Goal: Contribute content: Contribute content

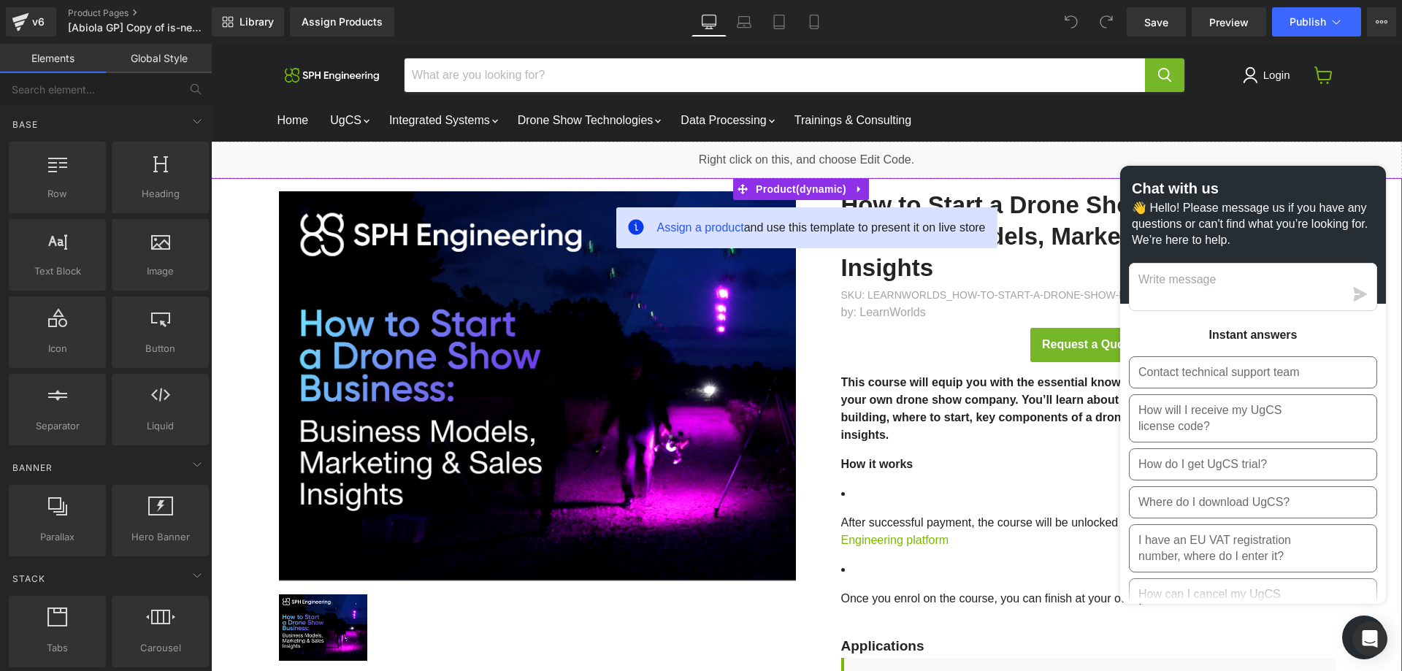
drag, startPoint x: 227, startPoint y: 245, endPoint x: 396, endPoint y: 247, distance: 168.6
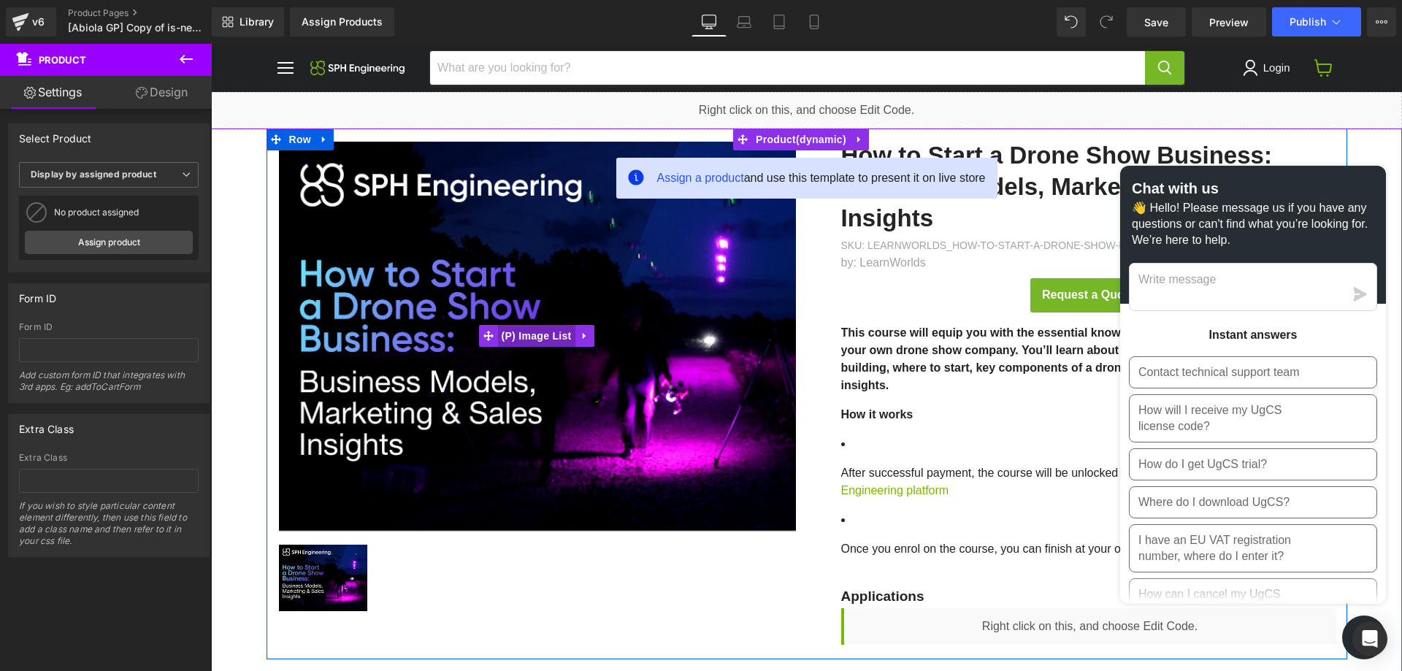
click at [547, 338] on span "(P) Image List" at bounding box center [536, 336] width 77 height 22
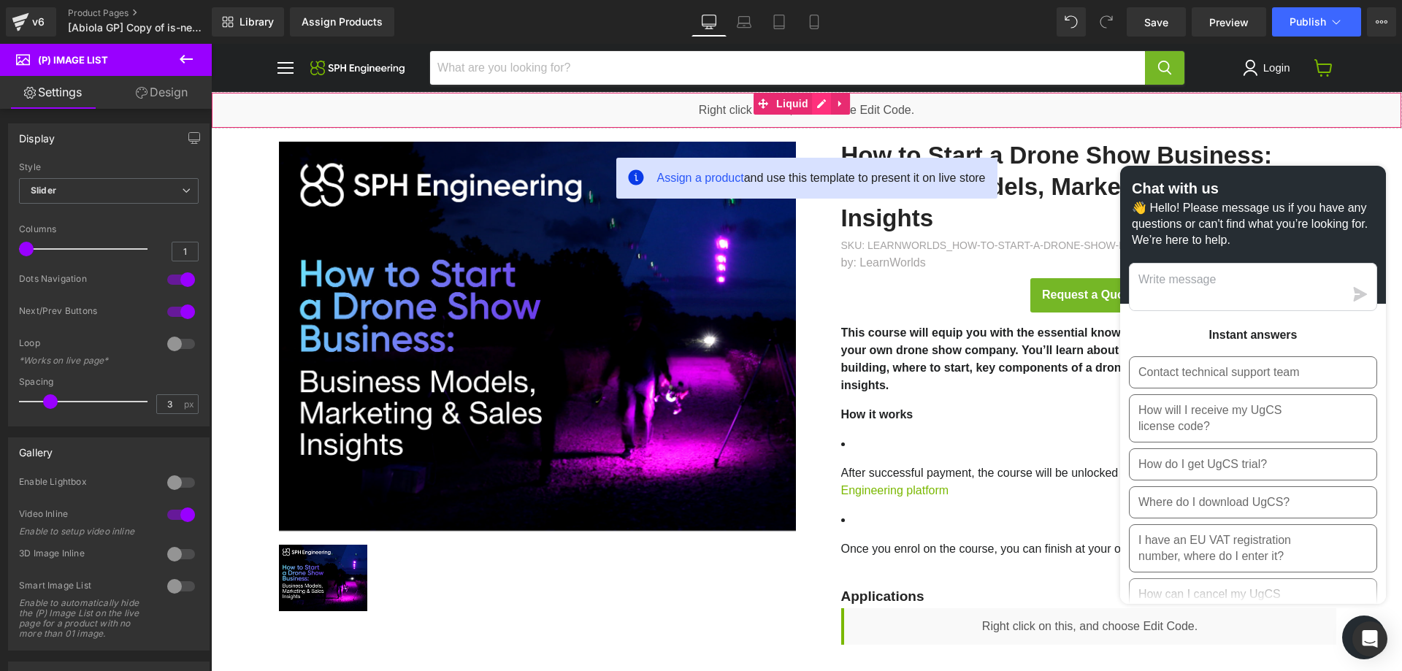
click at [815, 109] on div "Liquid" at bounding box center [806, 110] width 1191 height 36
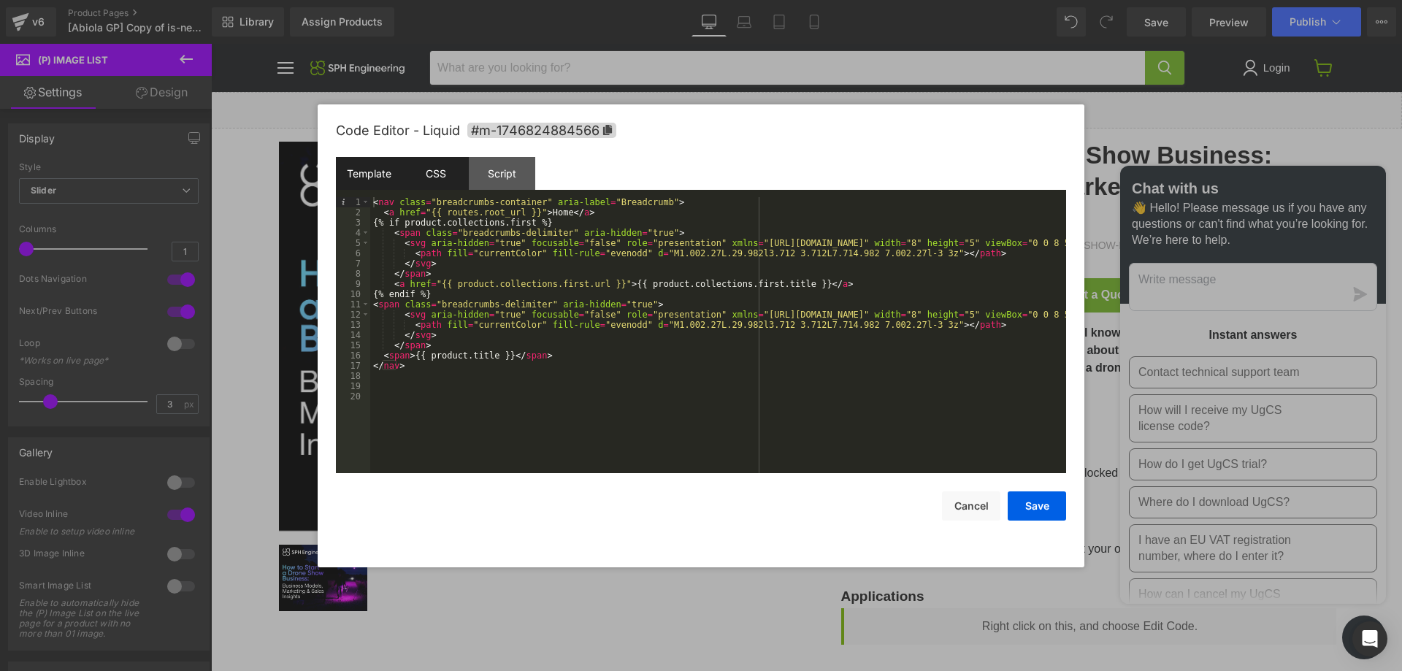
click at [461, 177] on div "CSS" at bounding box center [435, 173] width 66 height 33
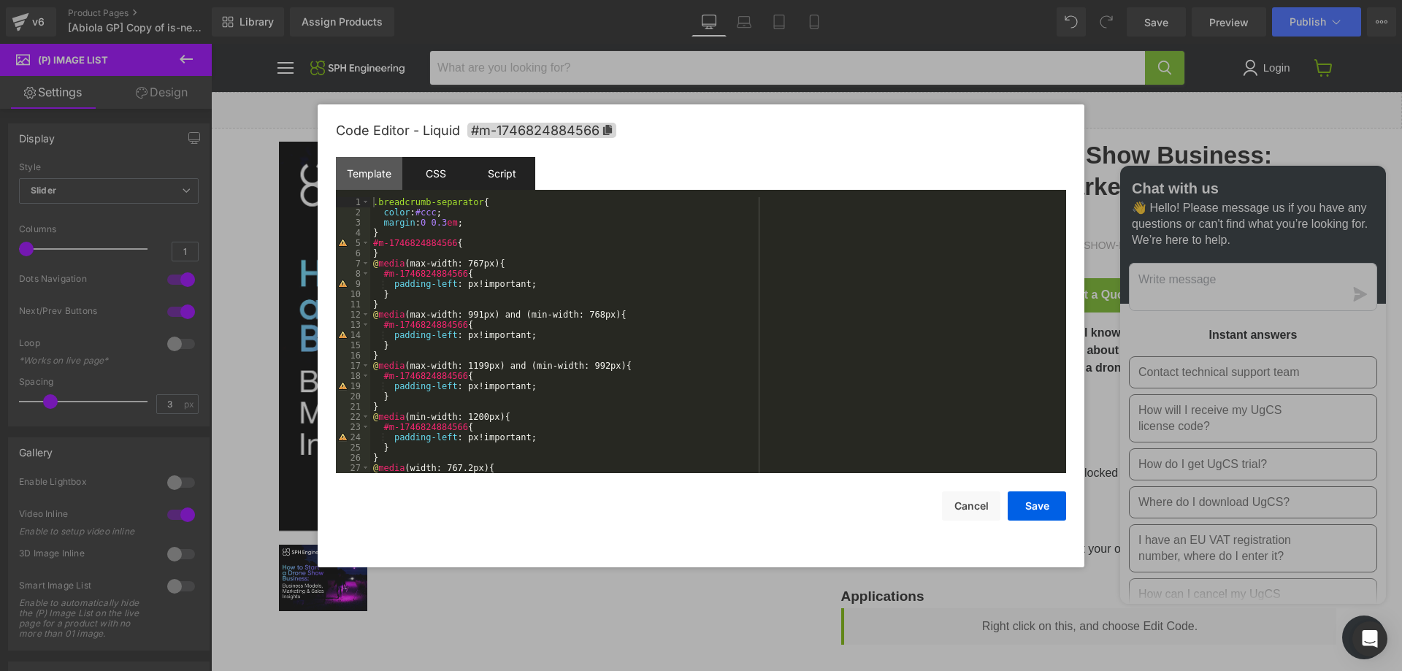
click at [510, 173] on div "Script" at bounding box center [502, 173] width 66 height 33
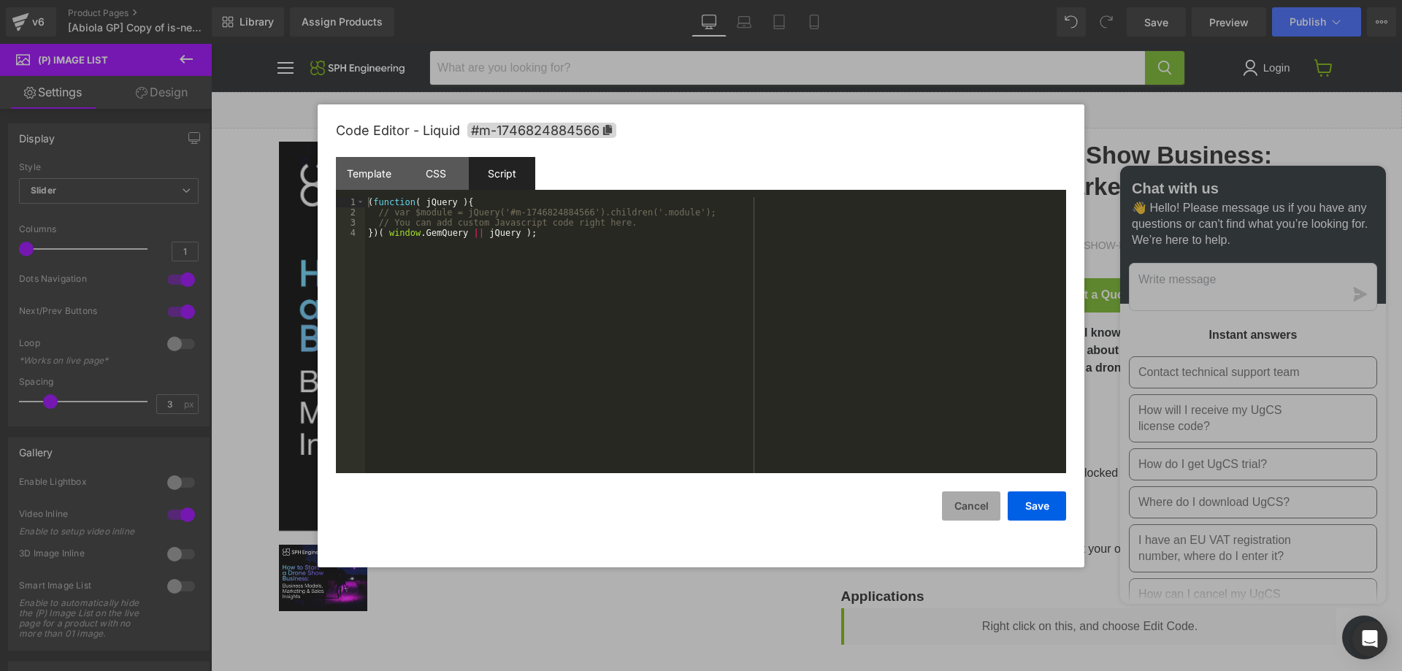
click at [966, 515] on button "Cancel" at bounding box center [971, 505] width 58 height 29
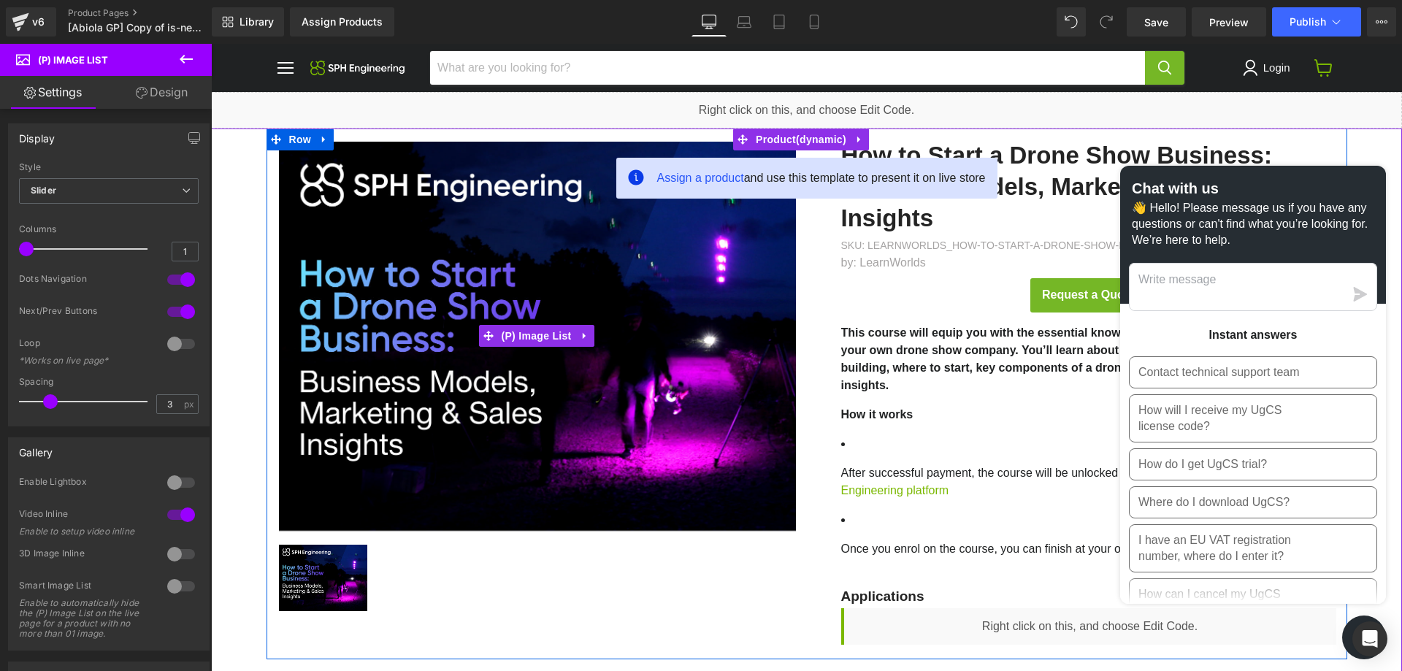
click at [431, 341] on img "Main content" at bounding box center [538, 336] width 518 height 389
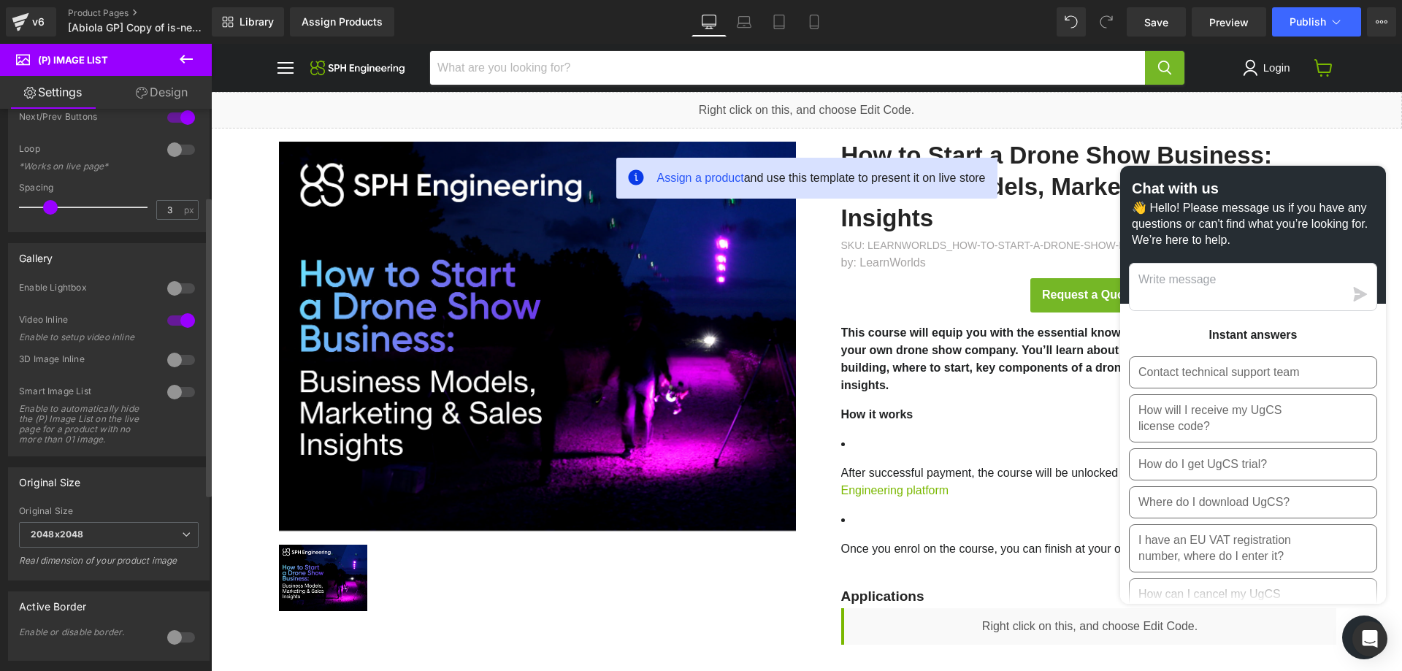
scroll to position [219, 0]
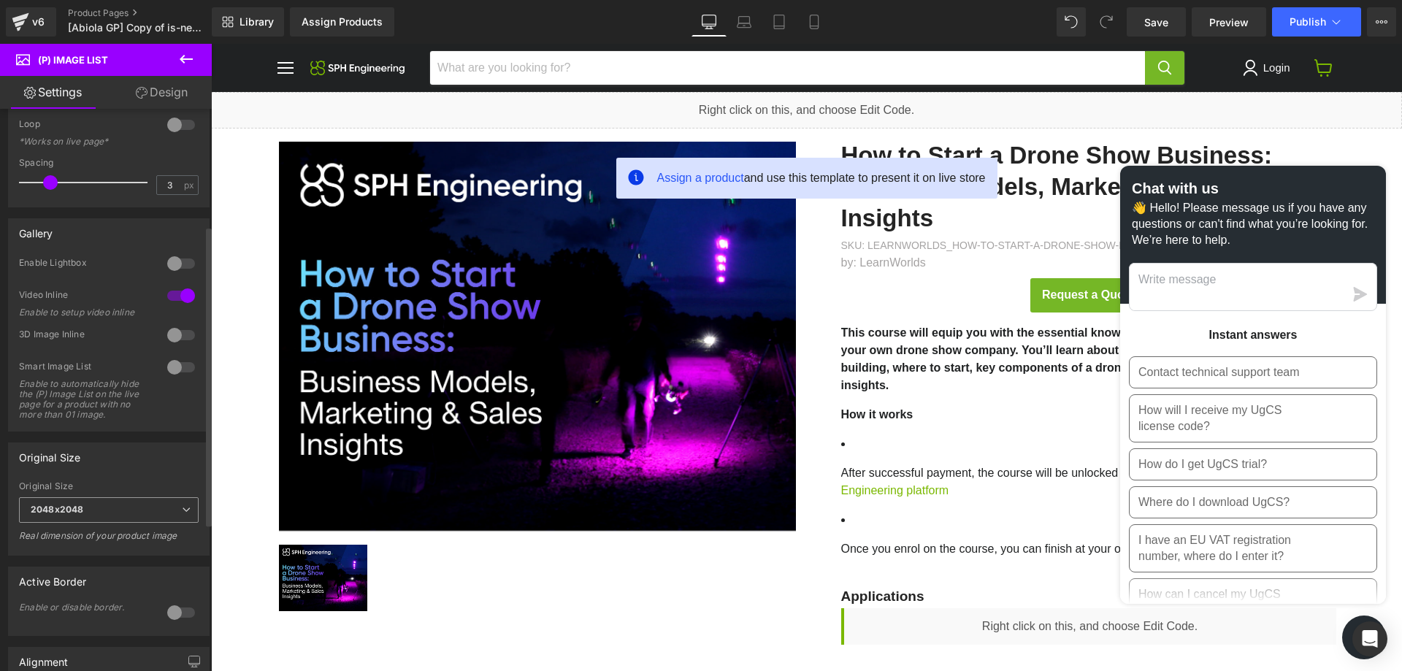
click at [124, 511] on span "2048x2048" at bounding box center [109, 510] width 180 height 26
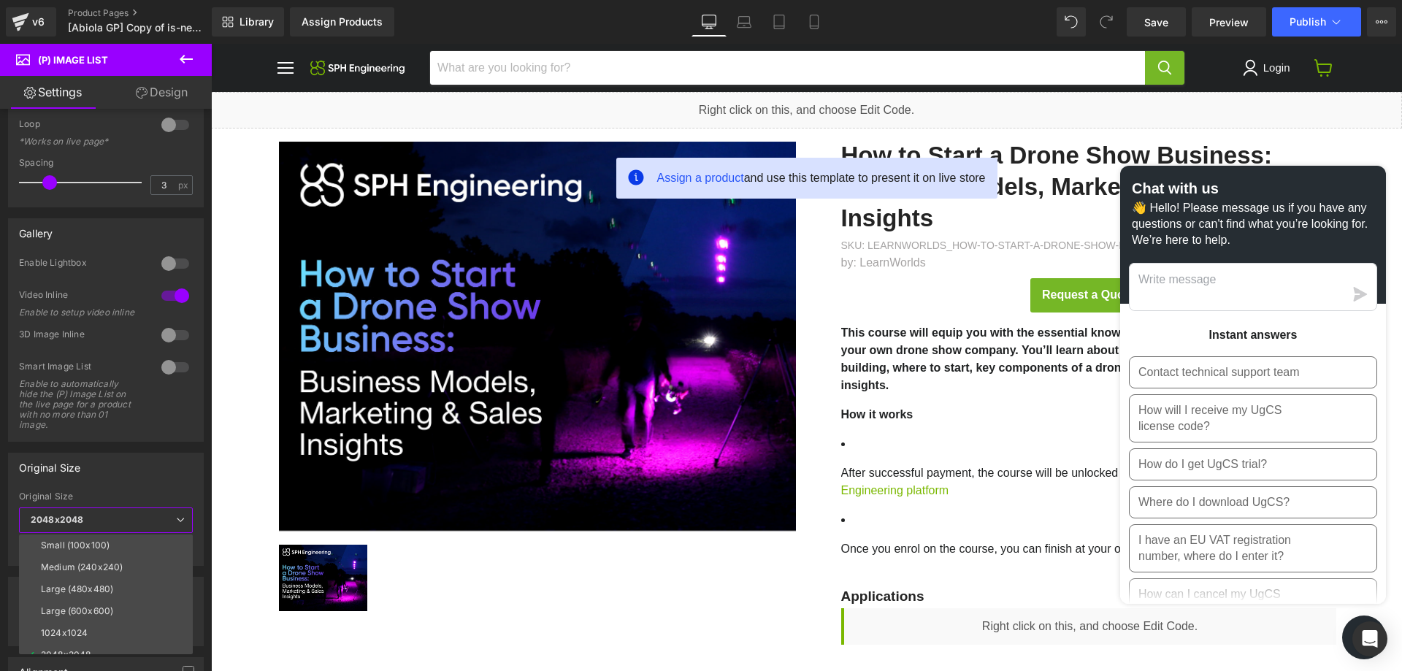
click at [162, 102] on link "Design" at bounding box center [162, 92] width 106 height 33
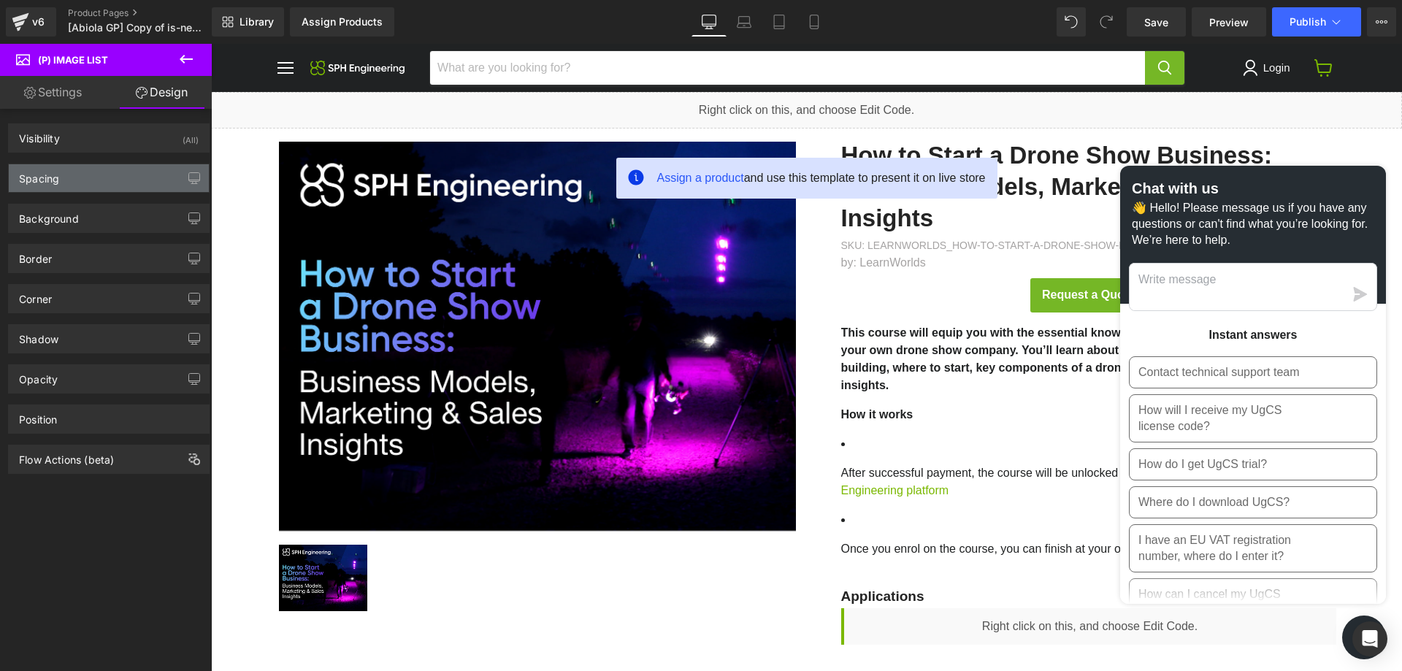
click at [93, 191] on div "Spacing" at bounding box center [109, 178] width 200 height 28
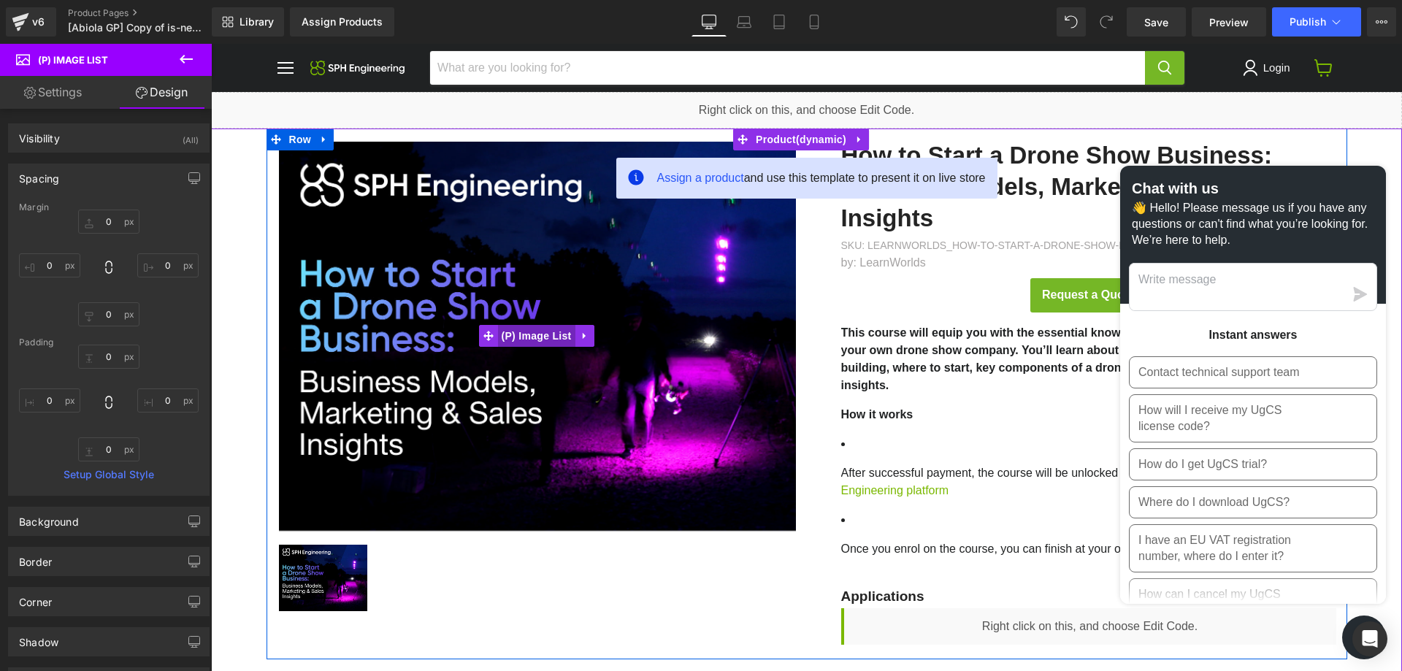
click at [530, 333] on span "(P) Image List" at bounding box center [536, 336] width 77 height 22
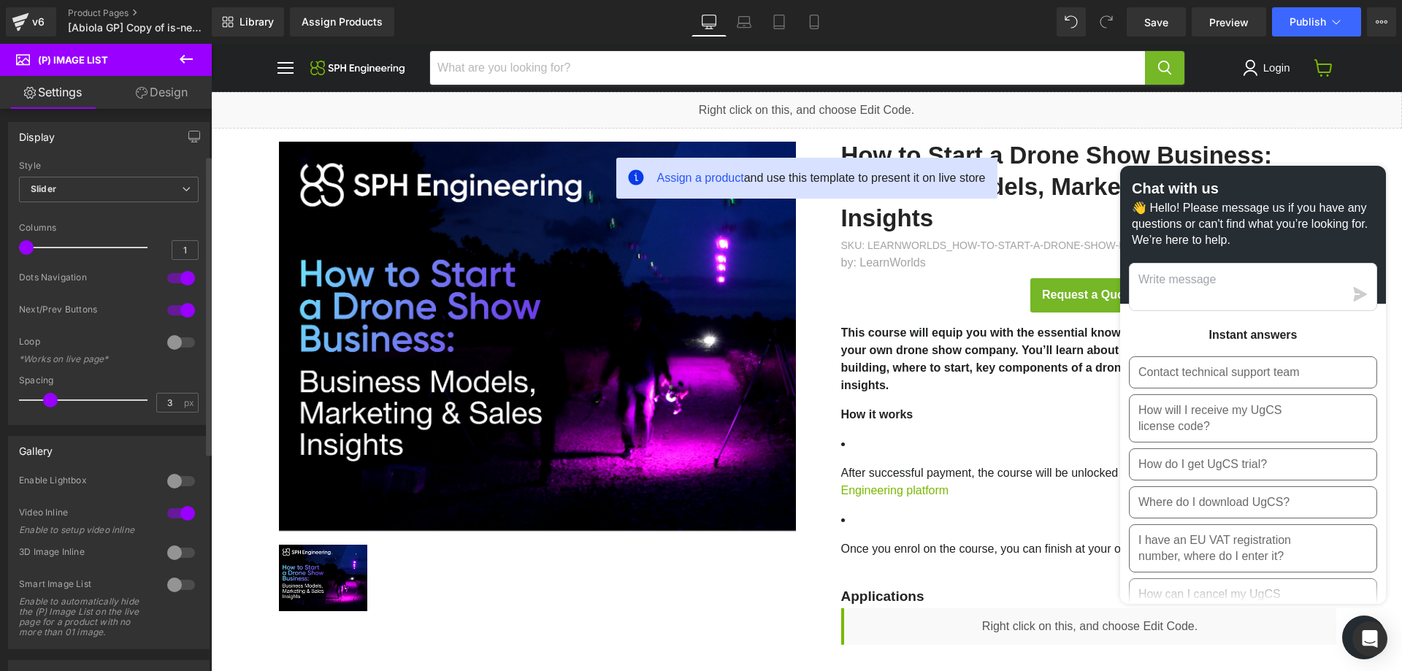
scroll to position [0, 0]
click at [170, 93] on link "Design" at bounding box center [162, 92] width 106 height 33
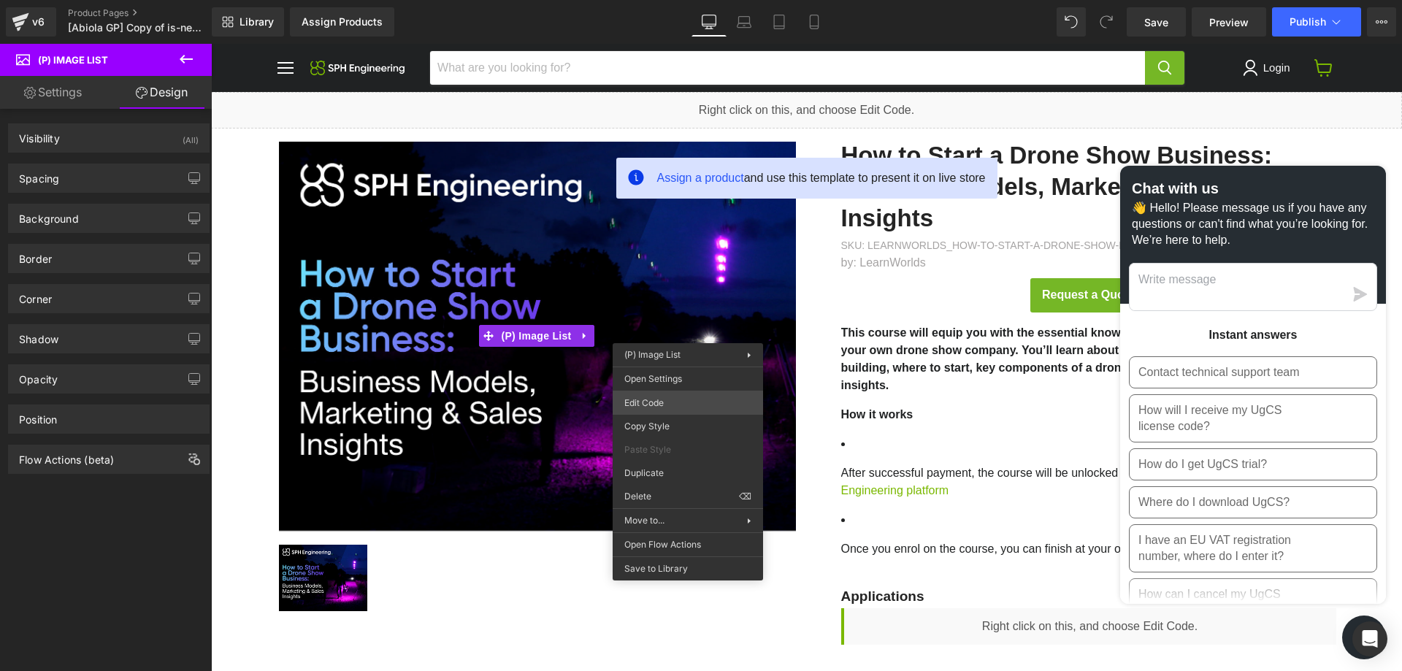
click at [670, 0] on div "(P) Image List You are previewing how the will restyle your page. You can not e…" at bounding box center [701, 0] width 1402 height 0
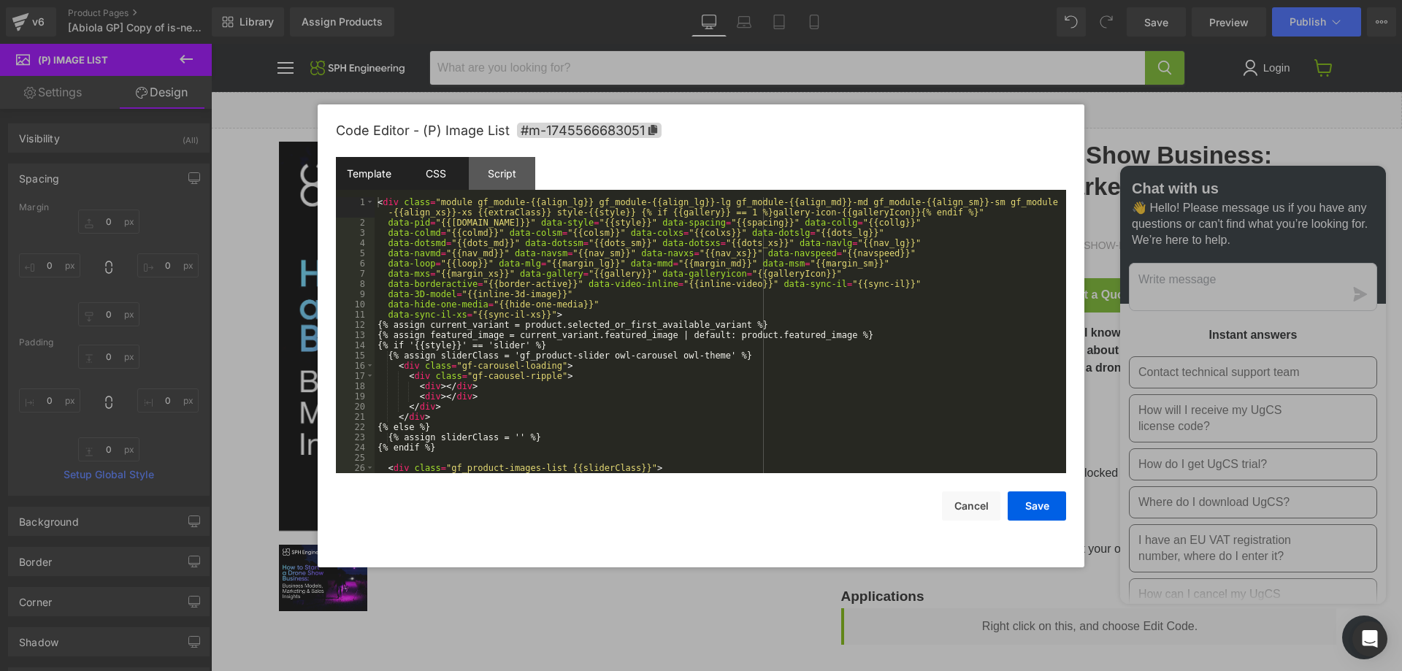
click at [439, 173] on div "CSS" at bounding box center [435, 173] width 66 height 33
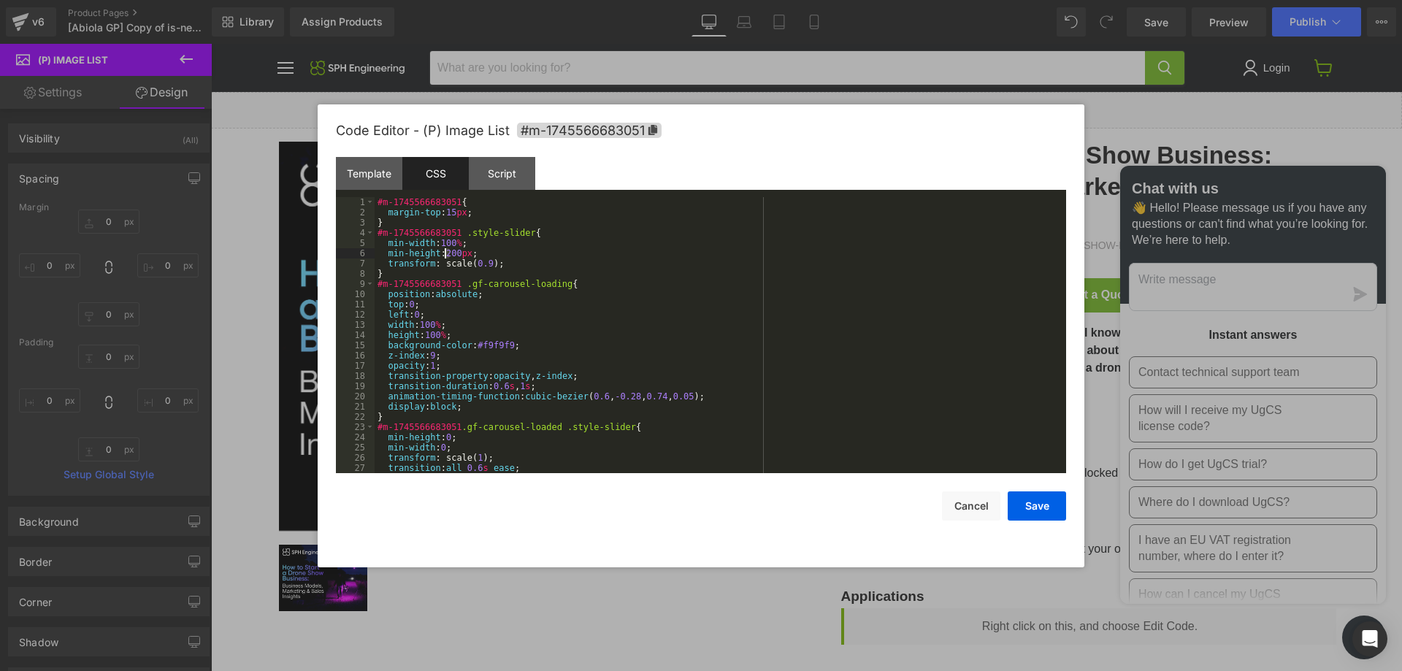
click at [445, 255] on div "#m-1745566683051 { margin-top : 15 px ; } #m-1745566683051 .style-slider { min-…" at bounding box center [716, 345] width 685 height 296
drag, startPoint x: 522, startPoint y: 230, endPoint x: 377, endPoint y: 231, distance: 145.3
click at [377, 231] on div "#m-1745566683051 { margin-top : 15 px ; } #m-1745566683051 .style-slider { min-…" at bounding box center [716, 345] width 685 height 296
click at [377, 201] on div "#m-1745566683051 { margin-top : 15 px ; } #m-1745566683051 .style-slider { min-…" at bounding box center [716, 345] width 685 height 296
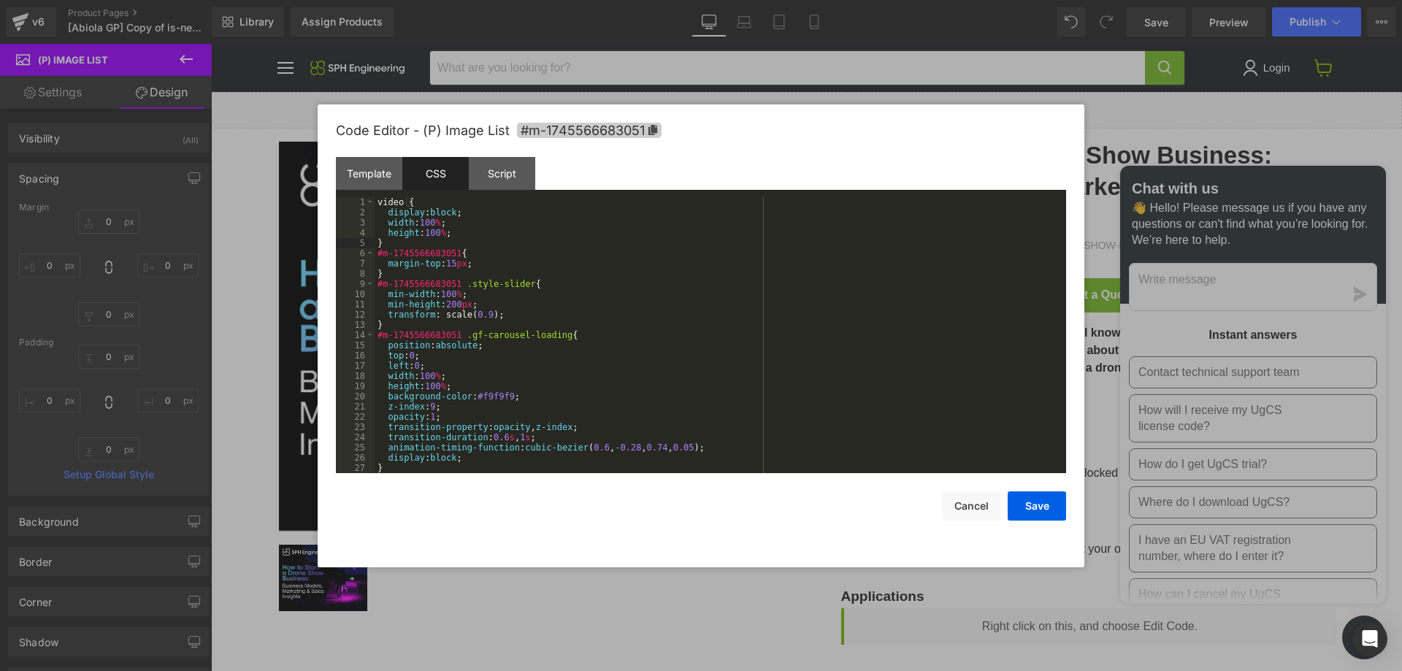
click at [544, 132] on span "#m-1745566683051" at bounding box center [589, 130] width 145 height 15
click at [375, 204] on div "video { display : block ; width : 100 % ; height : 100 % ; } #m-1745566683051 {…" at bounding box center [716, 346] width 685 height 296
paste textarea
click at [391, 244] on div "#m-1745566683051 video { display : block ; width : 100 % ; height : 100 % ; } #…" at bounding box center [716, 345] width 685 height 296
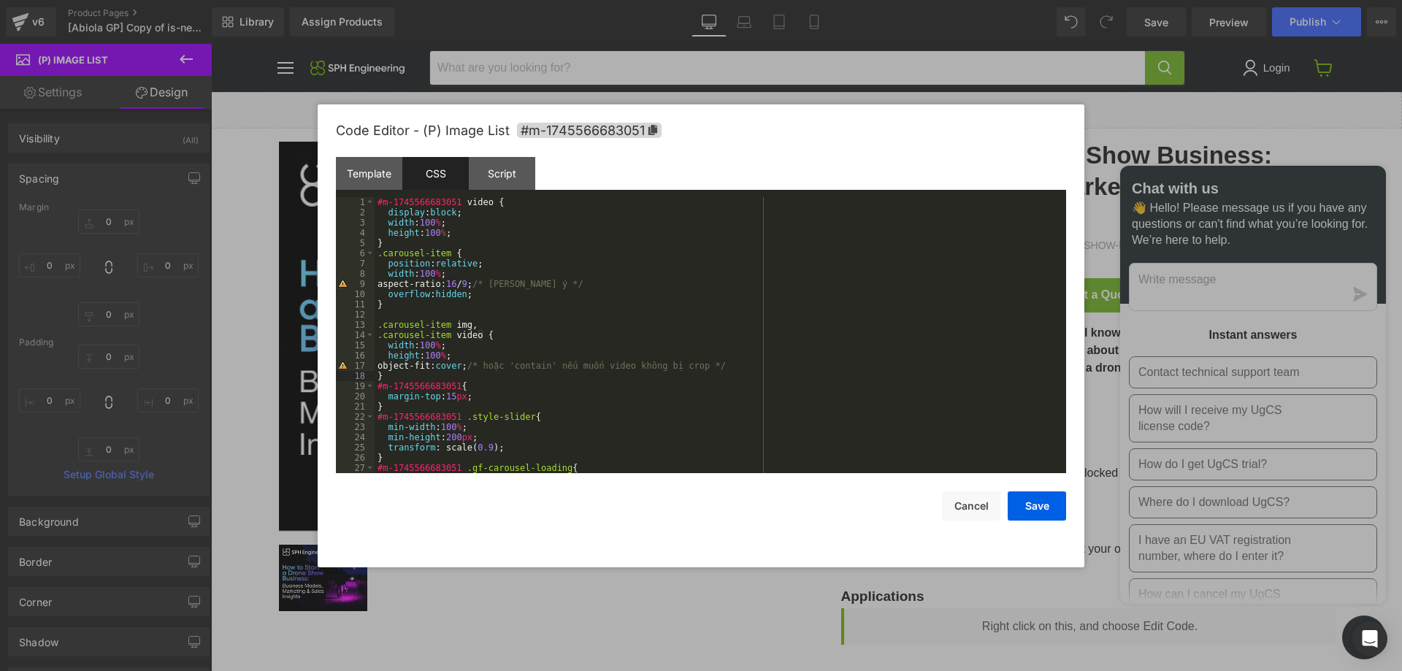
drag, startPoint x: 534, startPoint y: 131, endPoint x: 432, endPoint y: 187, distance: 116.6
click at [534, 131] on span "#m-1745566683051" at bounding box center [589, 130] width 145 height 15
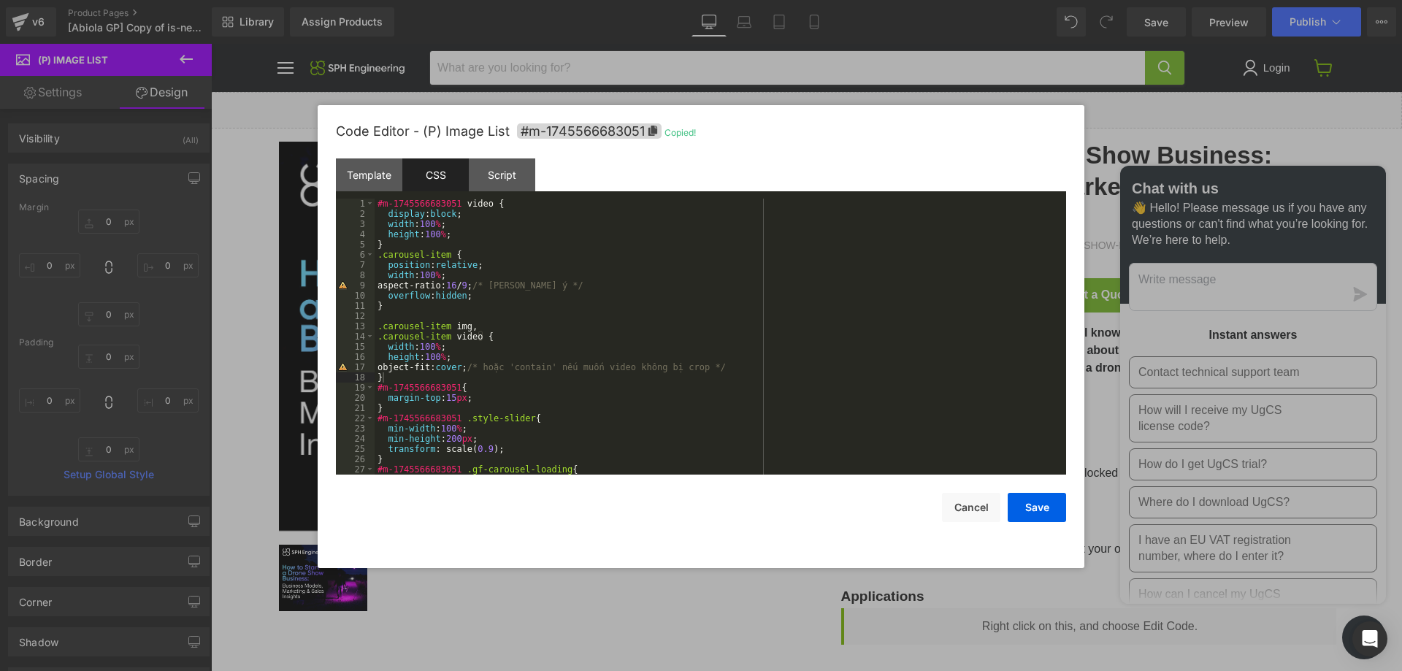
click at [376, 256] on div "#m-1745566683051 video { display : block ; width : 100 % ; height : 100 % ; } .…" at bounding box center [716, 347] width 685 height 296
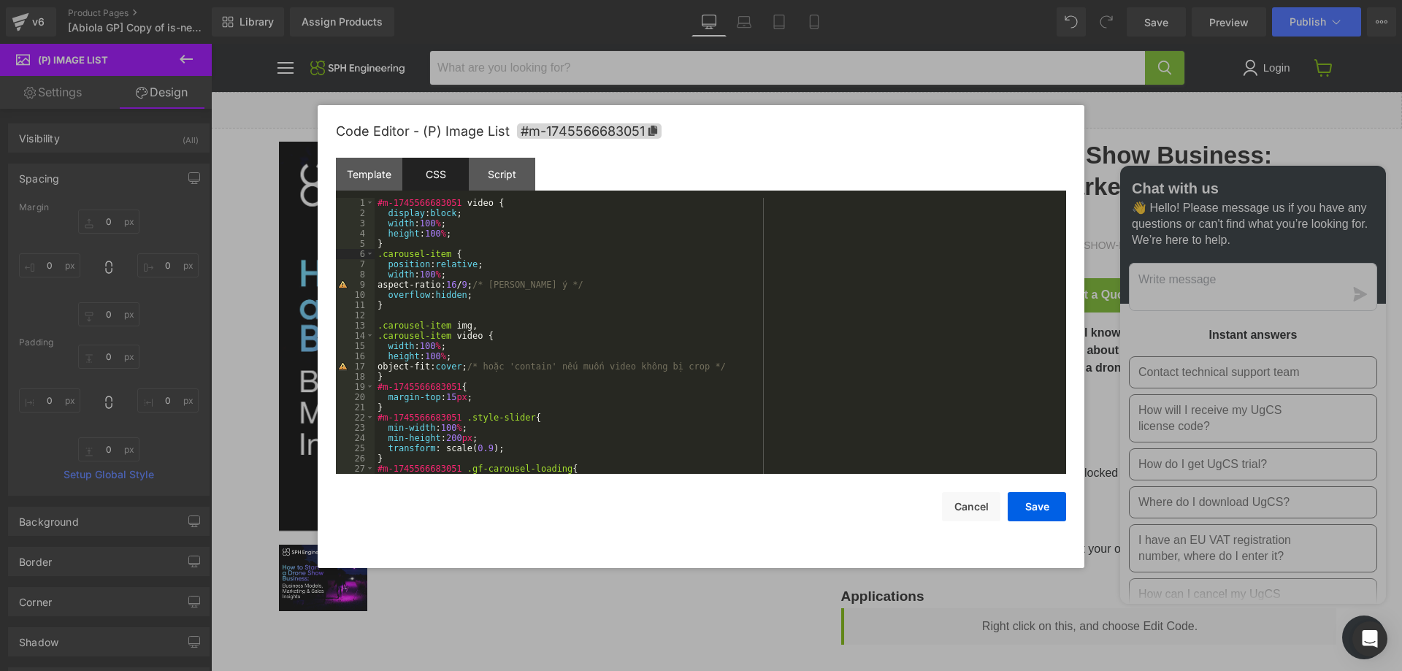
click at [376, 328] on div "#m-1745566683051 video { display : block ; width : 100 % ; height : 100 % ; } .…" at bounding box center [716, 346] width 685 height 296
click at [376, 337] on div "#m-1745566683051 video { display : block ; width : 100 % ; height : 100 % ; } .…" at bounding box center [716, 346] width 685 height 296
paste textarea
click at [486, 289] on div "#m-1745566683051 video { display : block ; width : 100 % ; height : 100 % ; } #…" at bounding box center [716, 346] width 685 height 296
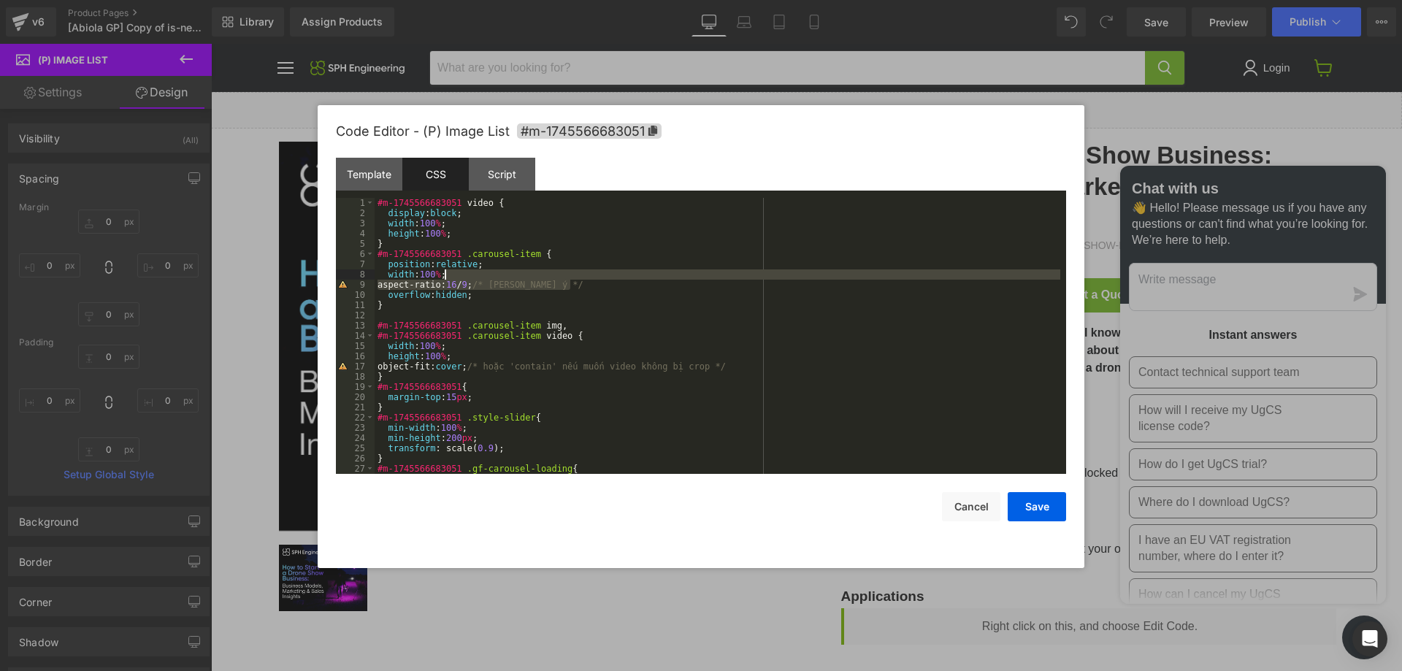
drag, startPoint x: 585, startPoint y: 283, endPoint x: 591, endPoint y: 272, distance: 13.4
click at [591, 272] on div "#m-1745566683051 video { display : block ; width : 100 % ; height : 100 % ; } #…" at bounding box center [716, 346] width 685 height 296
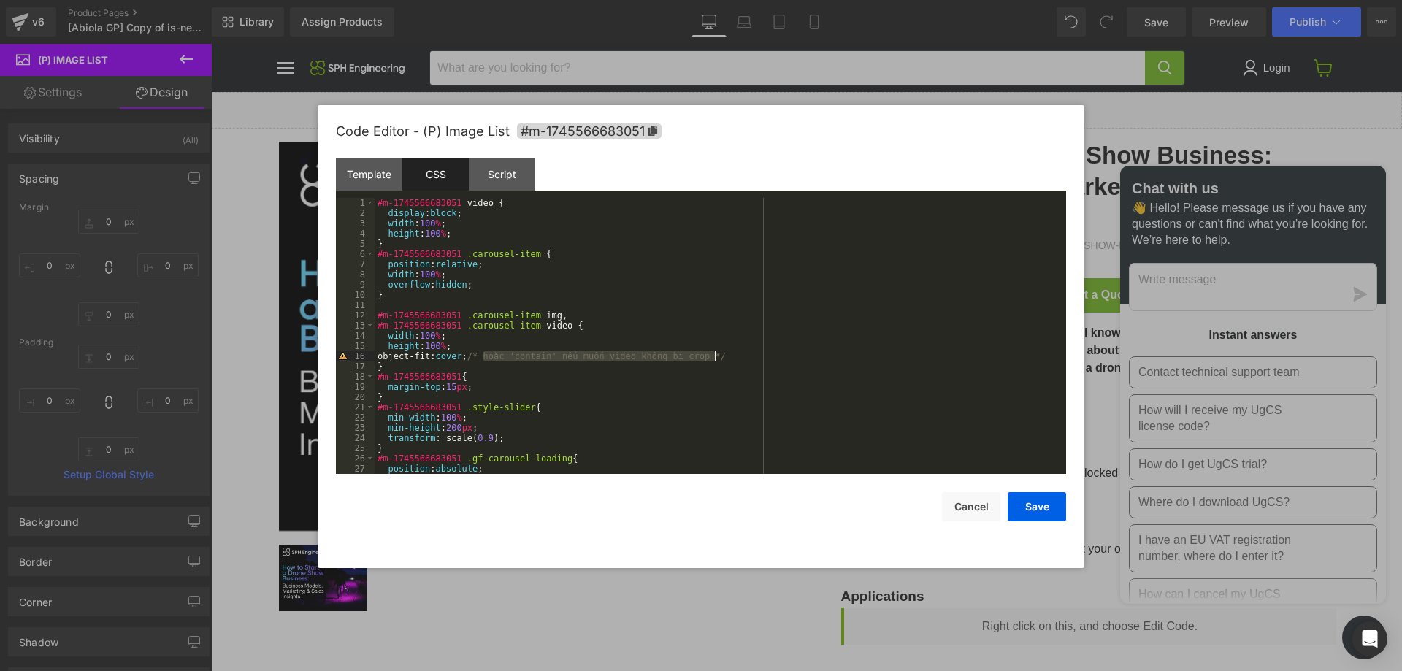
drag, startPoint x: 490, startPoint y: 353, endPoint x: 753, endPoint y: 358, distance: 263.6
click at [753, 358] on div "#m-1745566683051 video { display : block ; width : 100 % ; height : 100 % ; } #…" at bounding box center [716, 346] width 685 height 296
drag, startPoint x: 528, startPoint y: 254, endPoint x: 466, endPoint y: 254, distance: 62.0
click at [466, 254] on div "#m-1745566683051 video { display : block ; width : 100 % ; height : 100 % ; } #…" at bounding box center [716, 346] width 685 height 296
drag, startPoint x: 527, startPoint y: 318, endPoint x: 466, endPoint y: 315, distance: 61.4
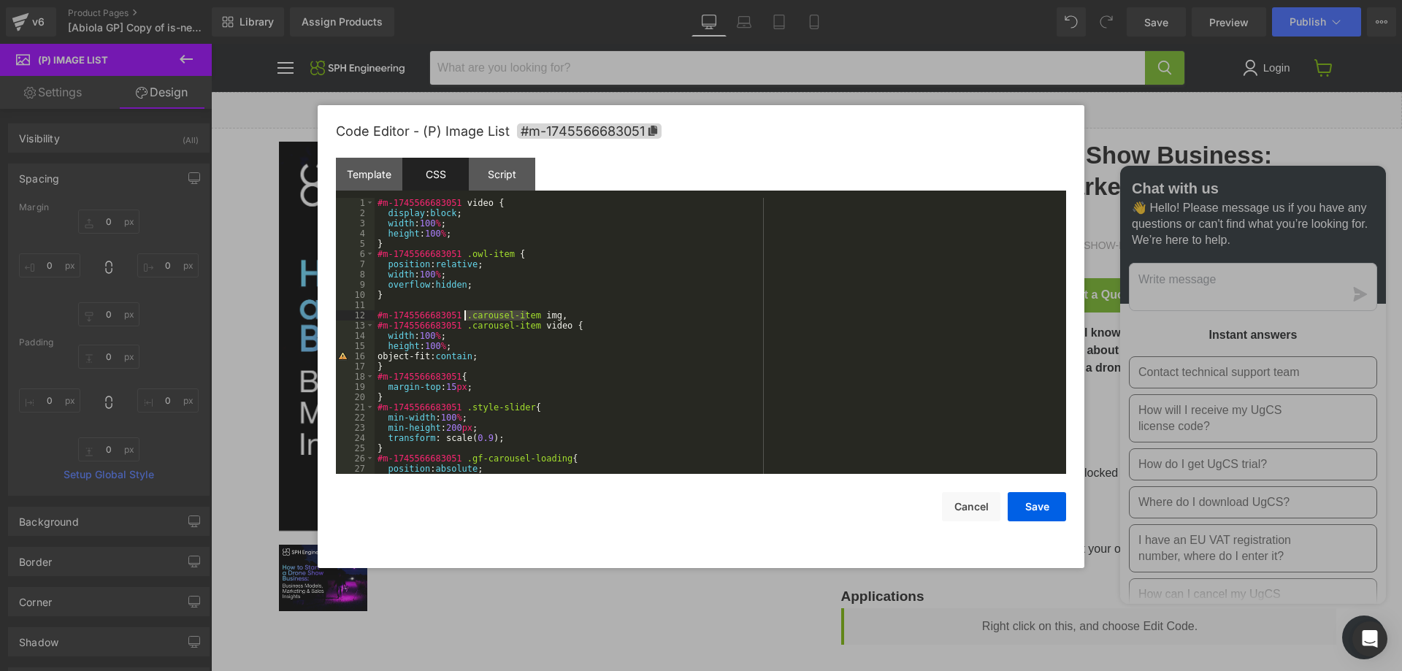
click at [466, 315] on div "#m-1745566683051 video { display : block ; width : 100 % ; height : 100 % ; } #…" at bounding box center [716, 346] width 685 height 296
drag, startPoint x: 526, startPoint y: 327, endPoint x: 465, endPoint y: 328, distance: 61.3
click at [465, 328] on div "#m-1745566683051 video { display : block ; width : 100 % ; height : 100 % ; } #…" at bounding box center [716, 346] width 685 height 296
drag, startPoint x: 1016, startPoint y: 512, endPoint x: 914, endPoint y: 285, distance: 249.0
click at [1016, 512] on button "Save" at bounding box center [1036, 506] width 58 height 29
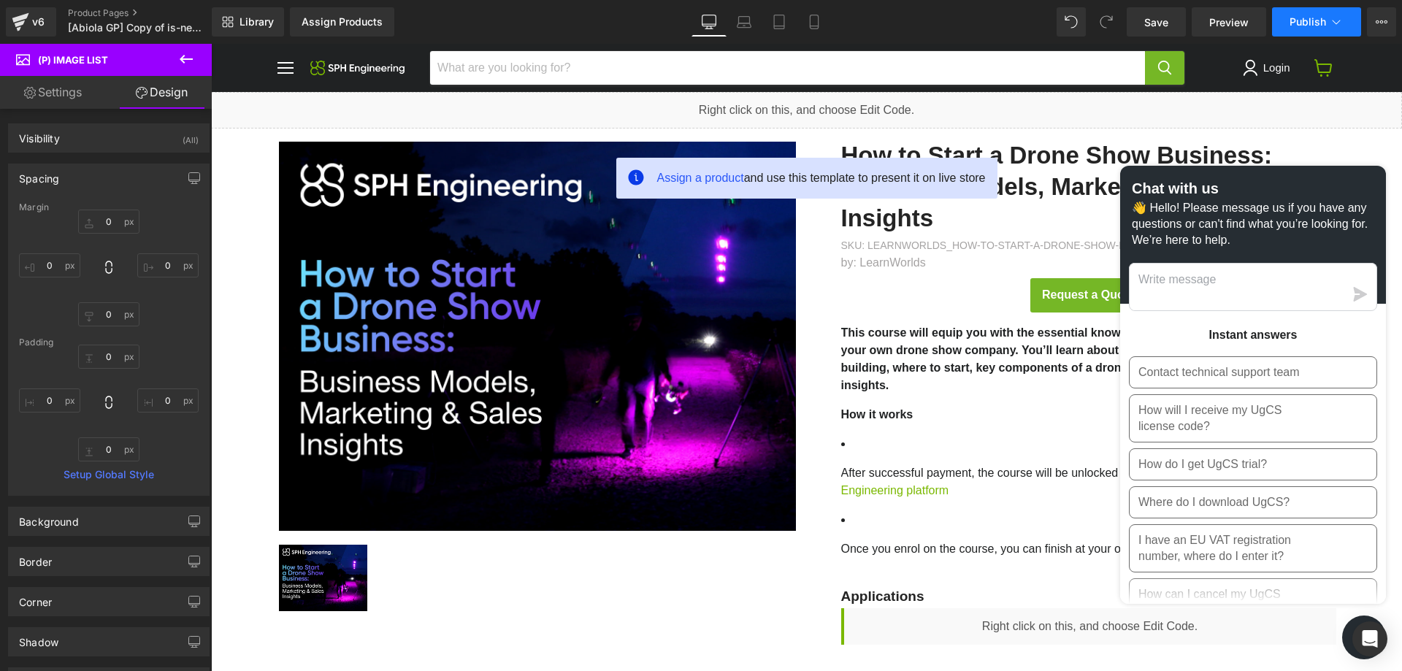
click at [1300, 22] on span "Publish" at bounding box center [1307, 22] width 36 height 12
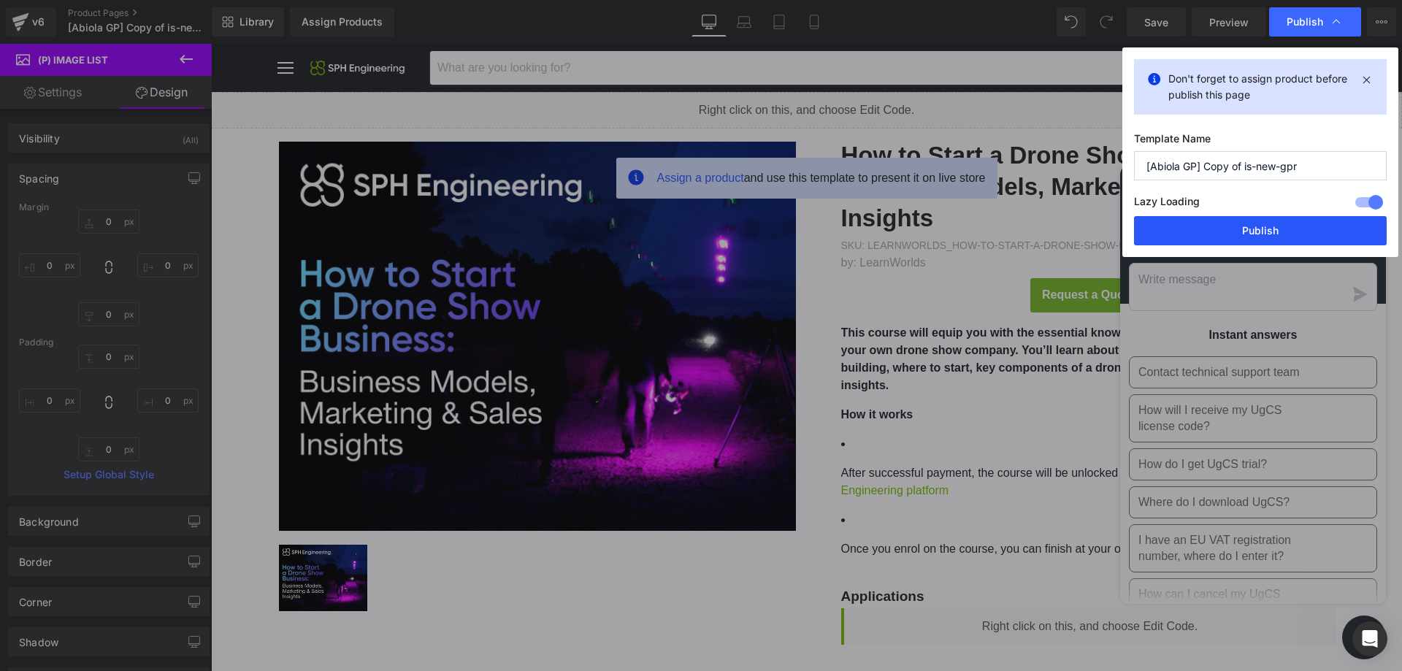
drag, startPoint x: 1218, startPoint y: 234, endPoint x: 195, endPoint y: 625, distance: 1095.6
click at [1218, 234] on button "Publish" at bounding box center [1260, 230] width 253 height 29
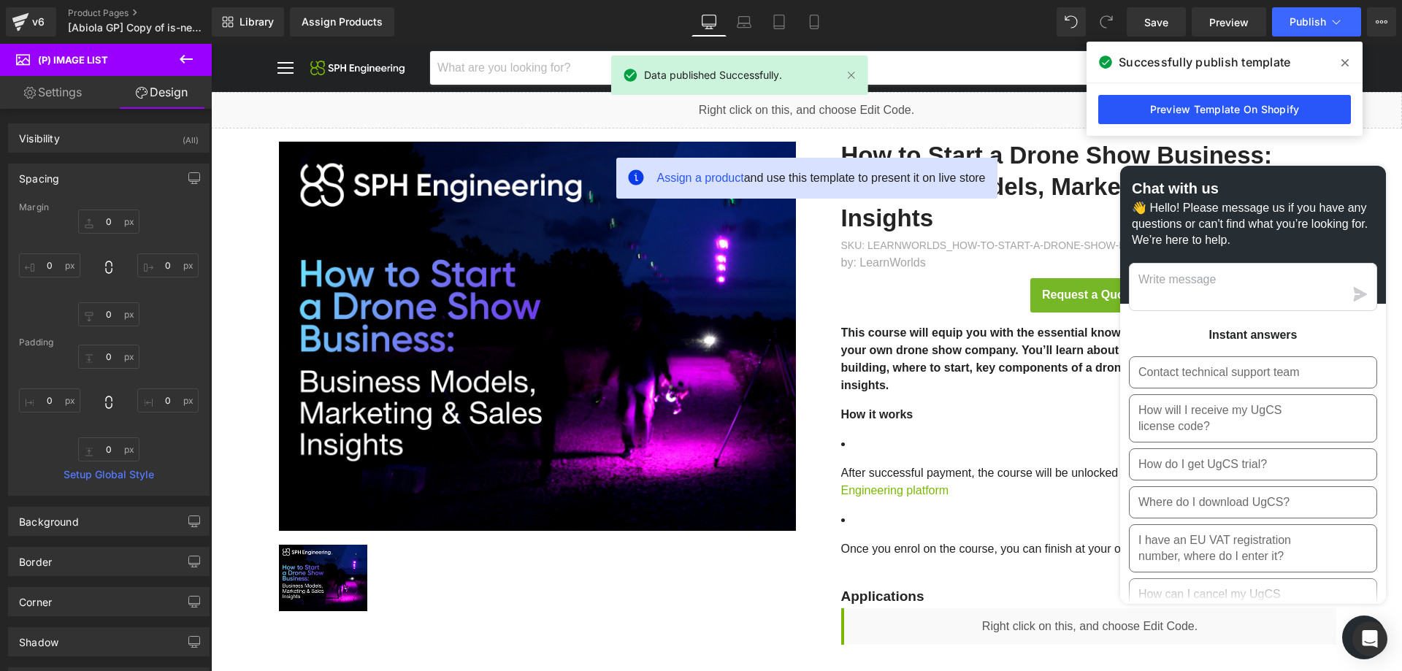
drag, startPoint x: 1272, startPoint y: 104, endPoint x: 1061, endPoint y: 65, distance: 214.6
click at [1272, 104] on link "Preview Template On Shopify" at bounding box center [1224, 109] width 253 height 29
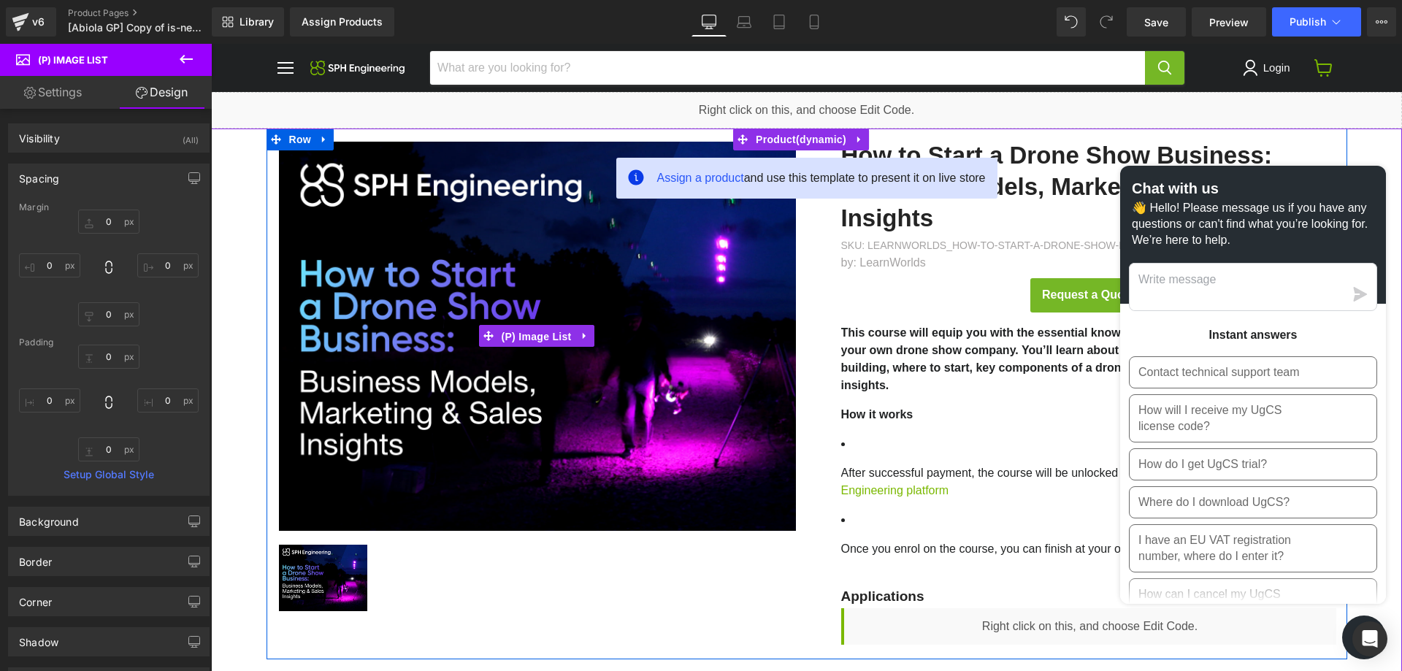
drag, startPoint x: 555, startPoint y: 342, endPoint x: 568, endPoint y: 350, distance: 15.8
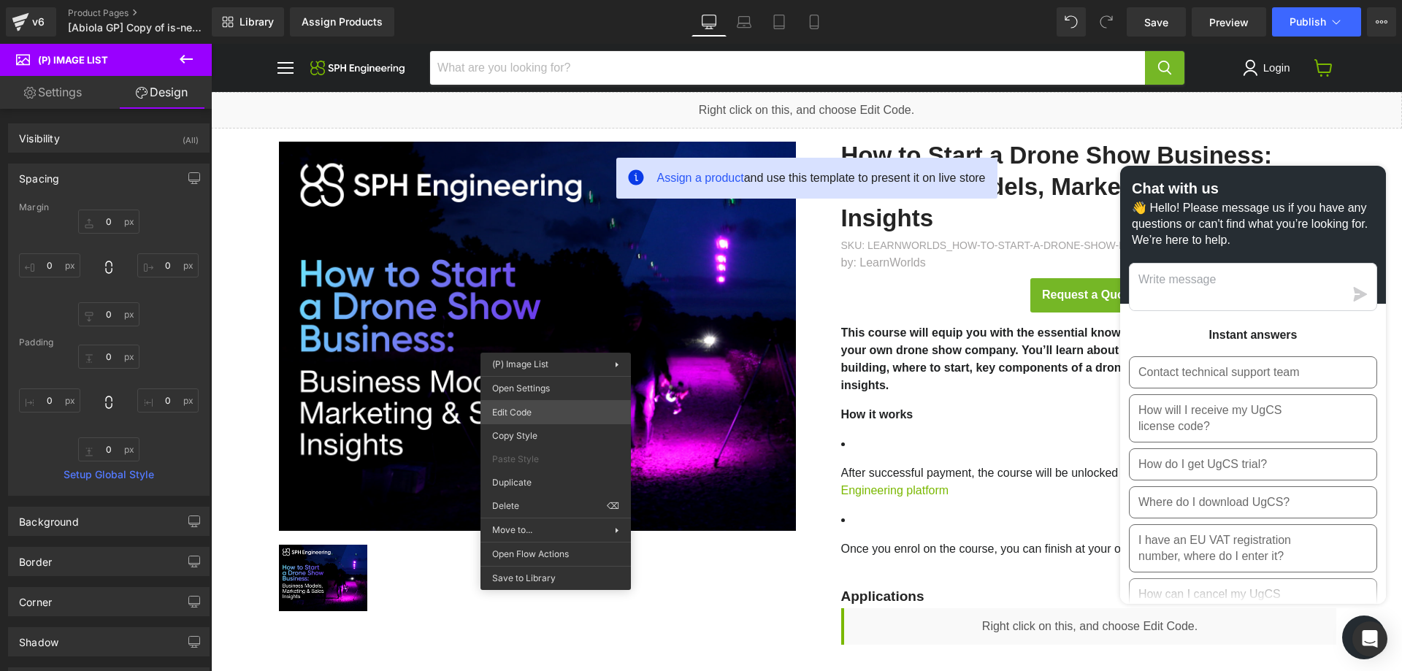
click at [531, 0] on div "(P) Image List You are previewing how the will restyle your page. You can not e…" at bounding box center [701, 0] width 1402 height 0
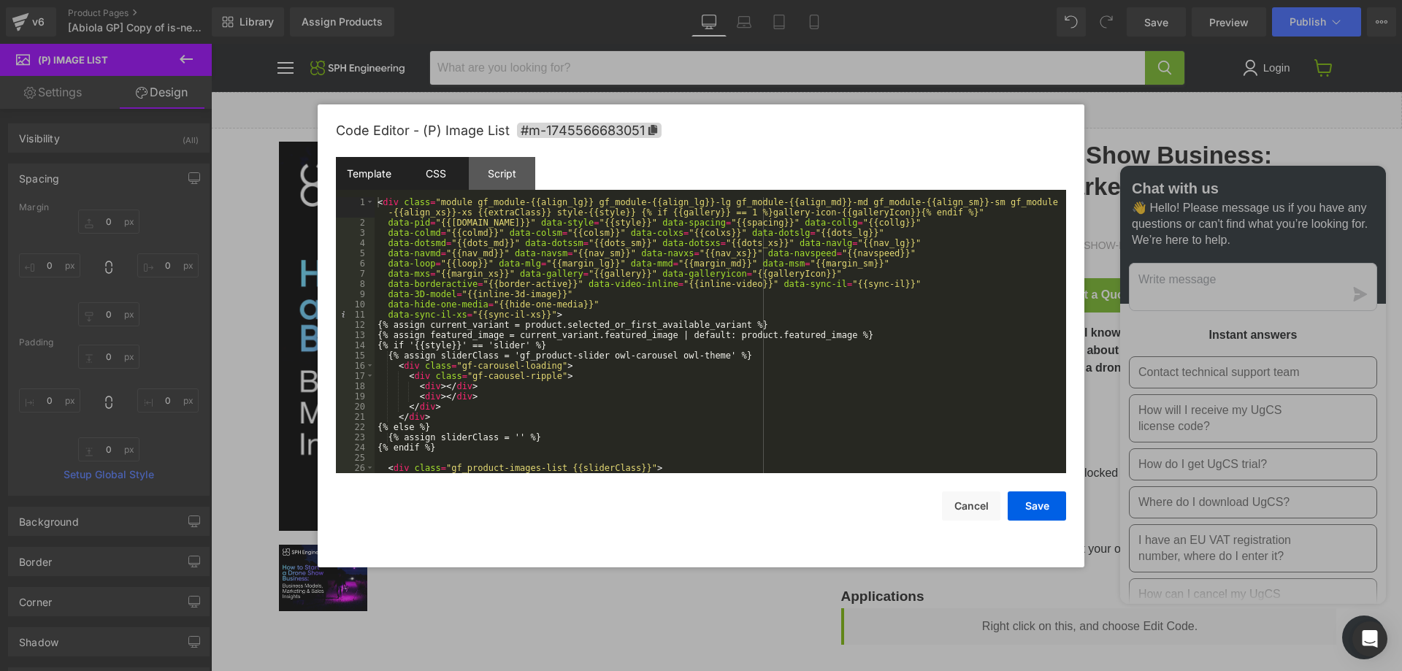
click at [444, 163] on div "CSS" at bounding box center [435, 173] width 66 height 33
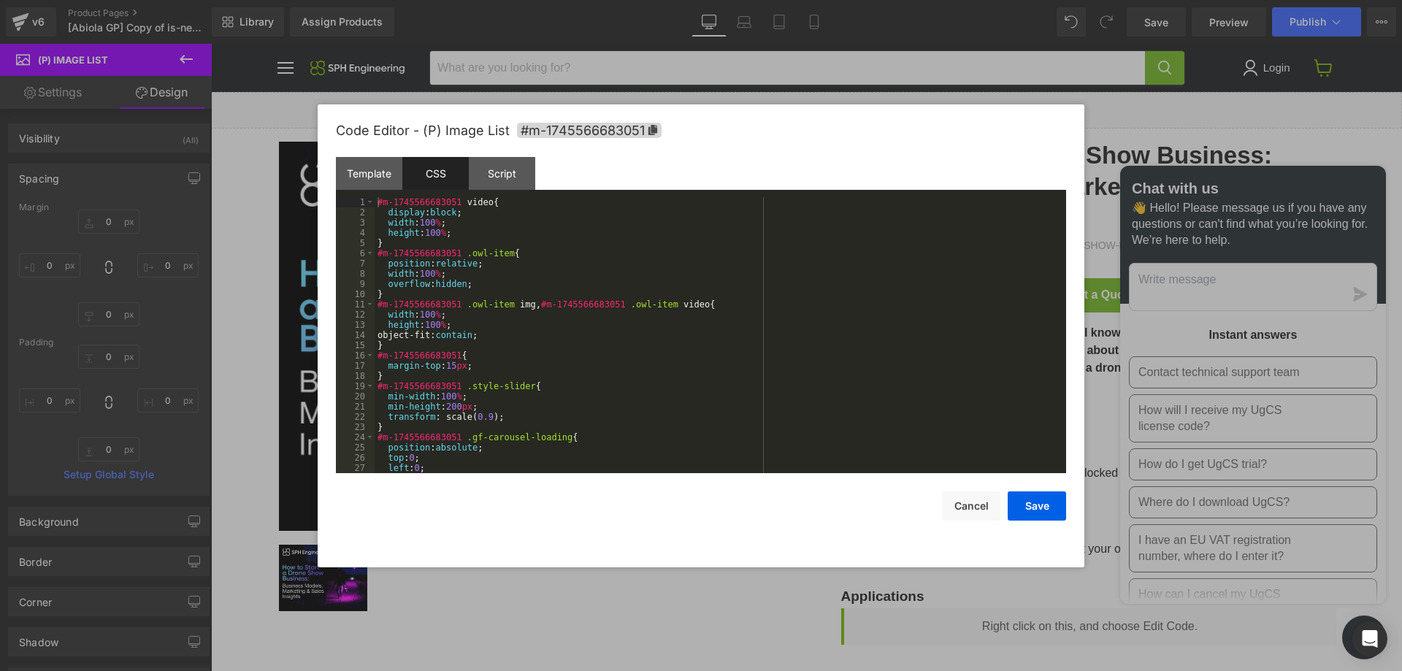
click at [488, 268] on div "#m-1745566683051 video { display : block ; width : 100 % ; height : 100 % ; } #…" at bounding box center [716, 345] width 685 height 296
click at [490, 283] on div "#m-1745566683051 video { display : block ; width : 100 % ; height : 100 % ; } #…" at bounding box center [716, 345] width 685 height 296
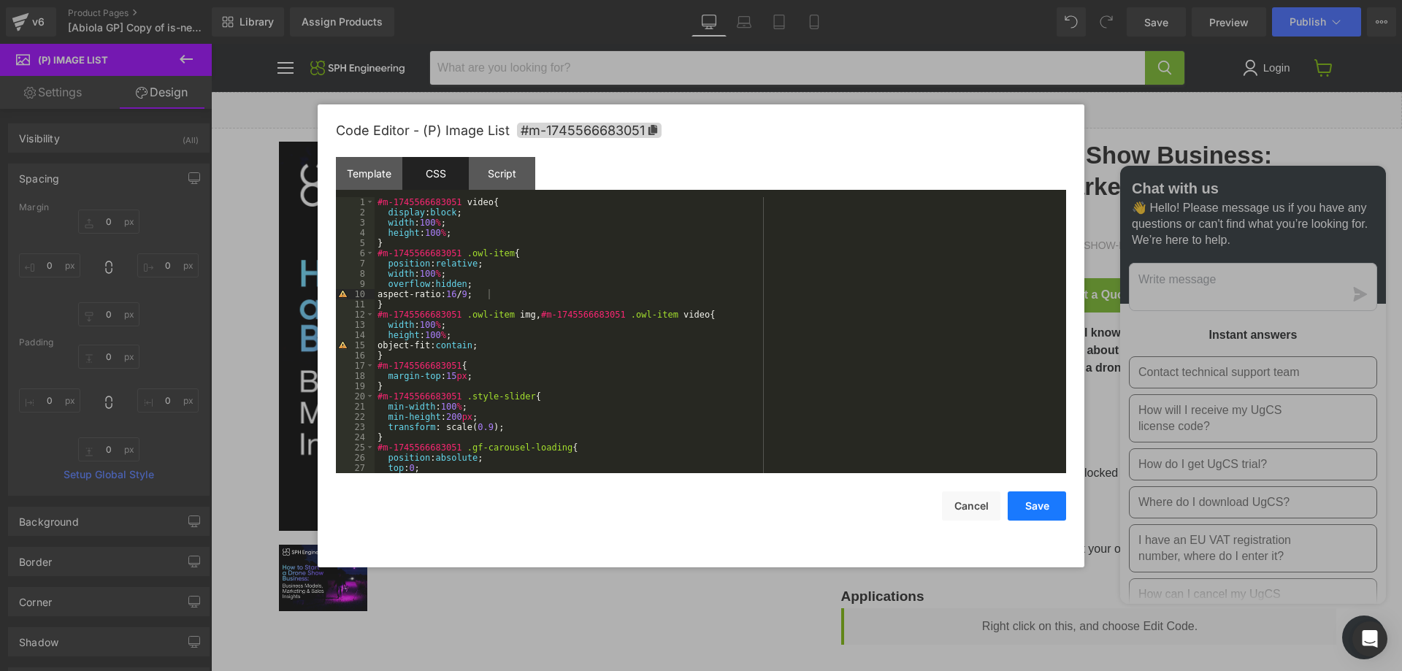
drag, startPoint x: 1047, startPoint y: 512, endPoint x: 999, endPoint y: 101, distance: 414.5
click at [1047, 512] on button "Save" at bounding box center [1036, 505] width 58 height 29
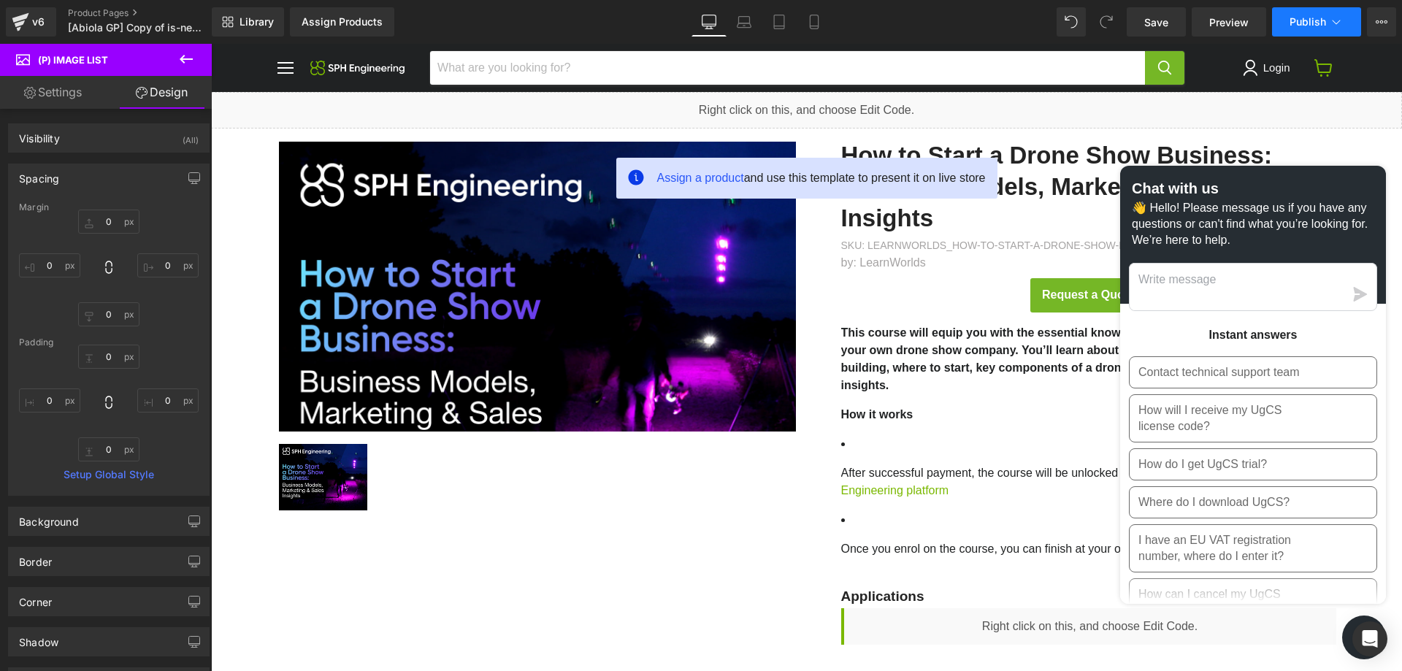
click at [1312, 28] on button "Publish" at bounding box center [1316, 21] width 89 height 29
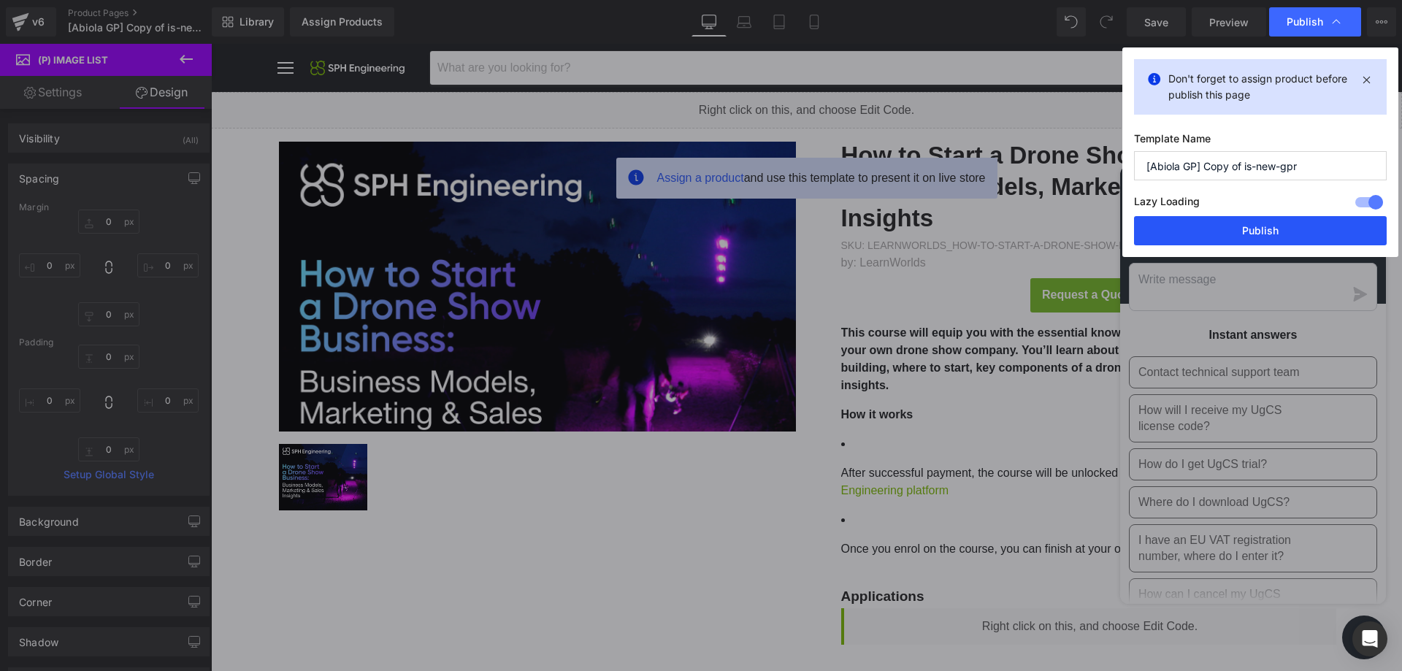
click at [1161, 235] on button "Publish" at bounding box center [1260, 230] width 253 height 29
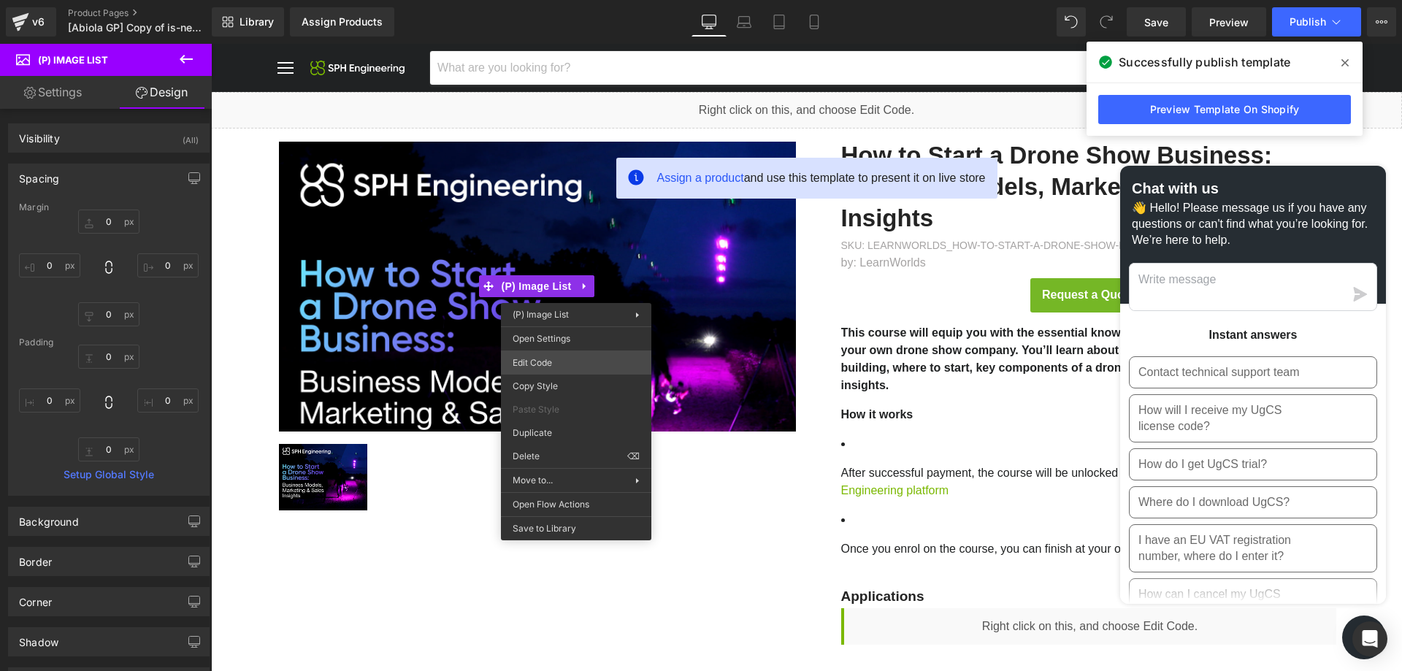
click at [598, 0] on div "(P) Image List You are previewing how the will restyle your page. You can not e…" at bounding box center [701, 0] width 1402 height 0
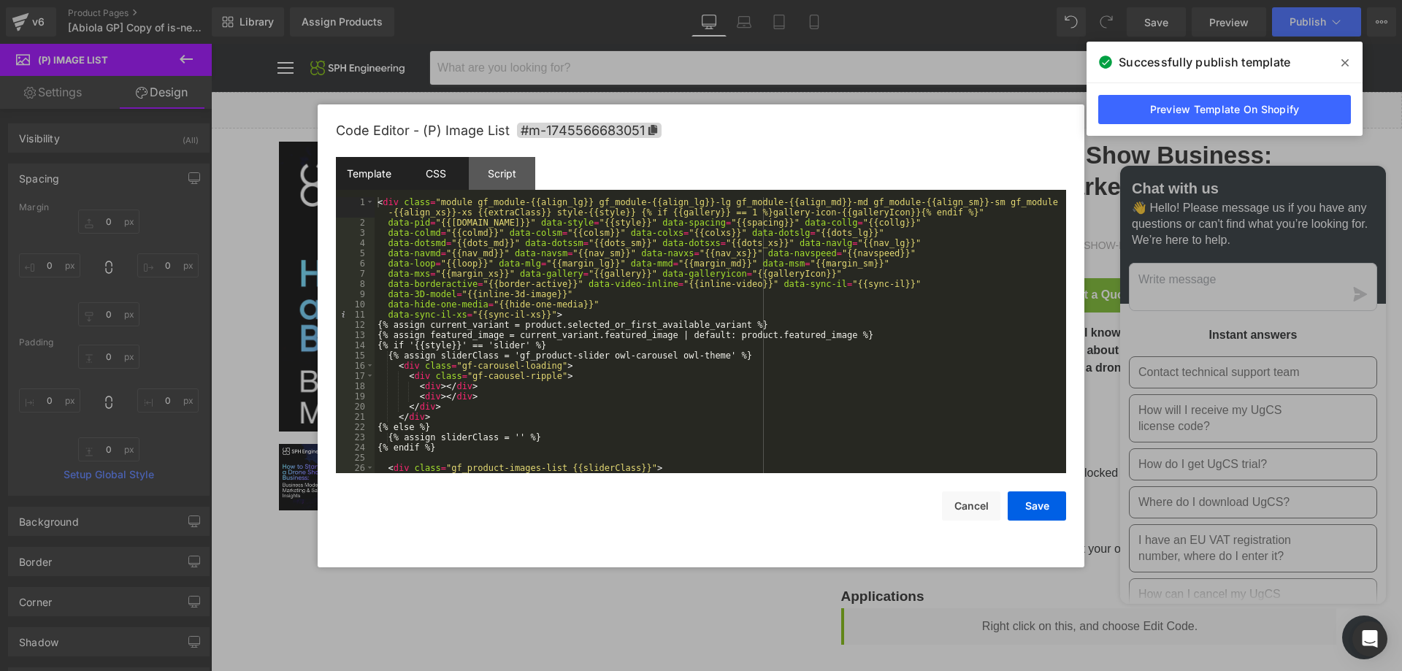
click at [455, 176] on div "CSS" at bounding box center [435, 173] width 66 height 33
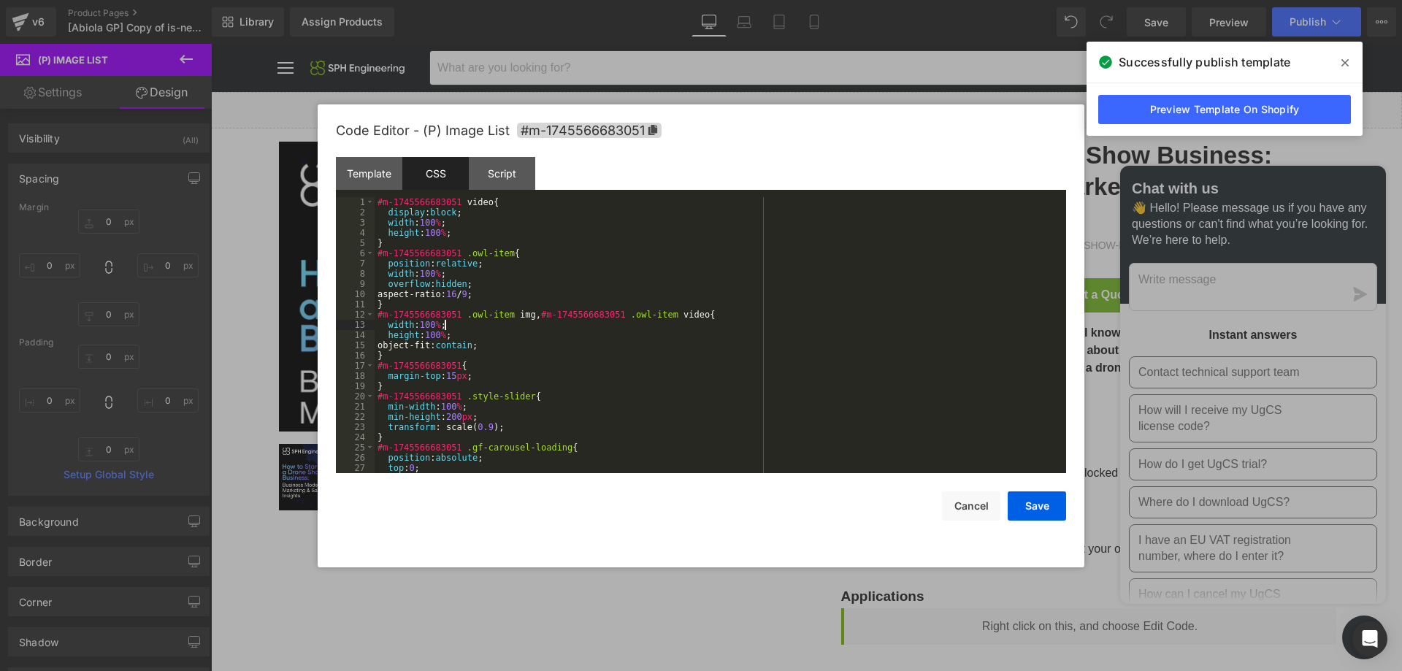
click at [556, 320] on div "#m-1745566683051 video { display : block ; width : 100 % ; height : 100 % ; } #…" at bounding box center [716, 345] width 685 height 296
click at [472, 323] on div "#m-1745566683051 video { display : block ; width : 100 % ; height : 100 % ; } #…" at bounding box center [716, 345] width 685 height 296
click at [495, 286] on div "#m-1745566683051 video { display : block ; width : 100 % ; height : 100 % ; } #…" at bounding box center [716, 345] width 685 height 296
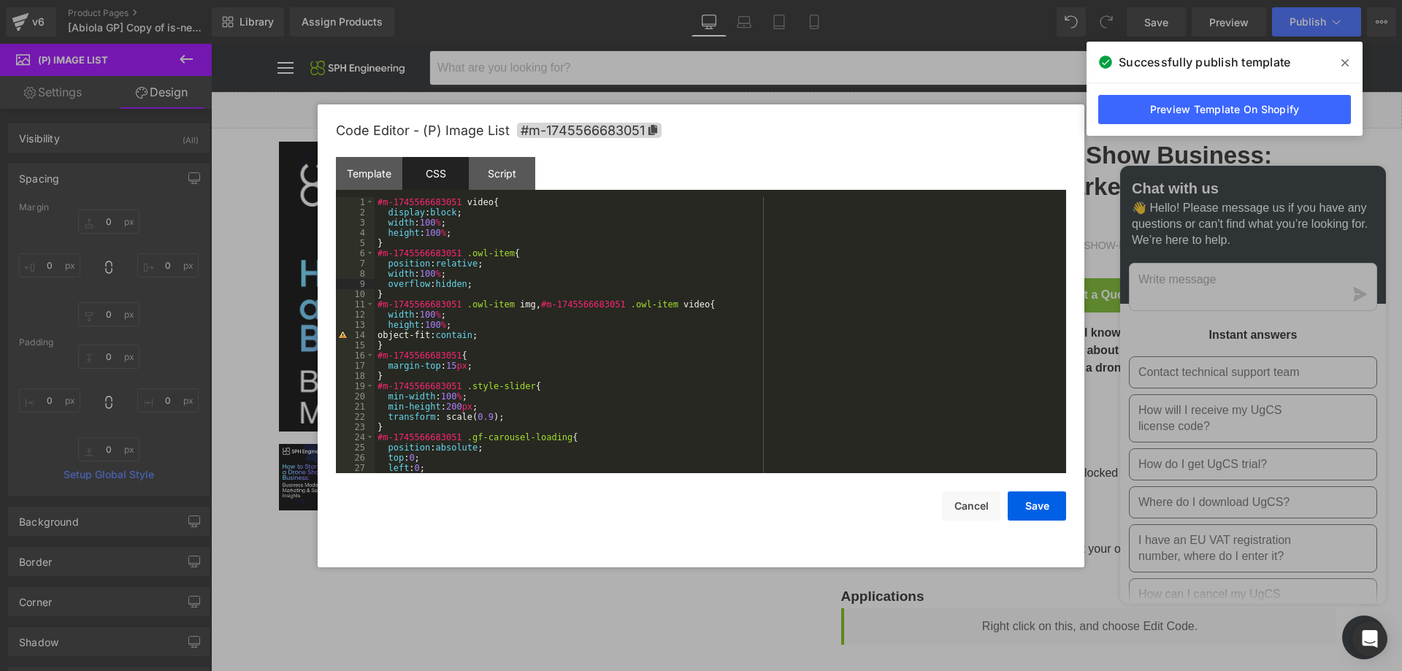
click at [404, 291] on div "#m-1745566683051 video { display : block ; width : 100 % ; height : 100 % ; } #…" at bounding box center [716, 345] width 685 height 296
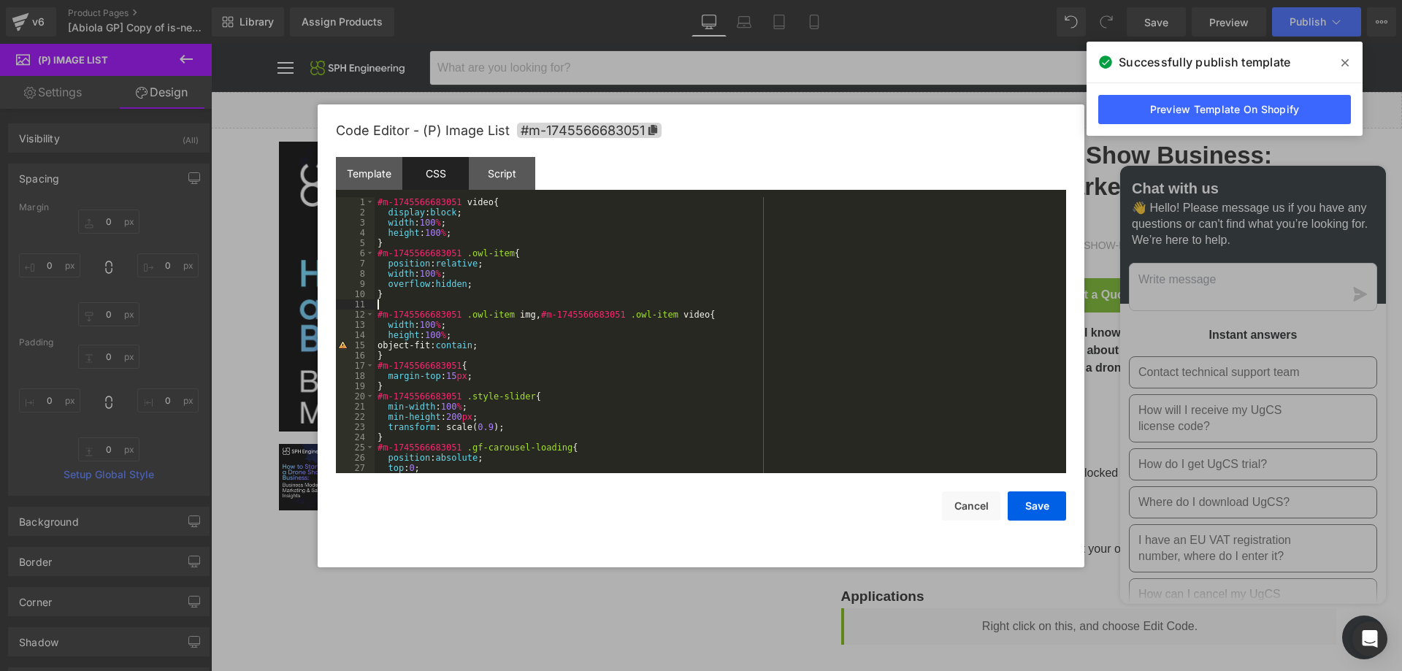
paste textarea
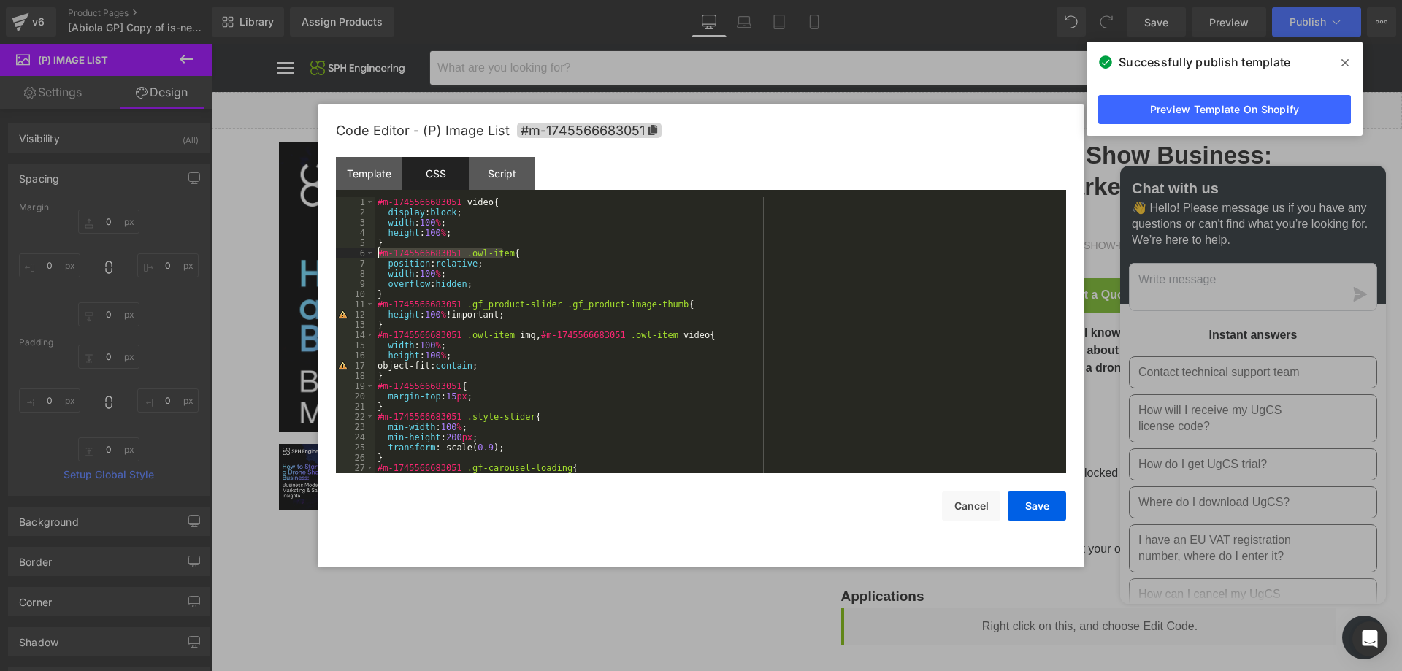
drag, startPoint x: 503, startPoint y: 251, endPoint x: 378, endPoint y: 251, distance: 124.8
click at [378, 251] on div "#m-1745566683051 video { display : block ; width : 100 % ; height : 100 % ; } #…" at bounding box center [716, 345] width 685 height 296
click at [392, 295] on div "#m-1745566683051 video { display : block ; width : 100 % ; height : 100 % ; } #…" at bounding box center [716, 345] width 685 height 296
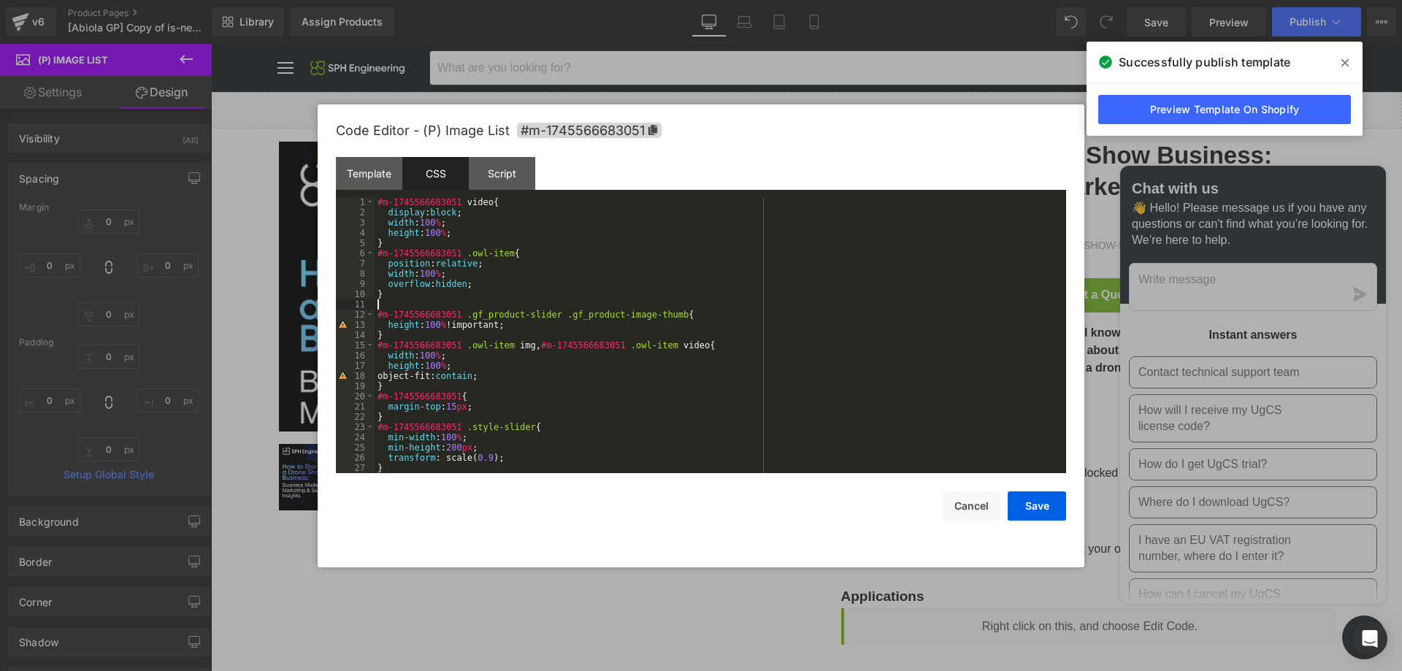
paste textarea
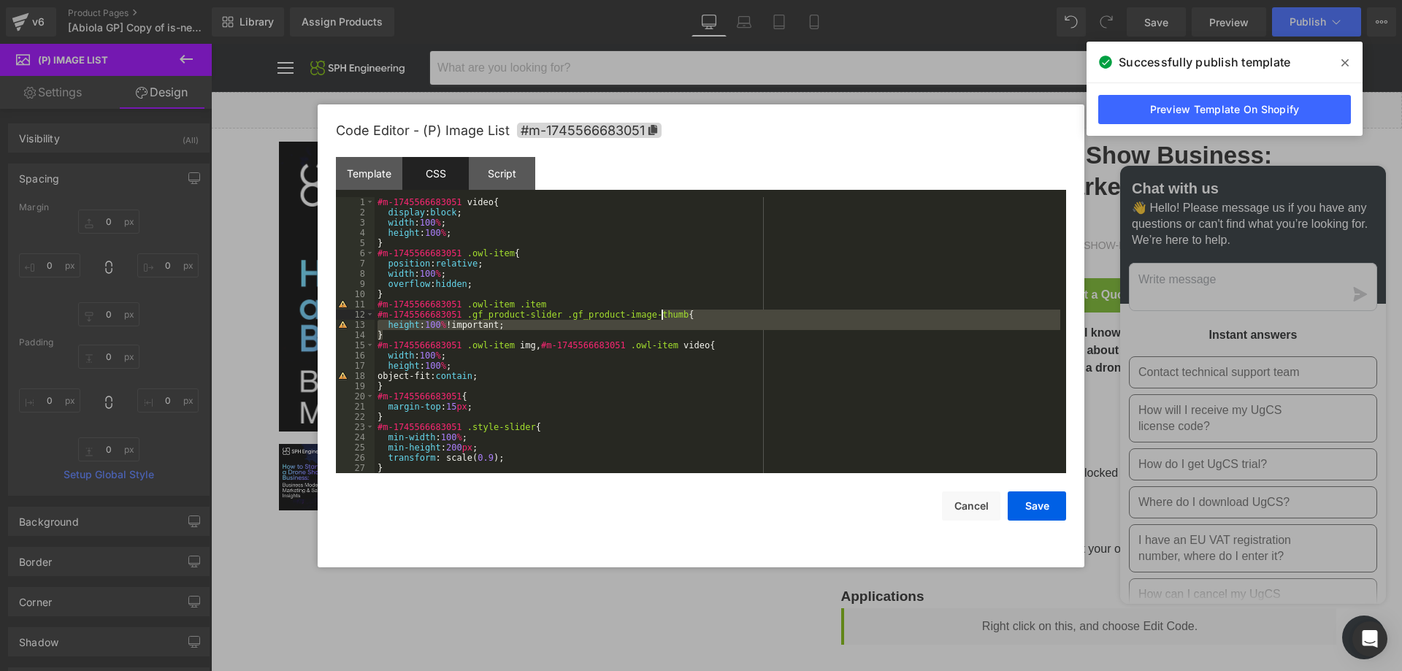
drag, startPoint x: 399, startPoint y: 334, endPoint x: 663, endPoint y: 315, distance: 264.9
click at [663, 315] on div "#m-1745566683051 video { display : block ; width : 100 % ; height : 100 % ; } #…" at bounding box center [716, 345] width 685 height 296
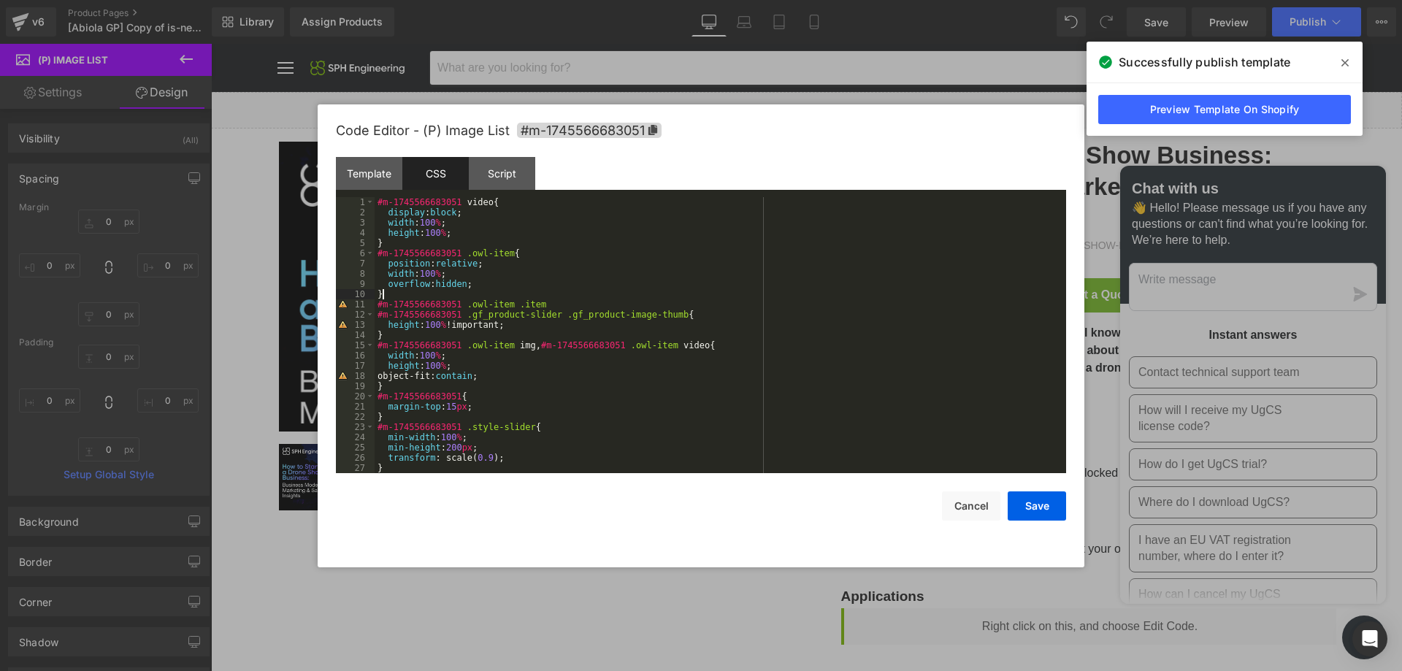
click at [588, 299] on div "#m-1745566683051 video { display : block ; width : 100 % ; height : 100 % ; } #…" at bounding box center [716, 345] width 685 height 296
click at [586, 302] on div "#m-1745566683051 video { display : block ; width : 100 % ; height : 100 % ; } #…" at bounding box center [716, 345] width 685 height 296
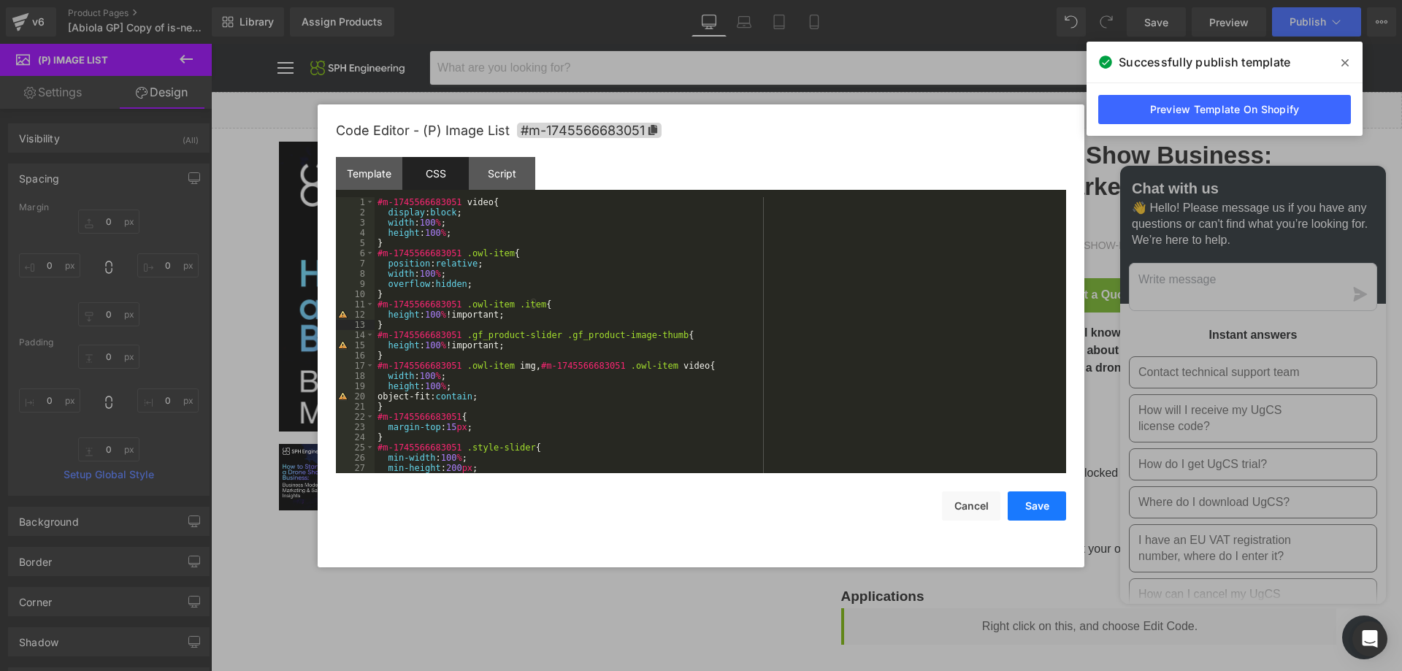
drag, startPoint x: 834, startPoint y: 429, endPoint x: 1033, endPoint y: 490, distance: 207.6
click at [1020, 501] on button "Save" at bounding box center [1036, 505] width 58 height 29
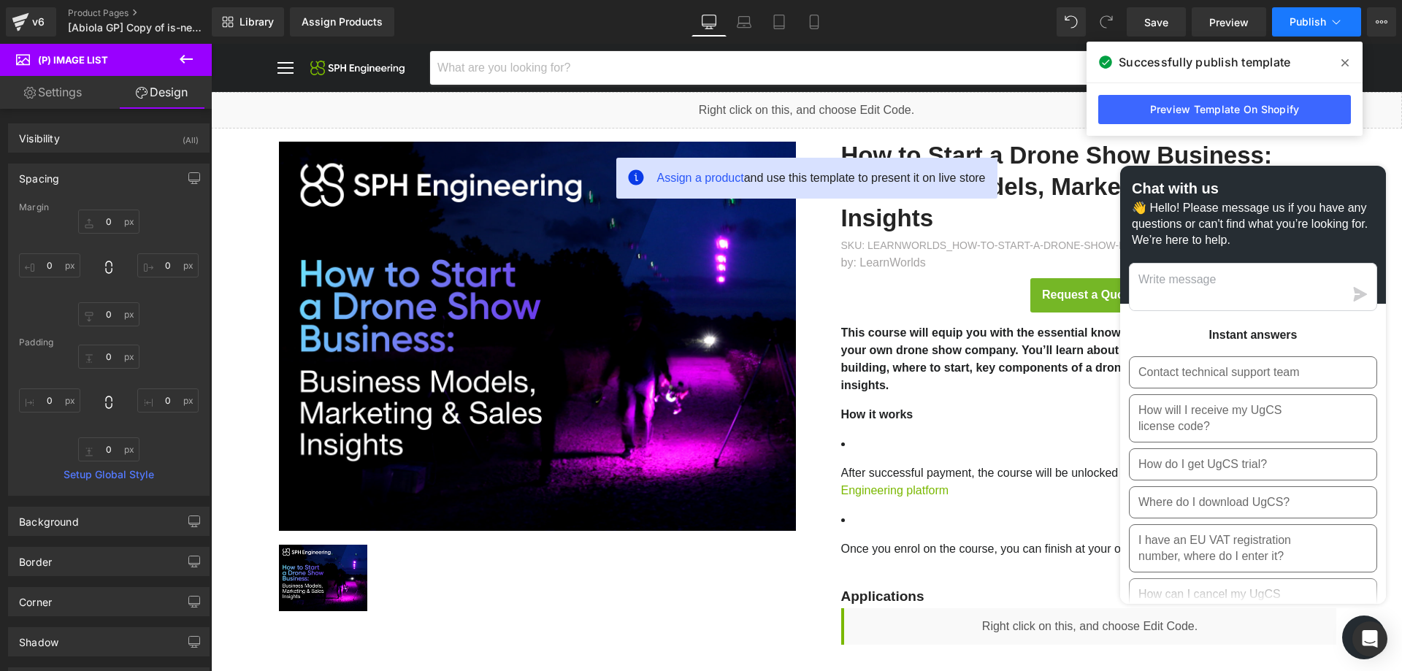
click at [1293, 29] on button "Publish" at bounding box center [1316, 21] width 89 height 29
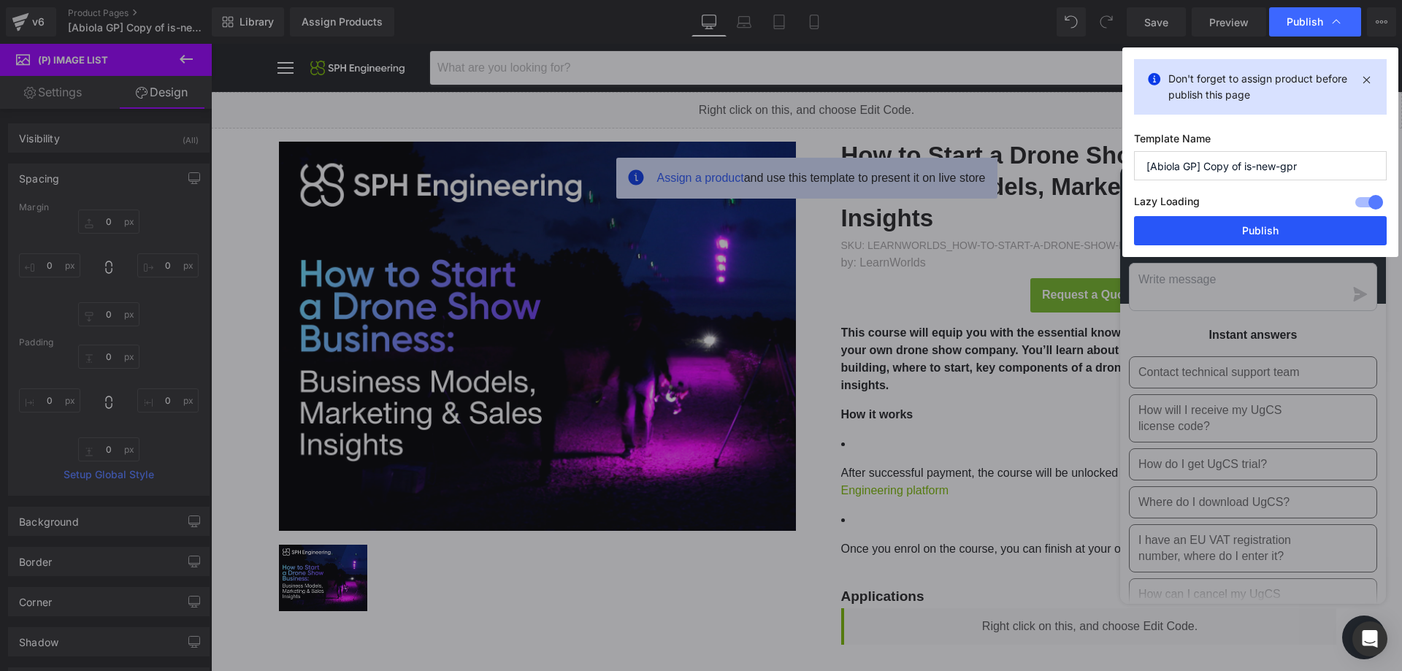
click at [1176, 216] on button "Publish" at bounding box center [1260, 230] width 253 height 29
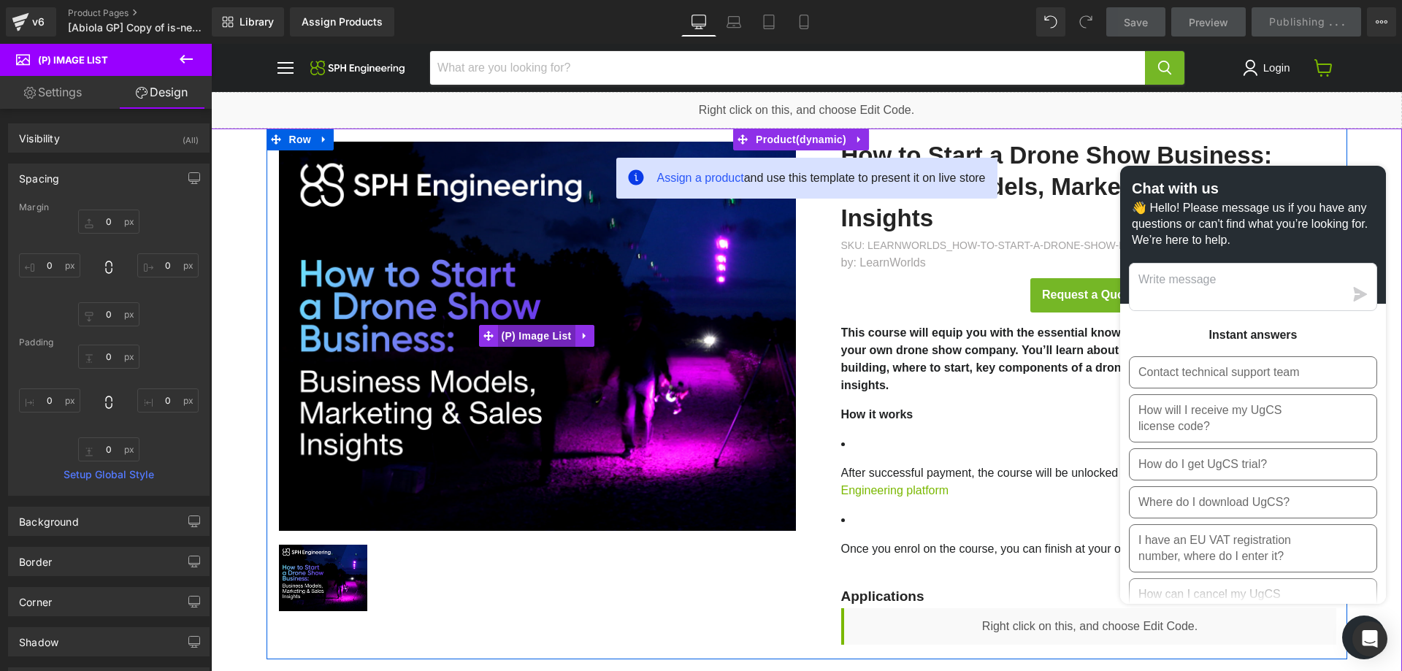
drag, startPoint x: 537, startPoint y: 337, endPoint x: 545, endPoint y: 339, distance: 7.6
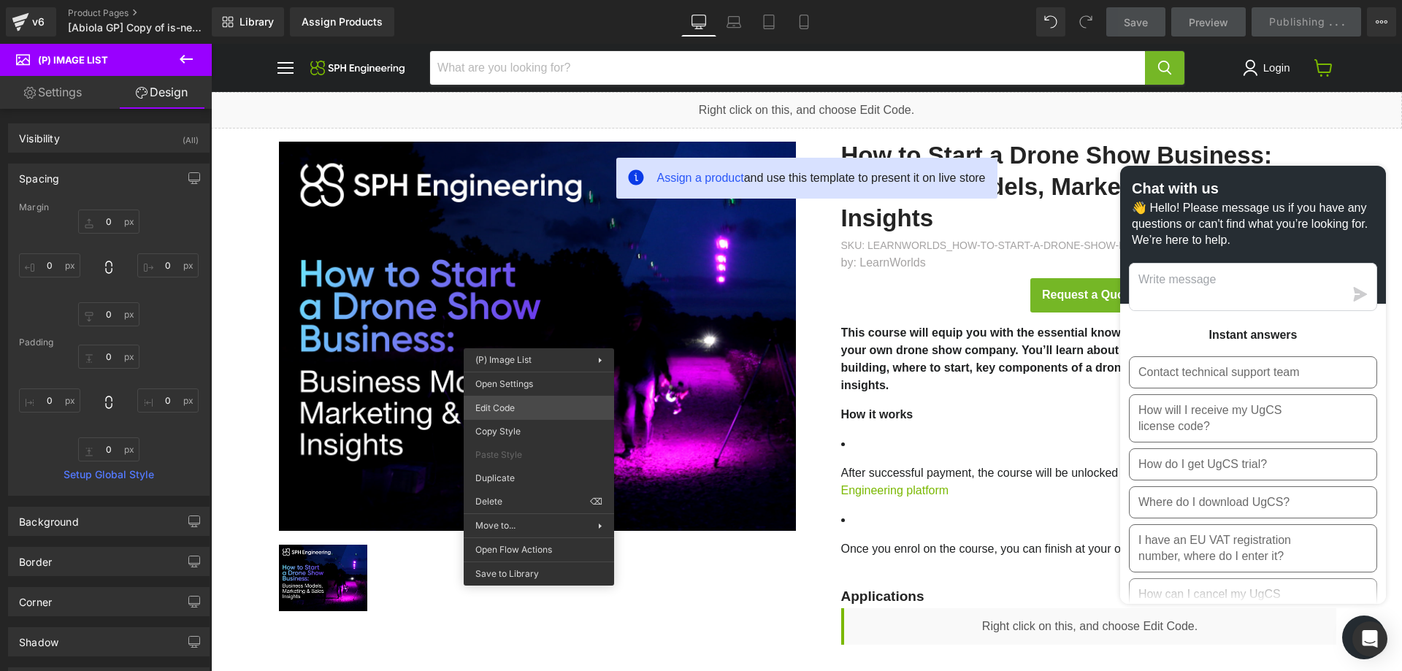
click at [542, 0] on div "(P) Image List You are previewing how the will restyle your page. You can not e…" at bounding box center [701, 0] width 1402 height 0
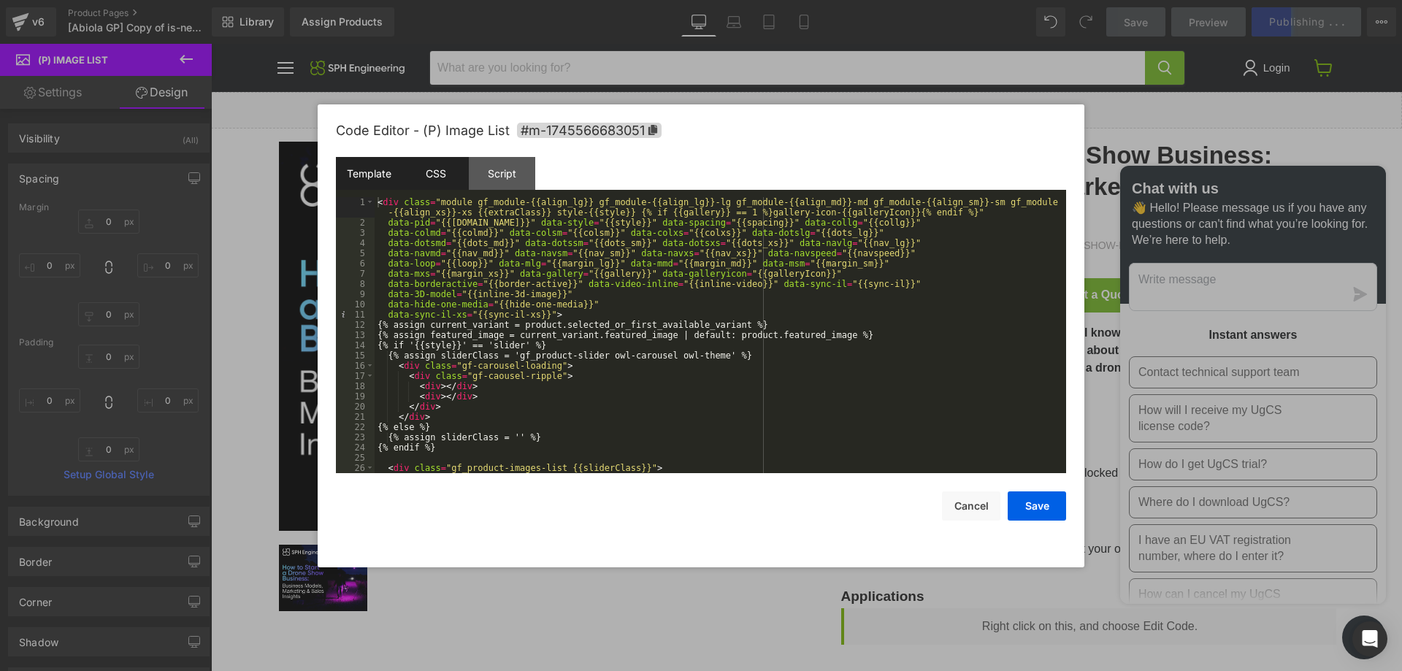
click at [458, 174] on div "CSS" at bounding box center [435, 173] width 66 height 33
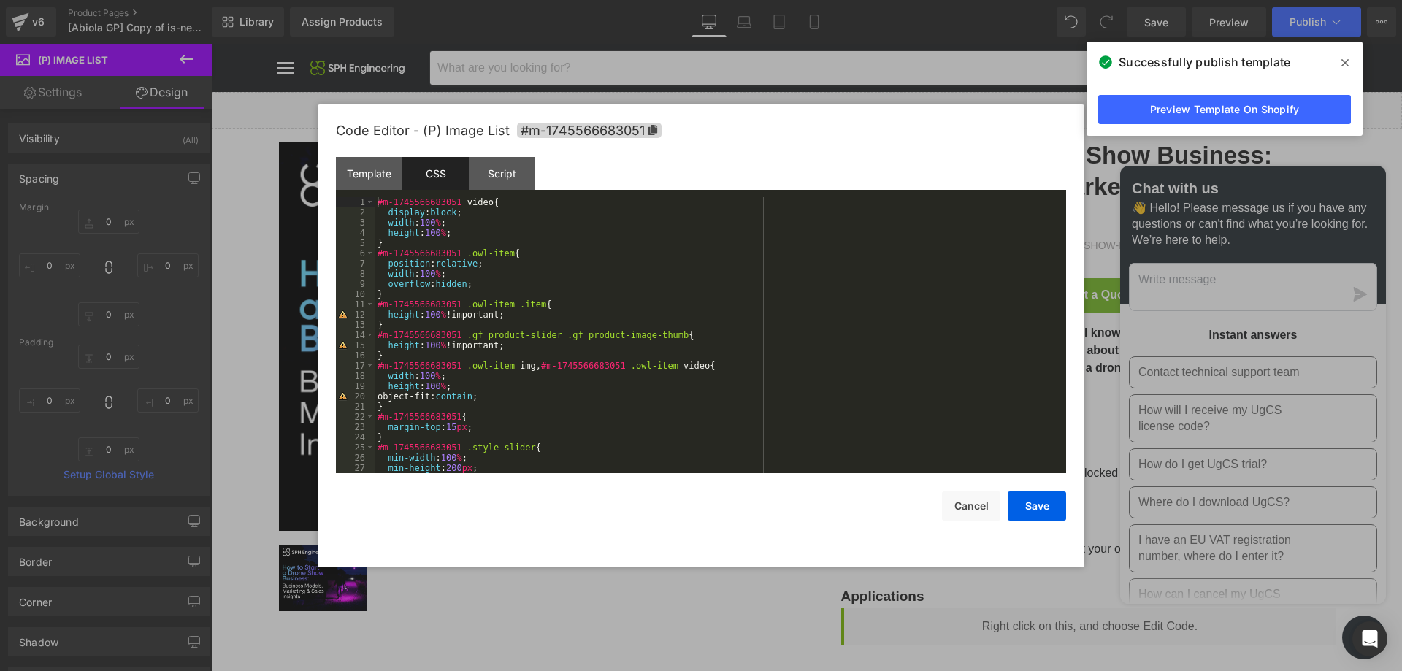
click at [377, 307] on div "#m-1745566683051 video { display : block ; width : 100 % ; height : 100 % ; } #…" at bounding box center [716, 345] width 685 height 296
click at [378, 338] on div "#m-1745566683051 video { display : block ; width : 100 % ; height : 100 % ; } #…" at bounding box center [716, 345] width 685 height 296
paste textarea
drag, startPoint x: 885, startPoint y: 404, endPoint x: 1013, endPoint y: 500, distance: 160.6
click at [1013, 500] on button "Save" at bounding box center [1036, 505] width 58 height 29
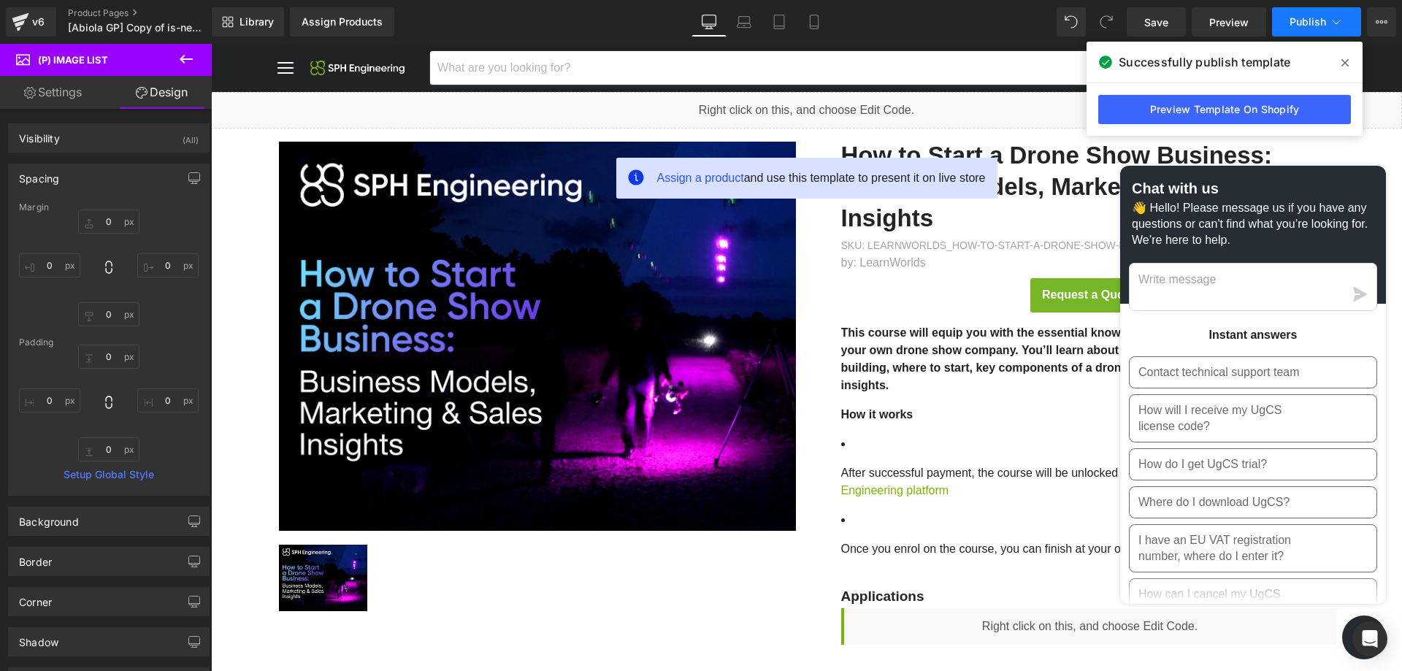
click at [1305, 26] on span "Publish" at bounding box center [1307, 22] width 36 height 12
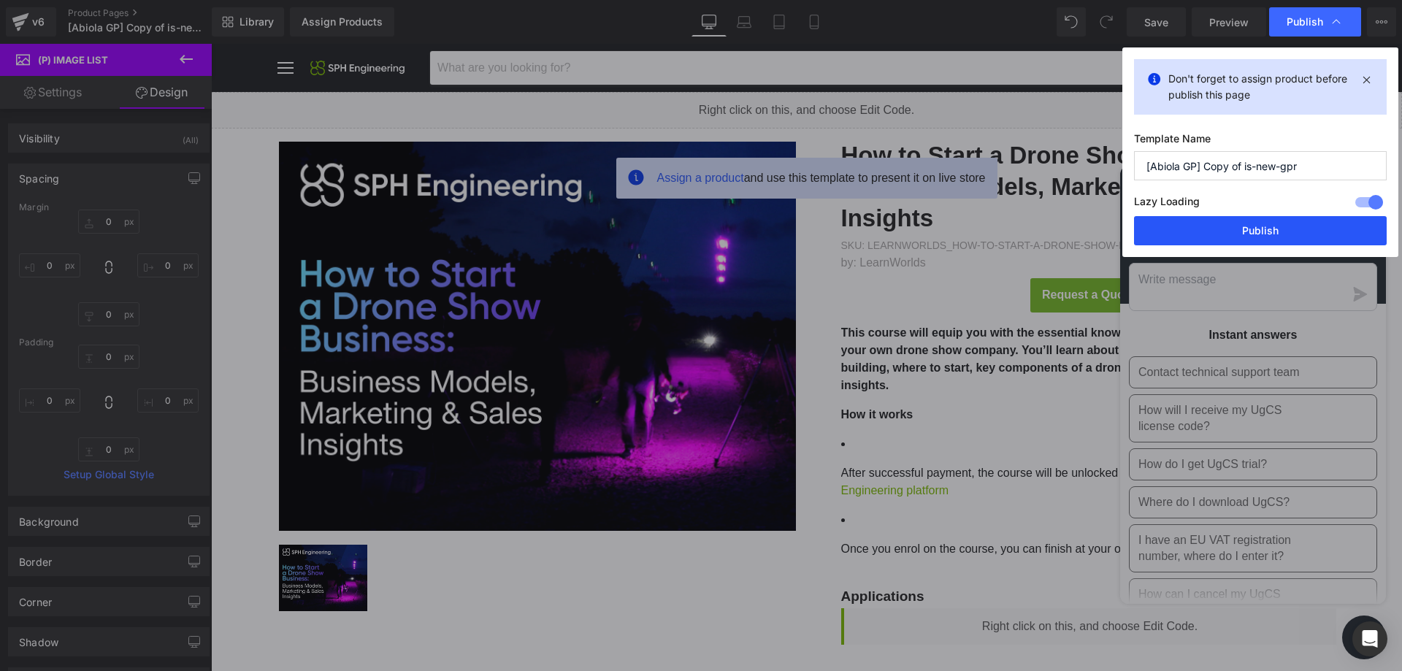
click at [1244, 228] on button "Publish" at bounding box center [1260, 230] width 253 height 29
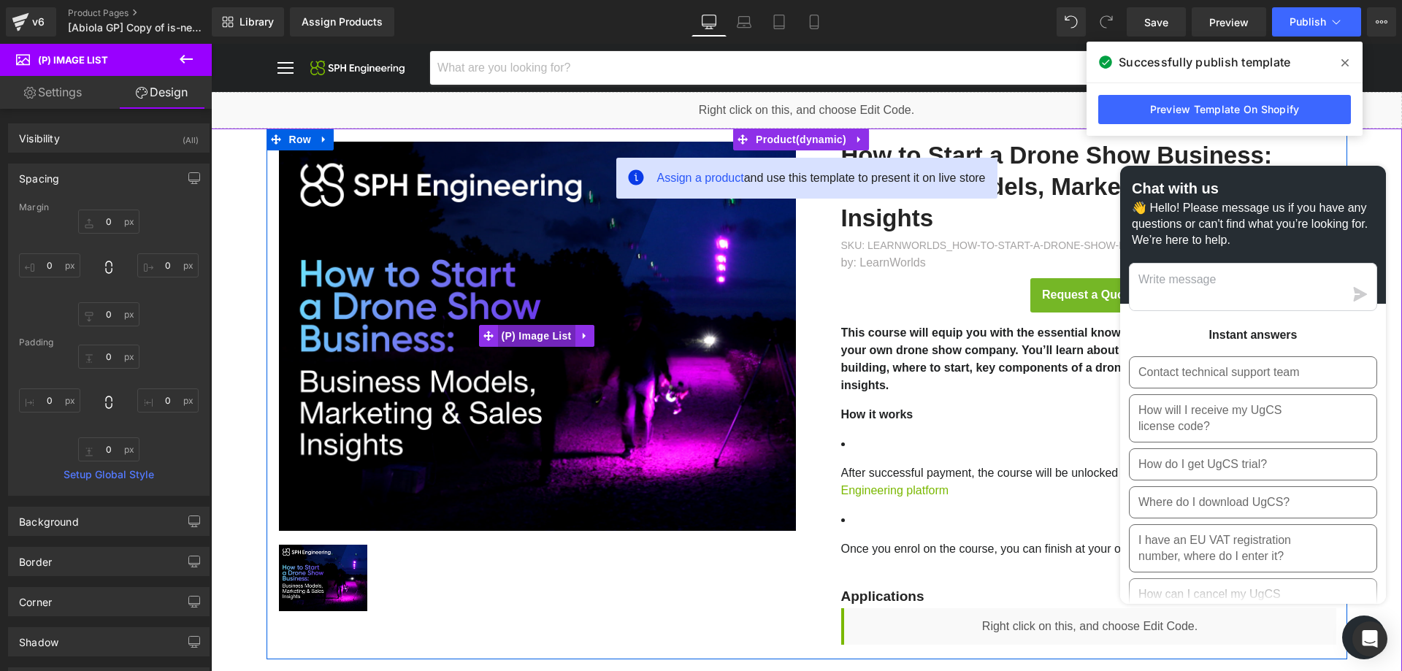
click at [515, 345] on span "(P) Image List" at bounding box center [536, 336] width 77 height 22
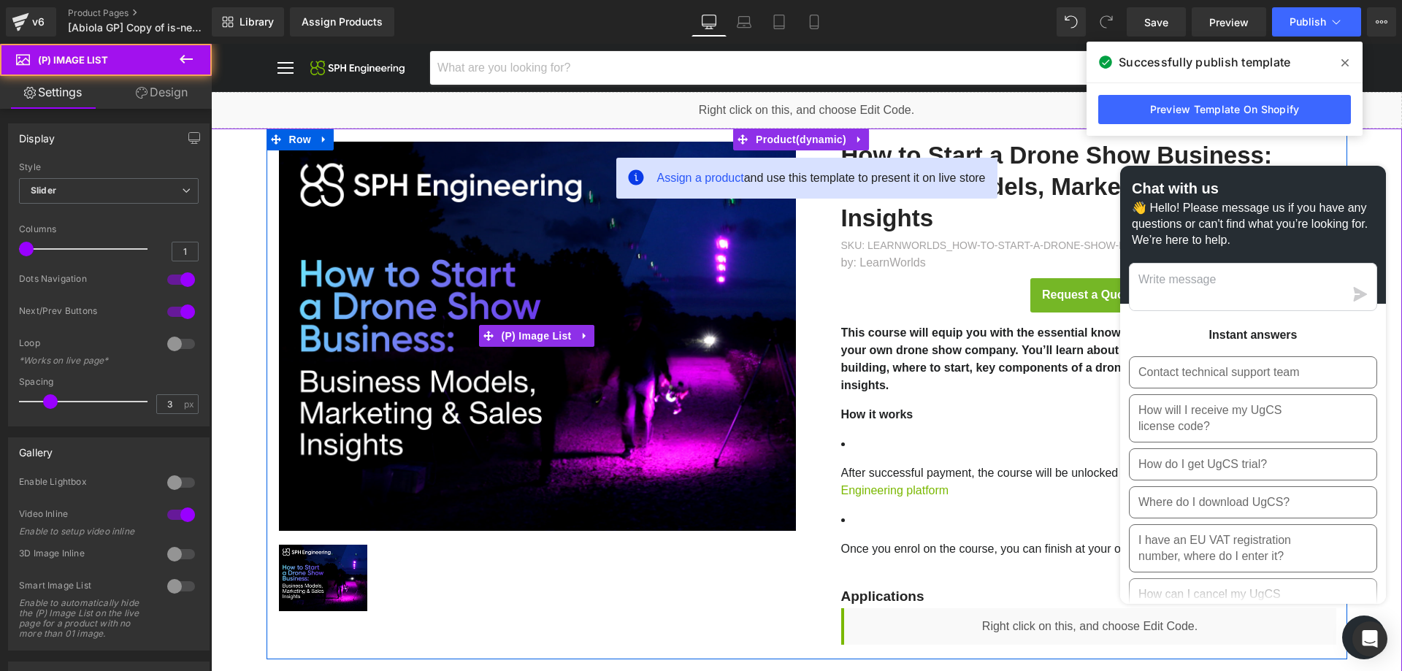
click at [710, 338] on img "Main content" at bounding box center [538, 336] width 518 height 389
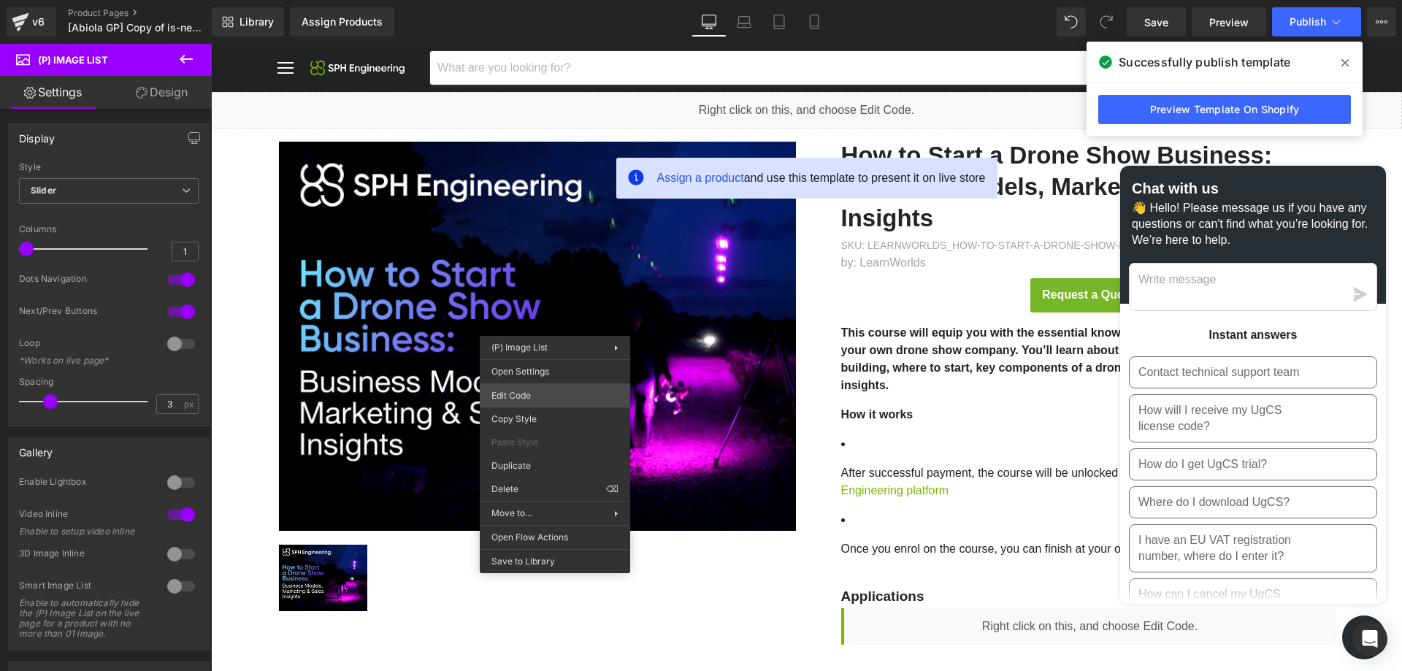
click at [558, 0] on div "(P) Image List You are previewing how the will restyle your page. You can not e…" at bounding box center [701, 0] width 1402 height 0
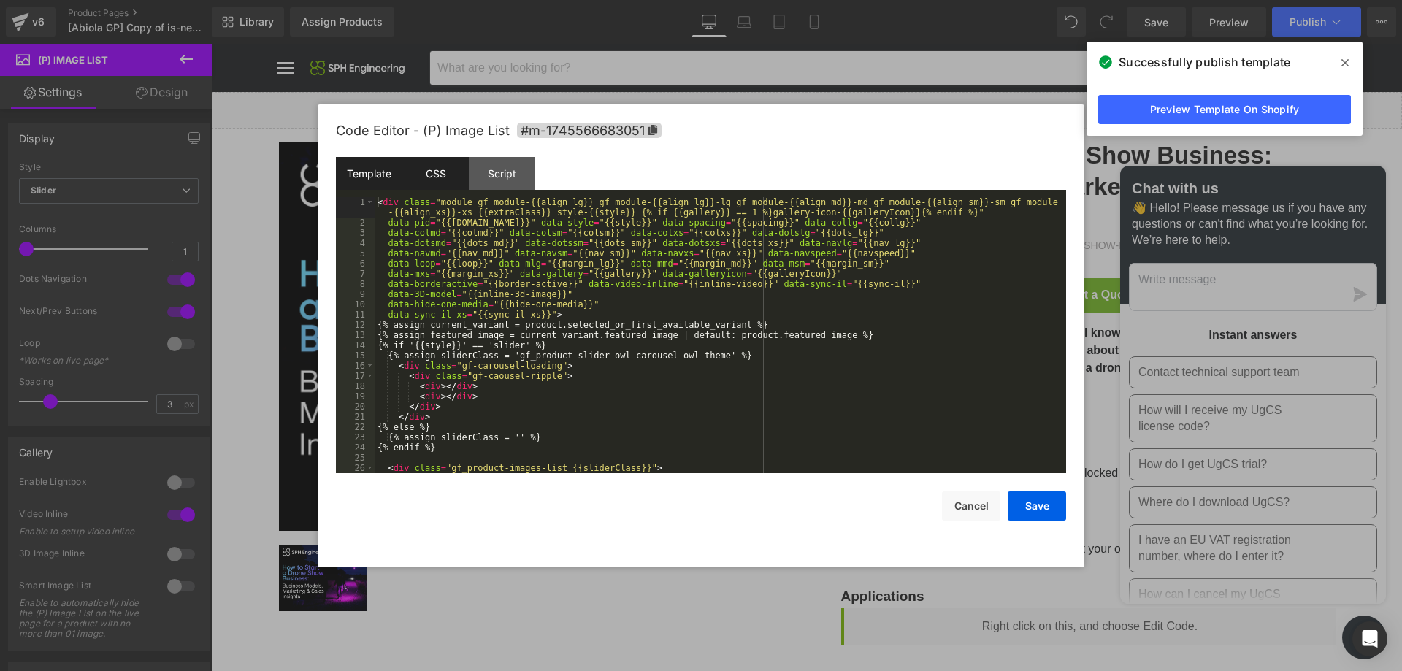
click at [452, 162] on div "CSS" at bounding box center [435, 173] width 66 height 33
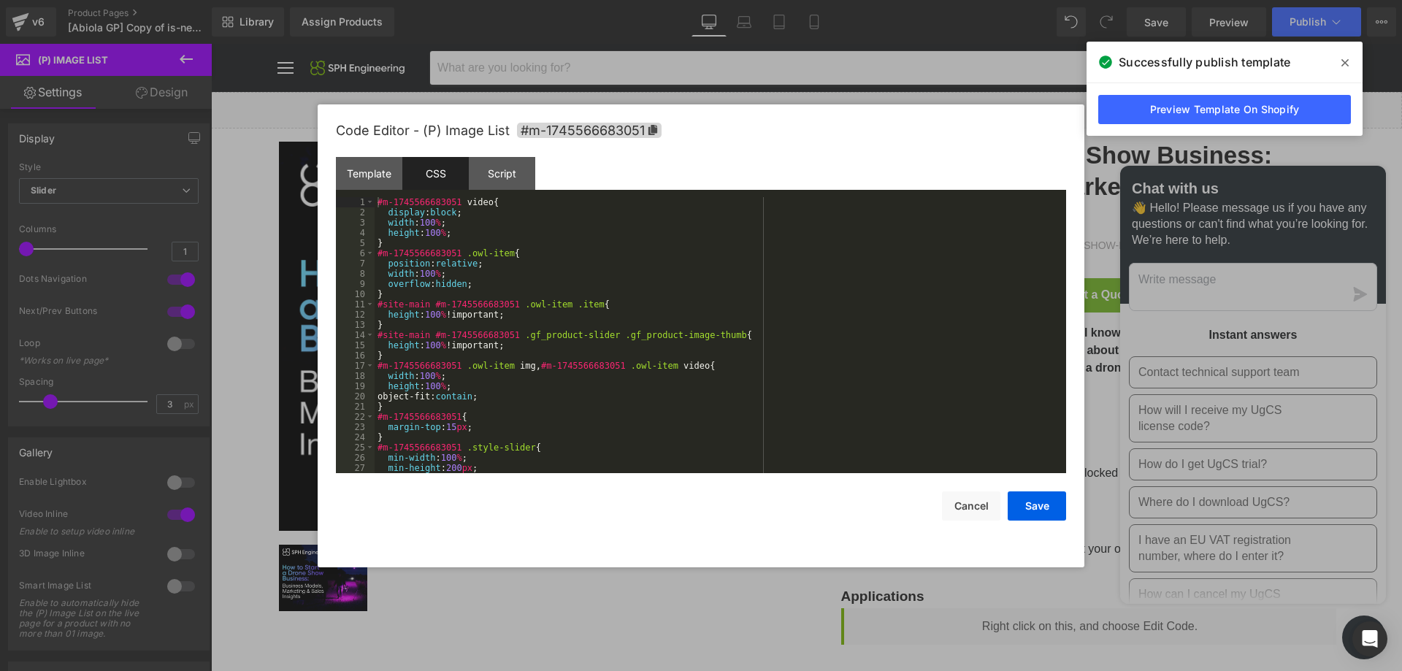
click at [500, 315] on div "#m-1745566683051 video { display : block ; width : 100 % ; height : 100 % ; } #…" at bounding box center [716, 345] width 685 height 296
click at [507, 345] on div "#m-1745566683051 video { display : block ; width : 100 % ; height : 100 % ; } #…" at bounding box center [716, 345] width 685 height 296
click at [509, 369] on div "#m-1745566683051 video { display : block ; width : 100 % ; height : 100 % ; } #…" at bounding box center [716, 345] width 685 height 296
drag, startPoint x: 485, startPoint y: 383, endPoint x: 481, endPoint y: 396, distance: 12.9
click at [483, 384] on div "#m-1745566683051 video { display : block ; width : 100 % ; height : 100 % ; } #…" at bounding box center [716, 345] width 685 height 296
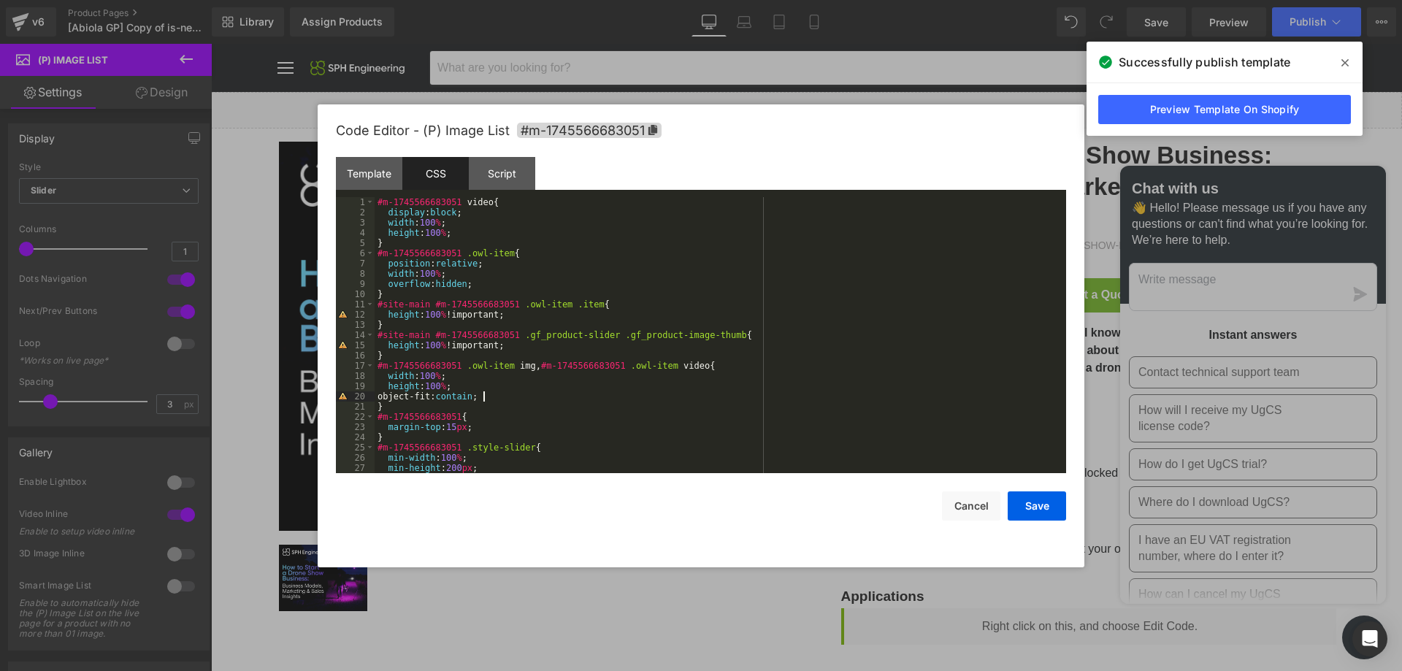
click at [487, 399] on div "#m-1745566683051 video { display : block ; width : 100 % ; height : 100 % ; } #…" at bounding box center [716, 345] width 685 height 296
click at [483, 285] on div "#m-1745566683051 video { display : block ; width : 100 % ; height : 100 % ; } #…" at bounding box center [716, 345] width 685 height 296
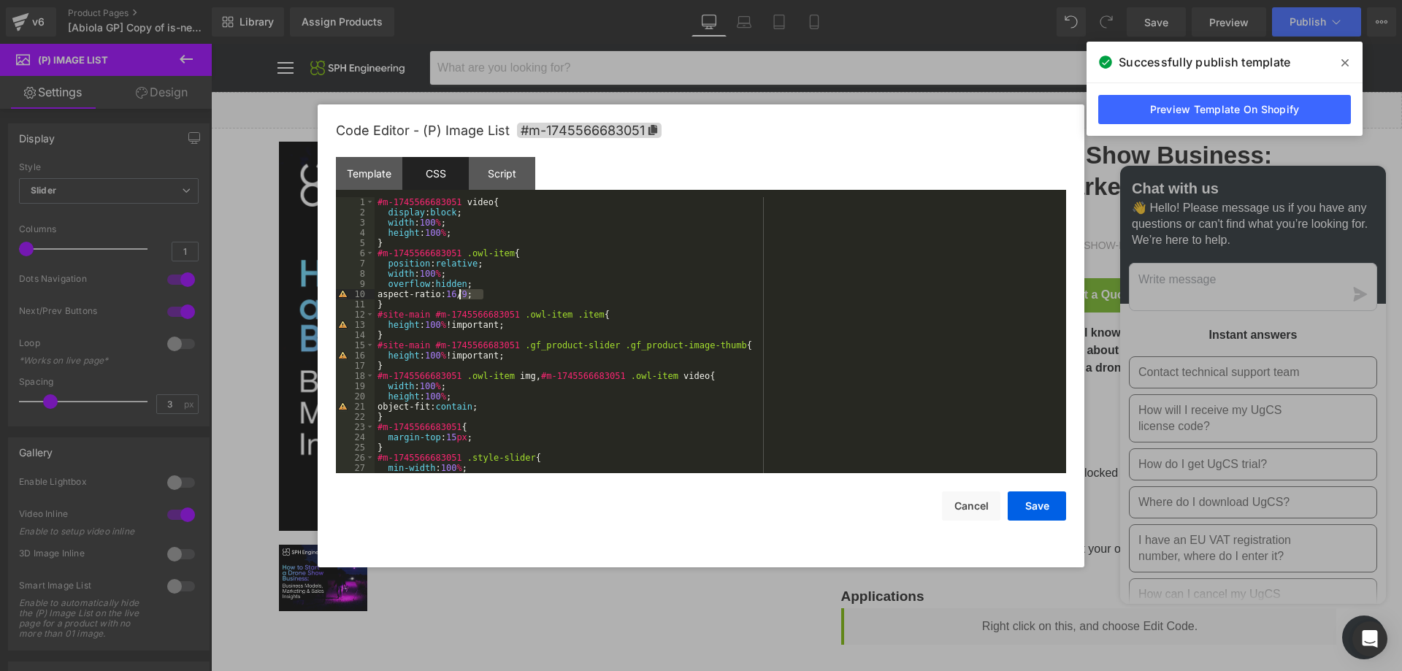
drag, startPoint x: 482, startPoint y: 296, endPoint x: 459, endPoint y: 291, distance: 23.2
click at [459, 291] on div "#m-1745566683051 video { display : block ; width : 100 % ; height : 100 % ; } #…" at bounding box center [716, 345] width 685 height 296
click at [1058, 505] on button "Save" at bounding box center [1036, 505] width 58 height 29
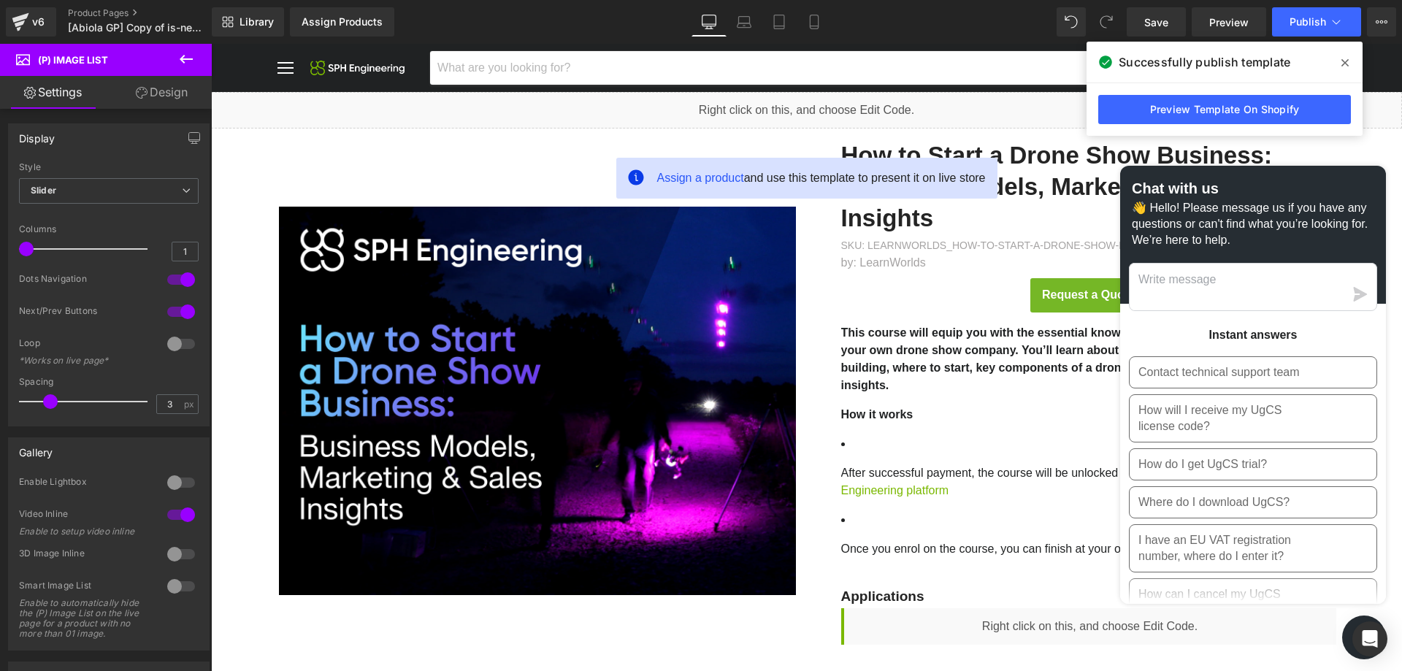
click at [1308, 2] on div "Library Assign Products Product Preview No product match your search. Please tr…" at bounding box center [807, 22] width 1190 height 44
click at [1316, 23] on span "Publish" at bounding box center [1307, 22] width 36 height 12
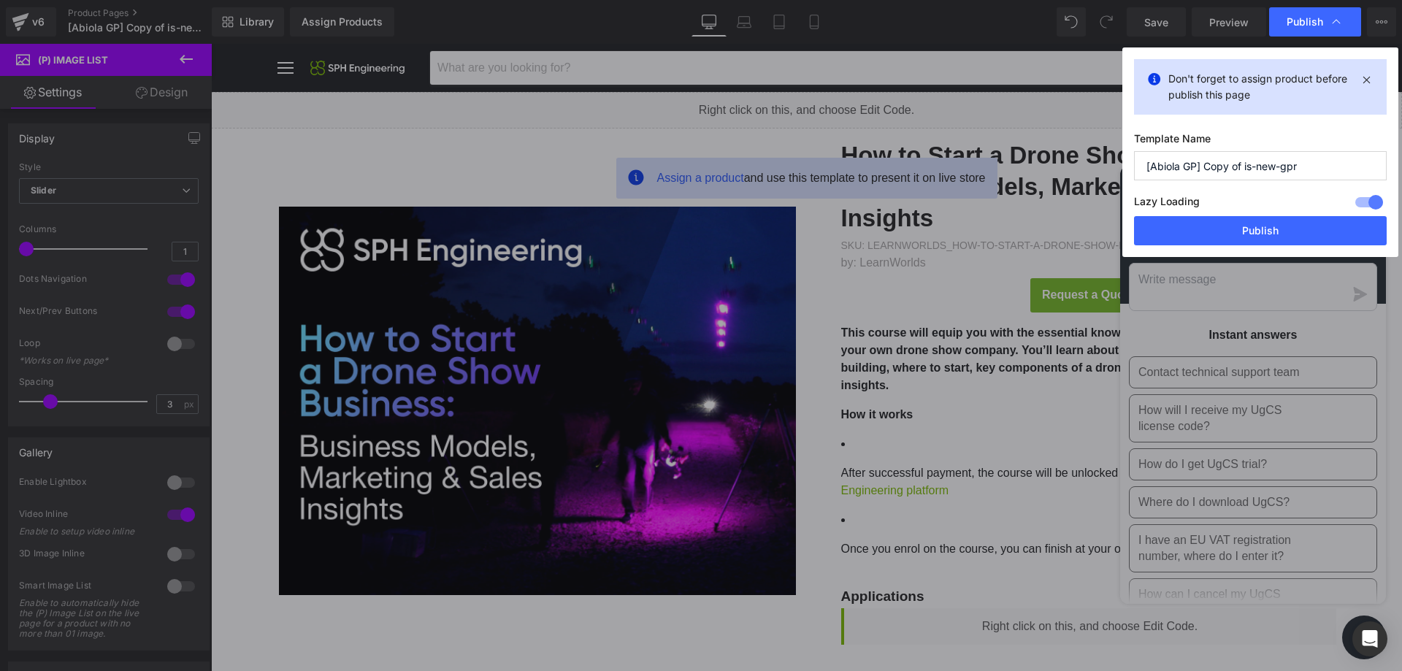
click at [1188, 215] on label "Lazy Loading Build" at bounding box center [1167, 204] width 66 height 24
click at [1193, 219] on button "Publish" at bounding box center [1260, 230] width 253 height 29
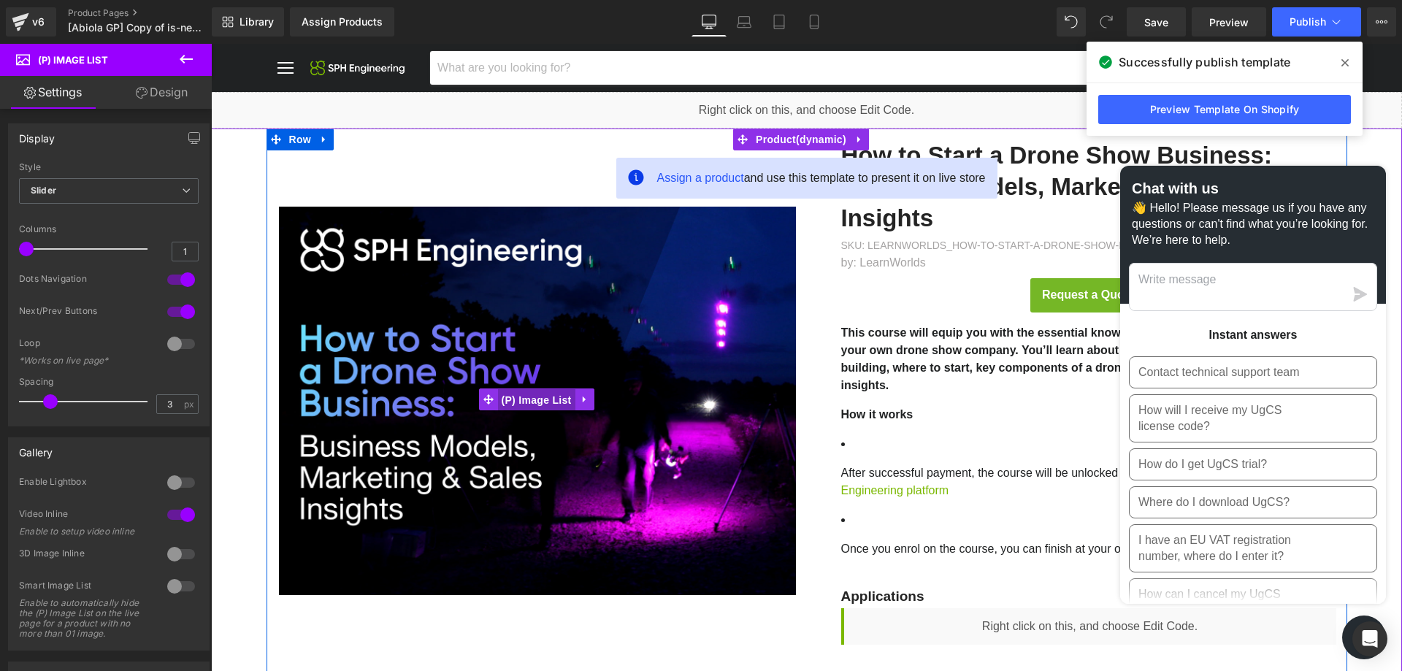
drag, startPoint x: 553, startPoint y: 407, endPoint x: 558, endPoint y: 417, distance: 11.1
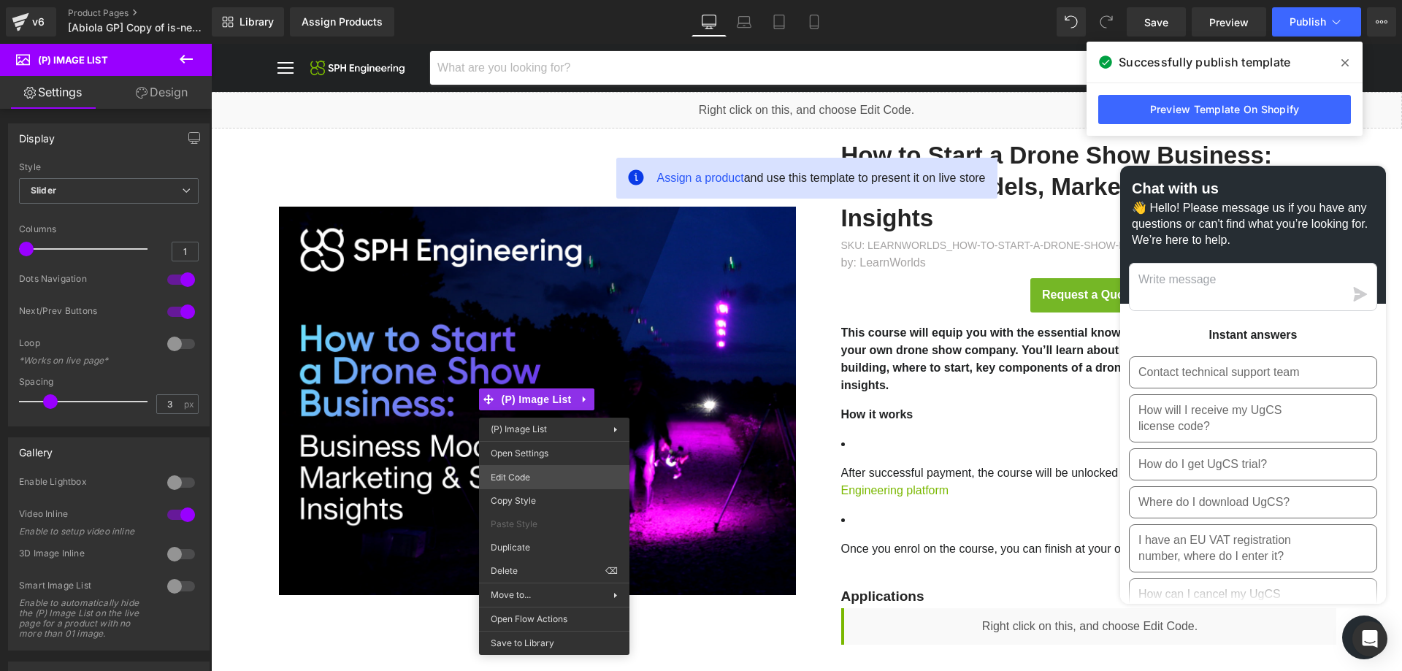
click at [548, 0] on div "(P) Image List You are previewing how the will restyle your page. You can not e…" at bounding box center [701, 0] width 1402 height 0
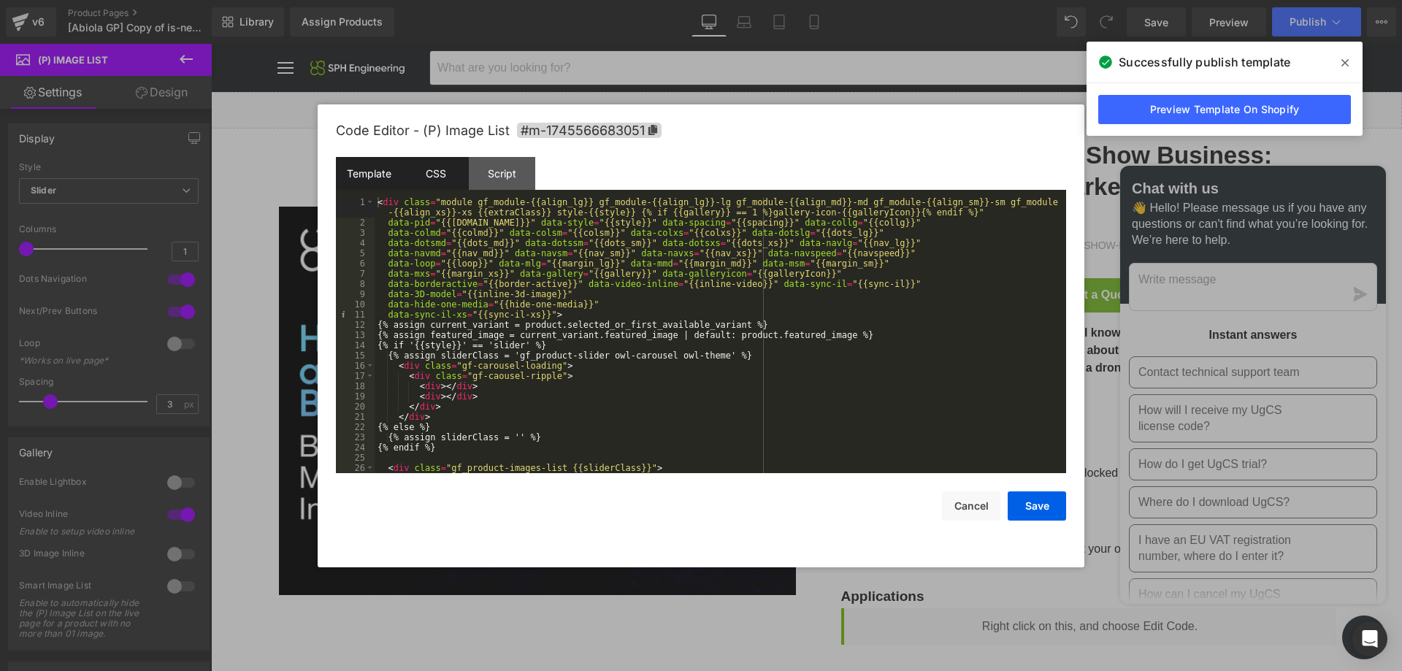
click at [459, 188] on div "CSS" at bounding box center [435, 173] width 66 height 33
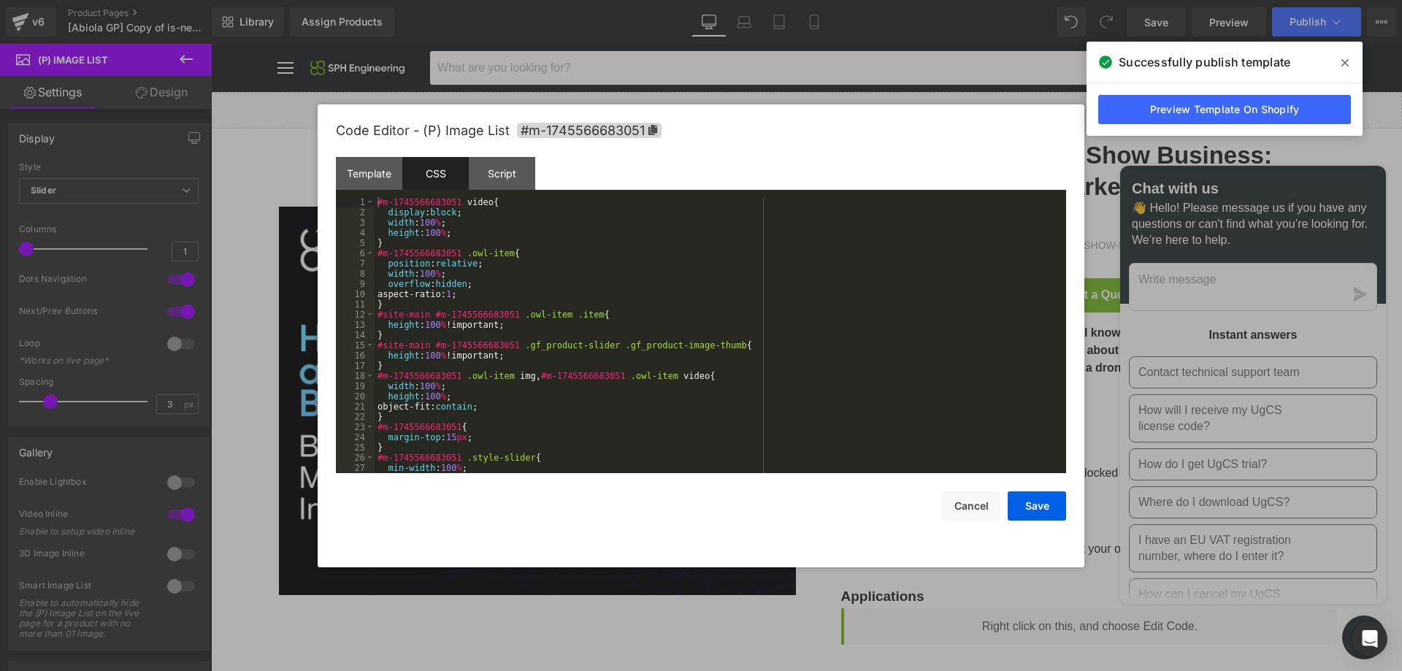
click at [526, 326] on div "#m-1745566683051 video { display : block ; width : 100 % ; height : 100 % ; } #…" at bounding box center [716, 345] width 685 height 296
click at [458, 293] on div "#m-1745566683051 video { display : block ; width : 100 % ; height : 100 % ; } #…" at bounding box center [716, 345] width 685 height 296
drag, startPoint x: 1028, startPoint y: 510, endPoint x: 987, endPoint y: 190, distance: 322.4
click at [1028, 510] on button "Save" at bounding box center [1036, 505] width 58 height 29
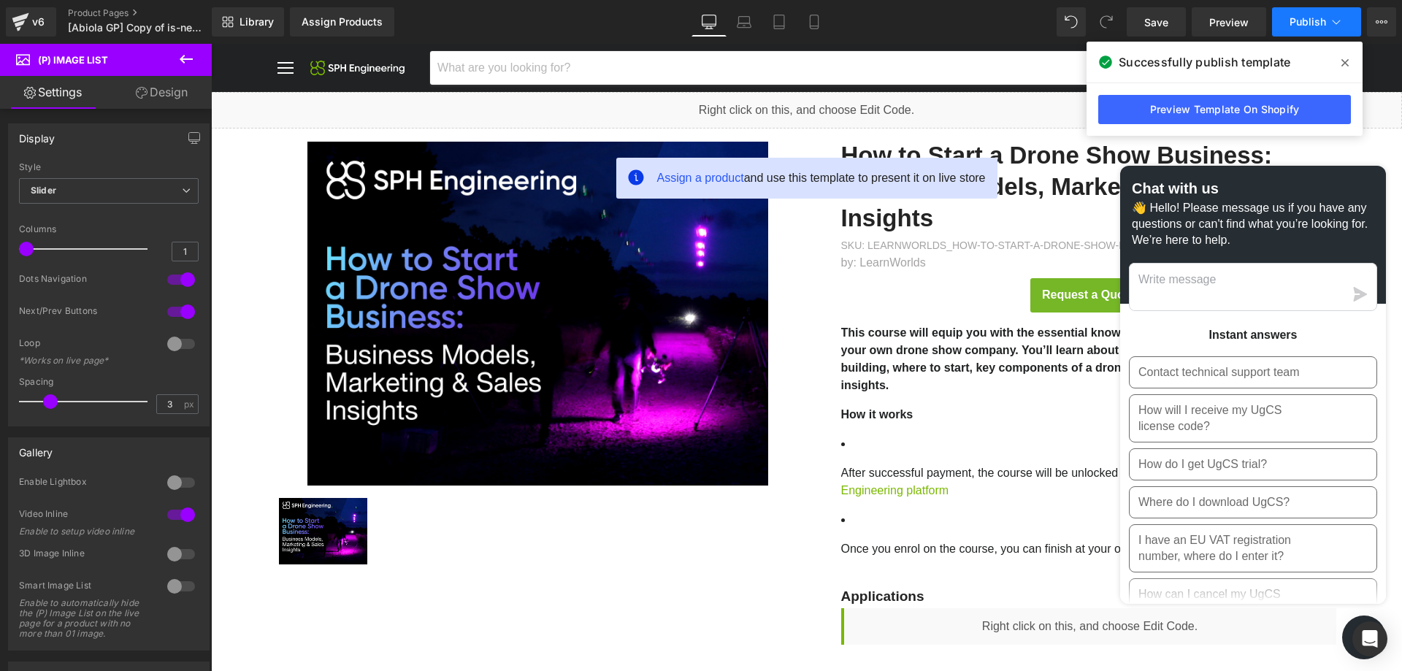
click at [1290, 21] on span "Publish" at bounding box center [1307, 22] width 36 height 12
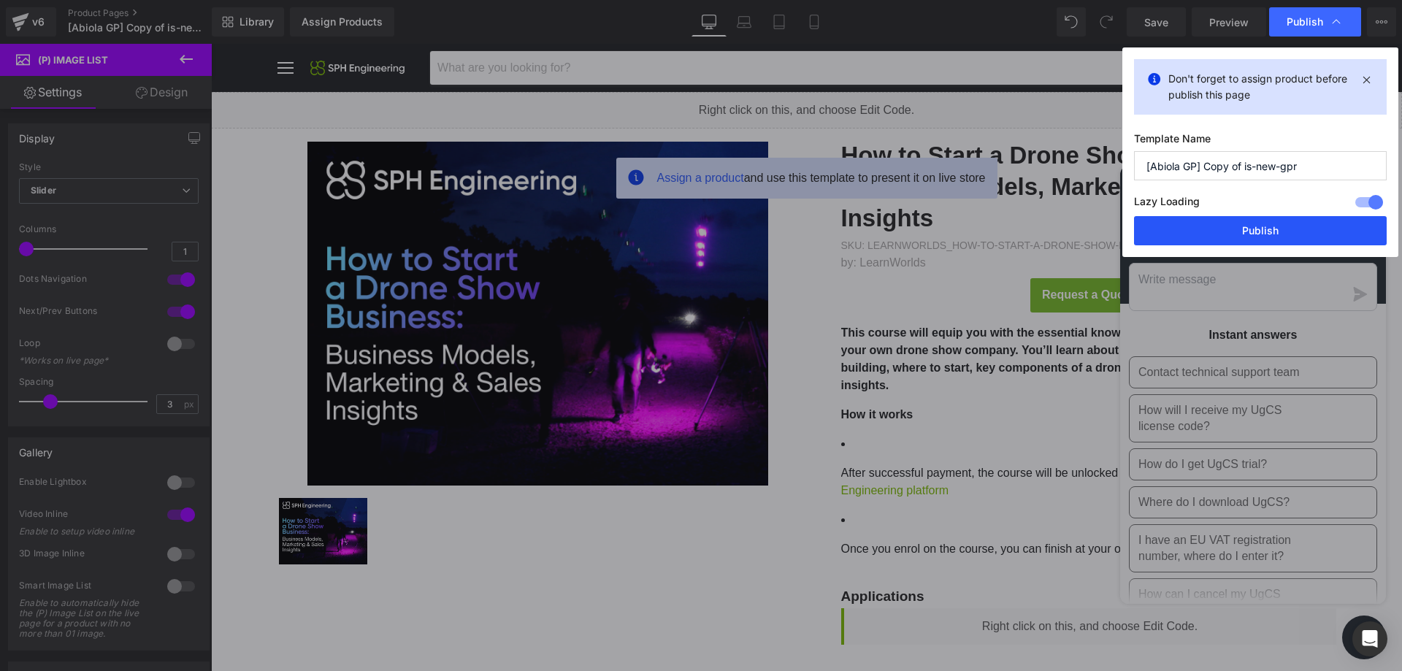
click at [1169, 235] on button "Publish" at bounding box center [1260, 230] width 253 height 29
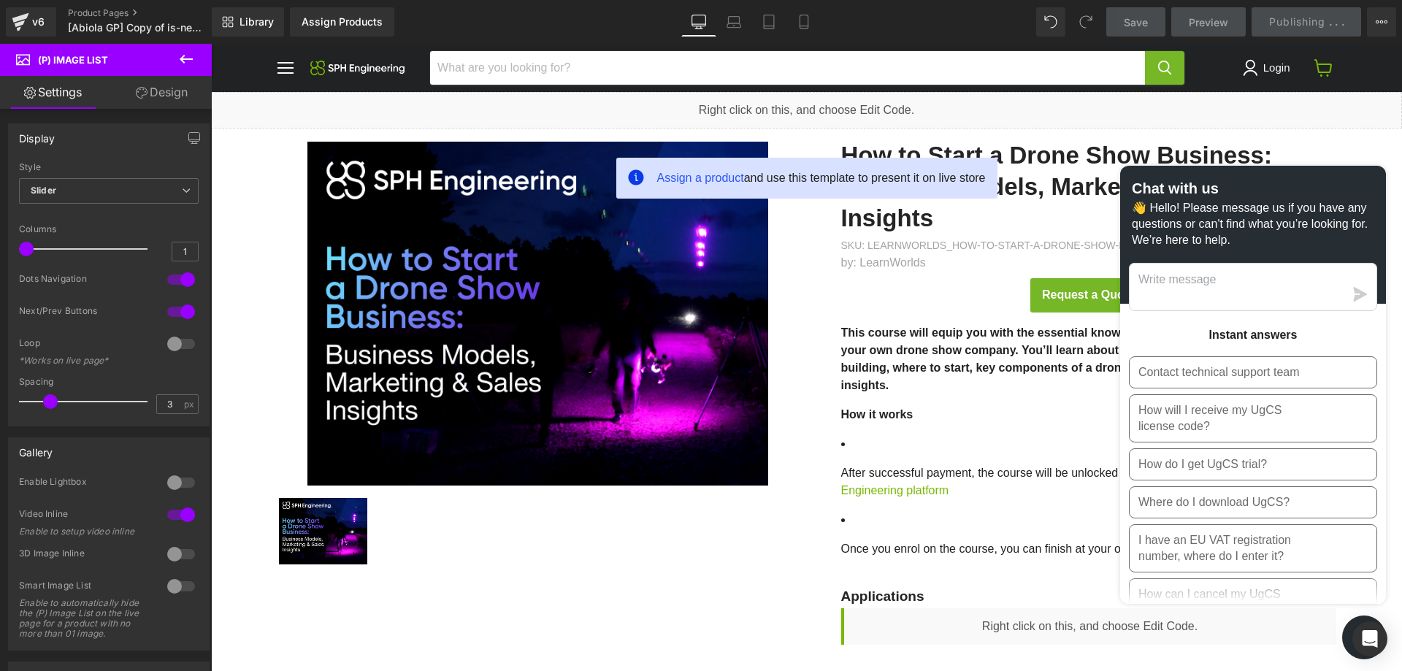
click at [1353, 648] on icon "Chat window" at bounding box center [1364, 637] width 23 height 23
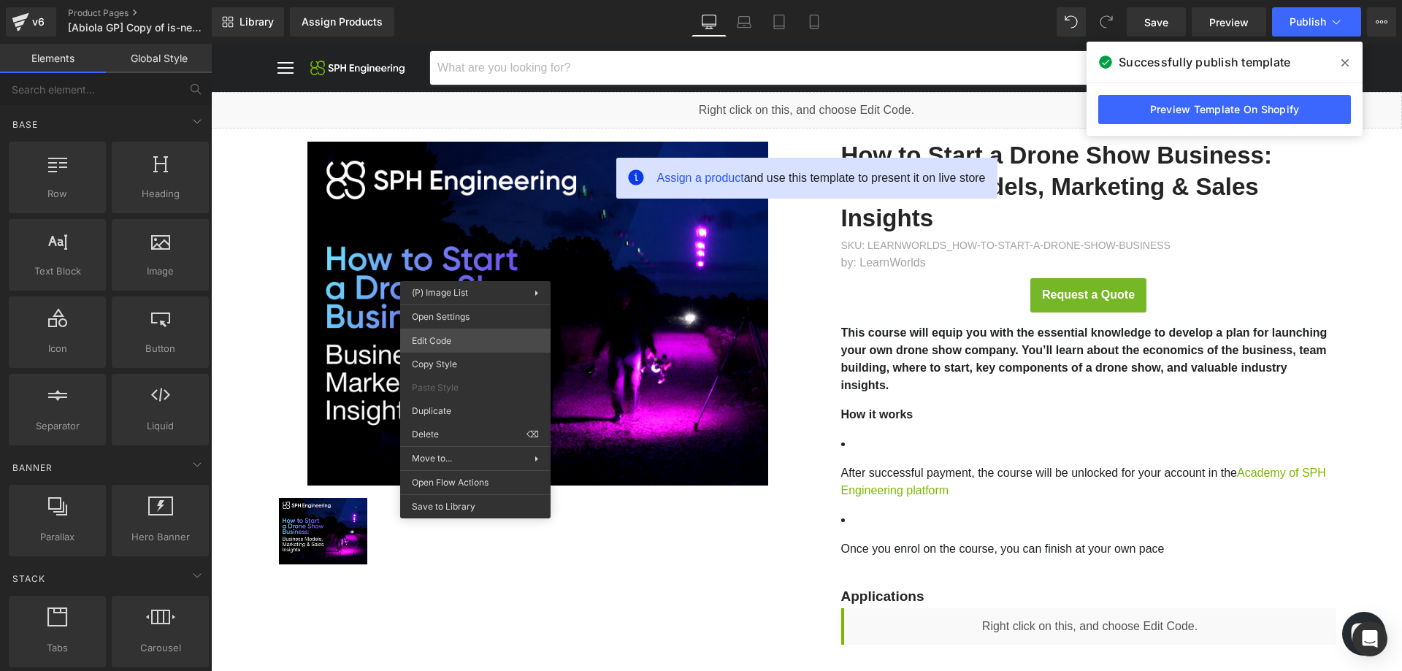
click at [468, 0] on div "(P) Image List You are previewing how the will restyle your page. You can not e…" at bounding box center [701, 0] width 1402 height 0
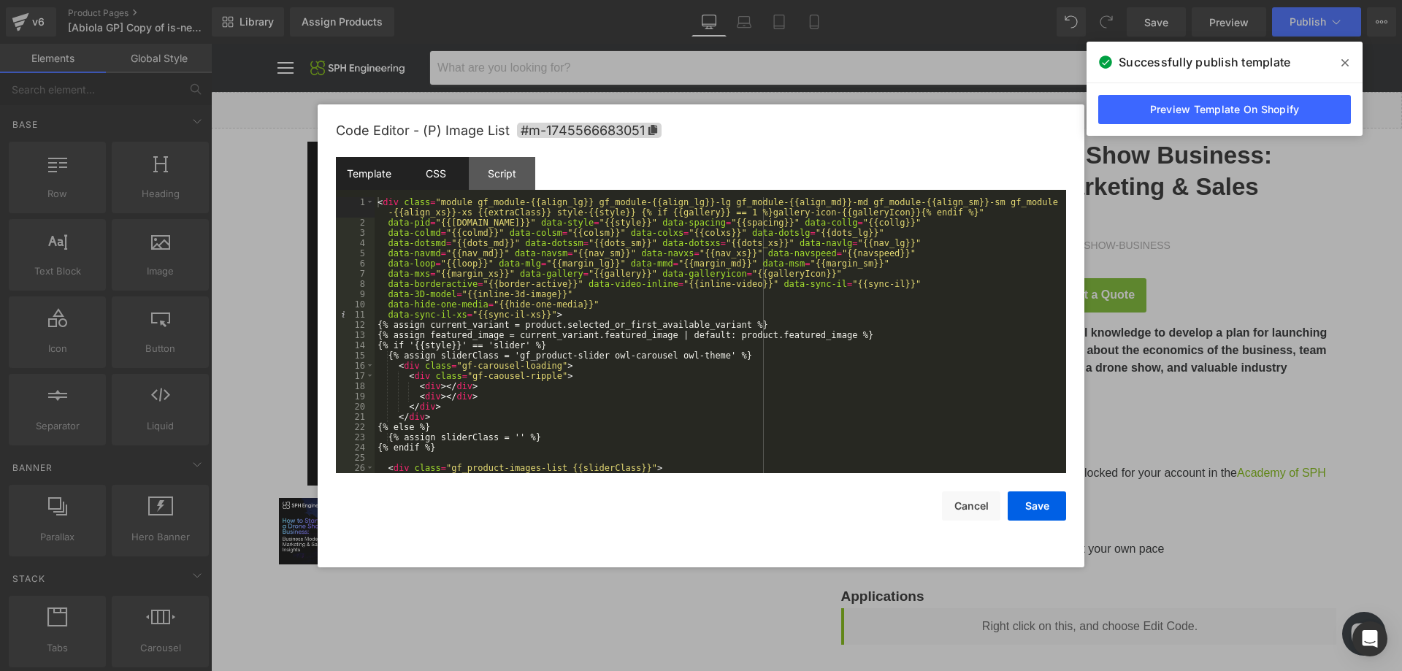
click at [439, 180] on div "CSS" at bounding box center [435, 173] width 66 height 33
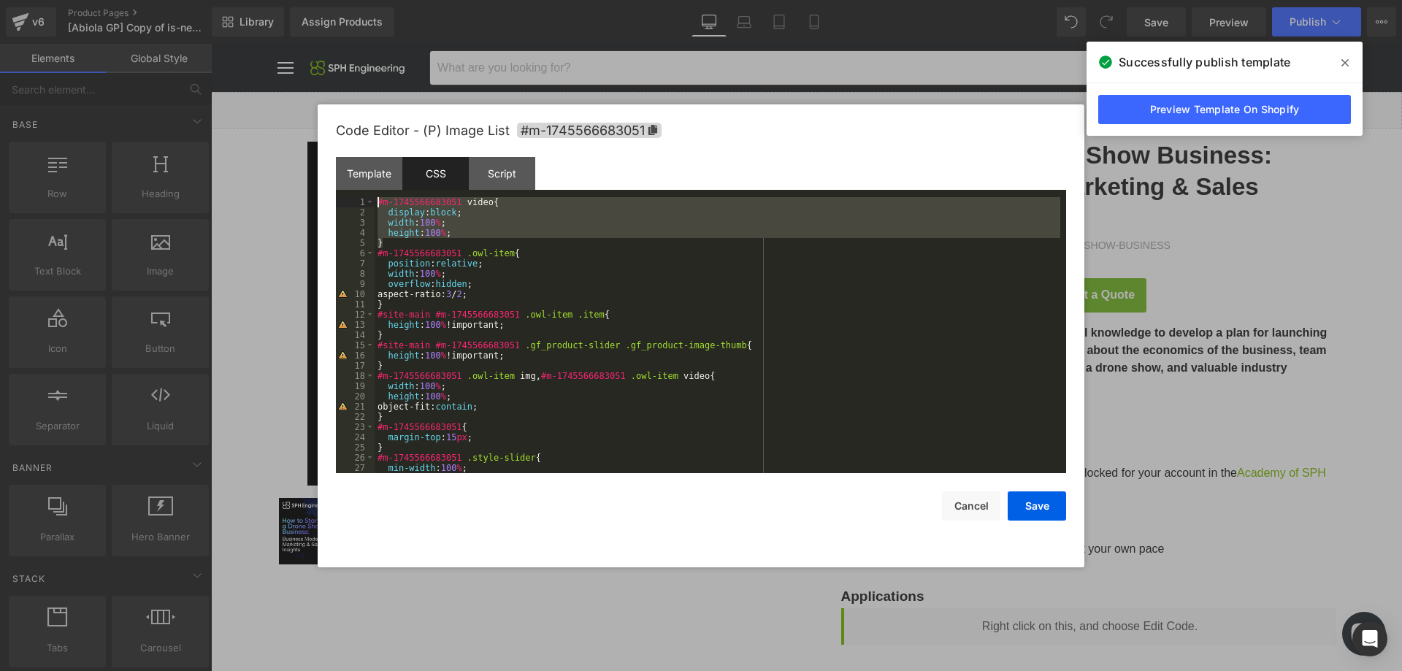
drag, startPoint x: 399, startPoint y: 242, endPoint x: 344, endPoint y: 200, distance: 69.2
click at [344, 200] on pre "1 2 3 4 5 6 7 8 9 10 11 12 13 14 15 16 17 18 19 20 21 22 23 24 25 26 27 28 #m-1…" at bounding box center [701, 335] width 730 height 276
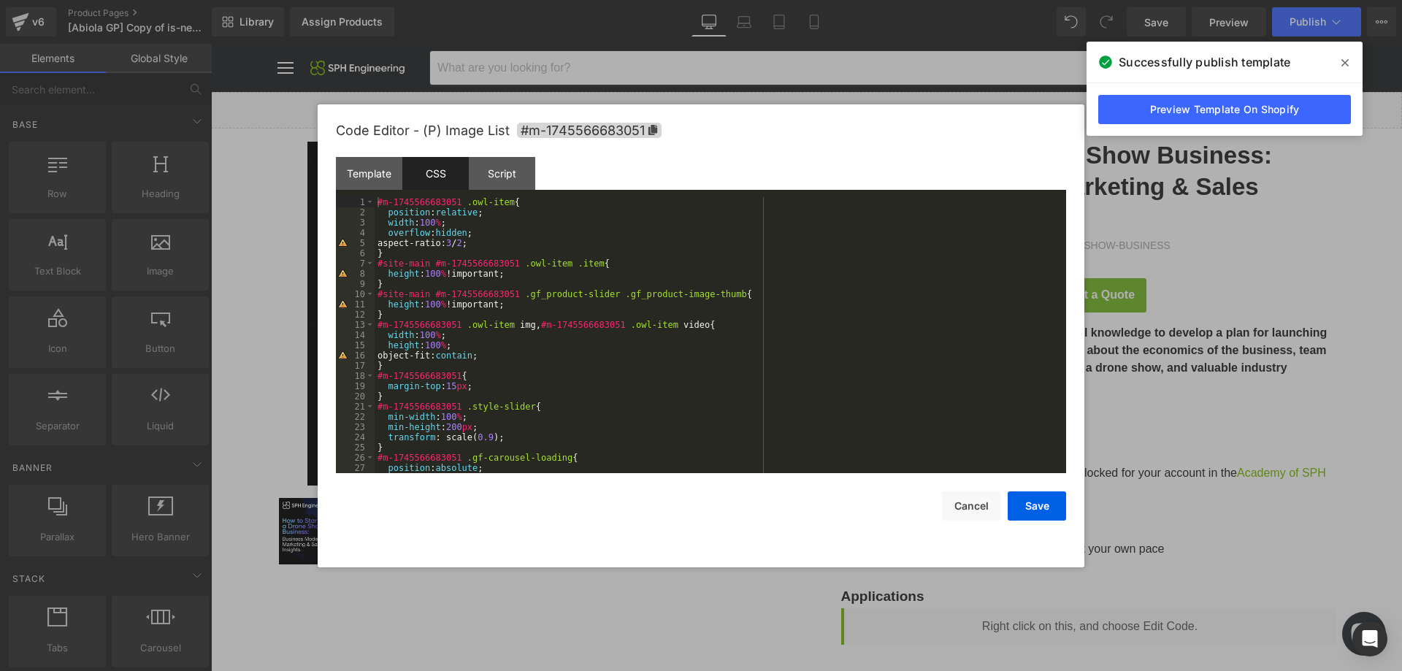
drag, startPoint x: 1347, startPoint y: 64, endPoint x: 1304, endPoint y: 58, distance: 44.2
click at [1347, 64] on icon at bounding box center [1344, 63] width 7 height 12
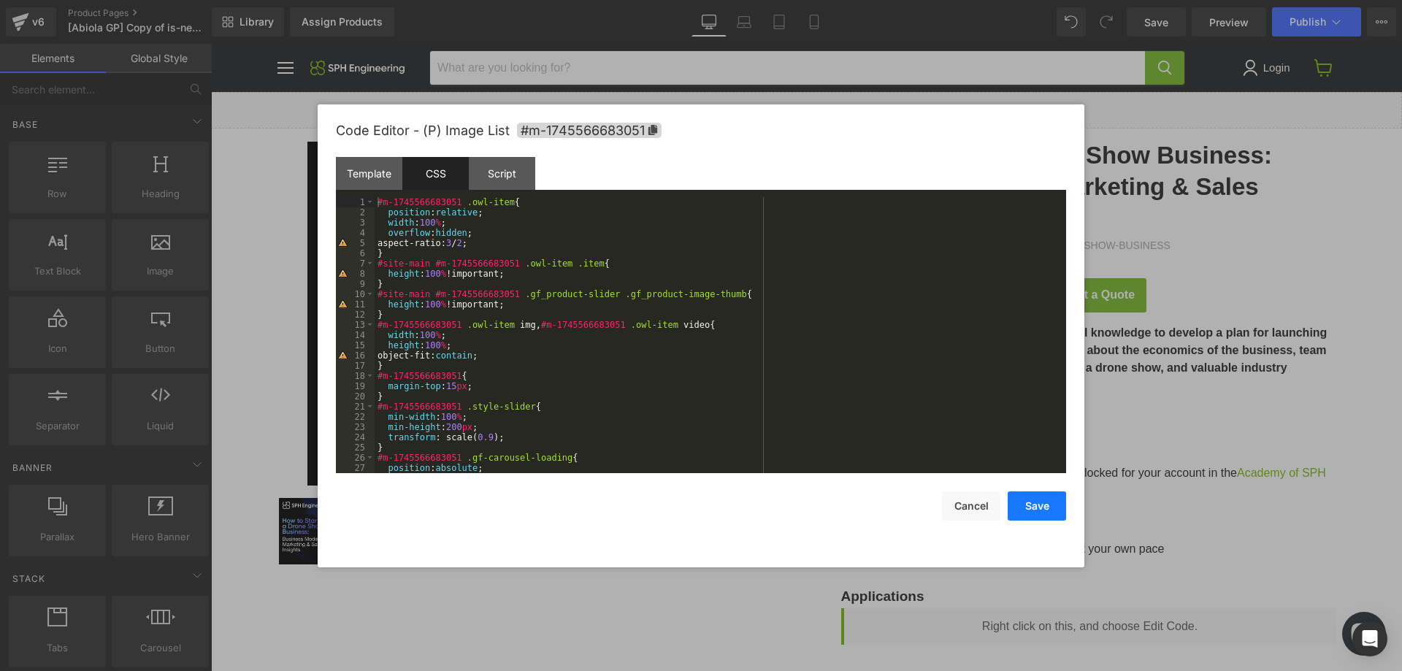
click at [1020, 509] on button "Save" at bounding box center [1036, 505] width 58 height 29
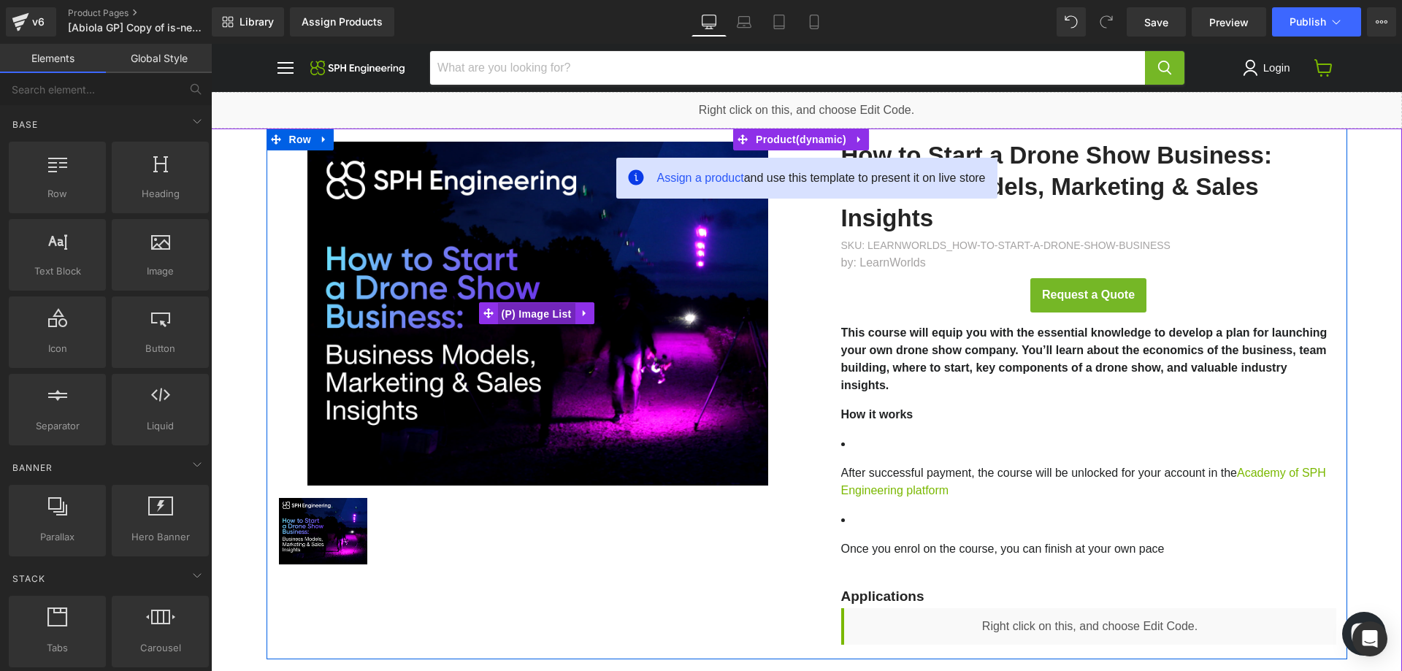
click at [547, 309] on span "(P) Image List" at bounding box center [536, 314] width 77 height 22
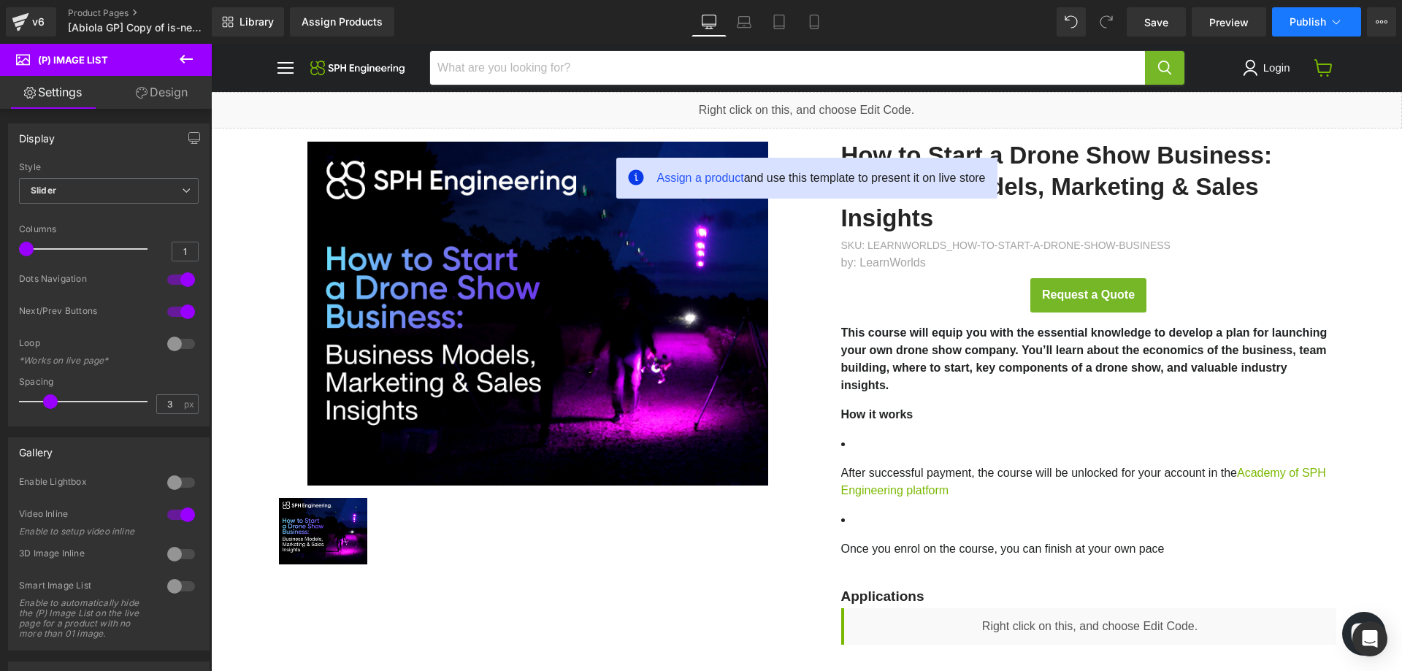
click at [1339, 26] on icon at bounding box center [1336, 22] width 15 height 15
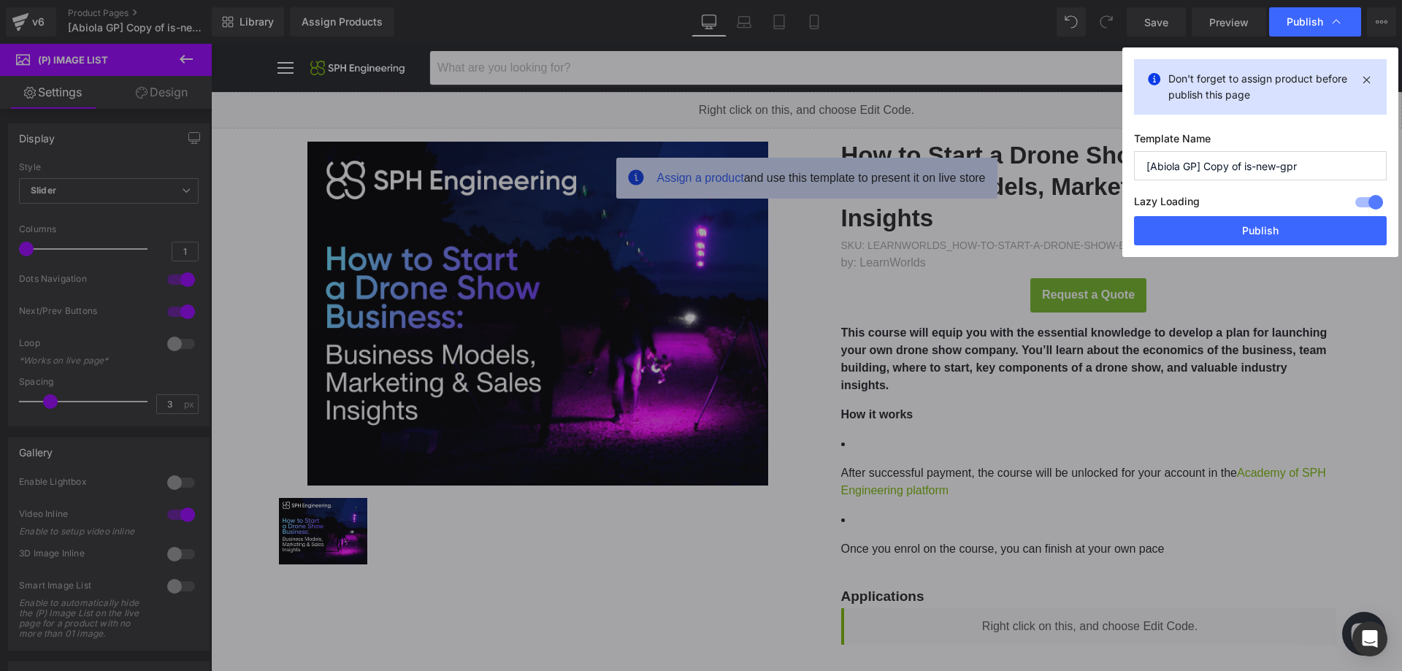
click at [1359, 204] on div at bounding box center [1368, 202] width 35 height 23
click at [1315, 241] on button "Publish" at bounding box center [1260, 230] width 253 height 29
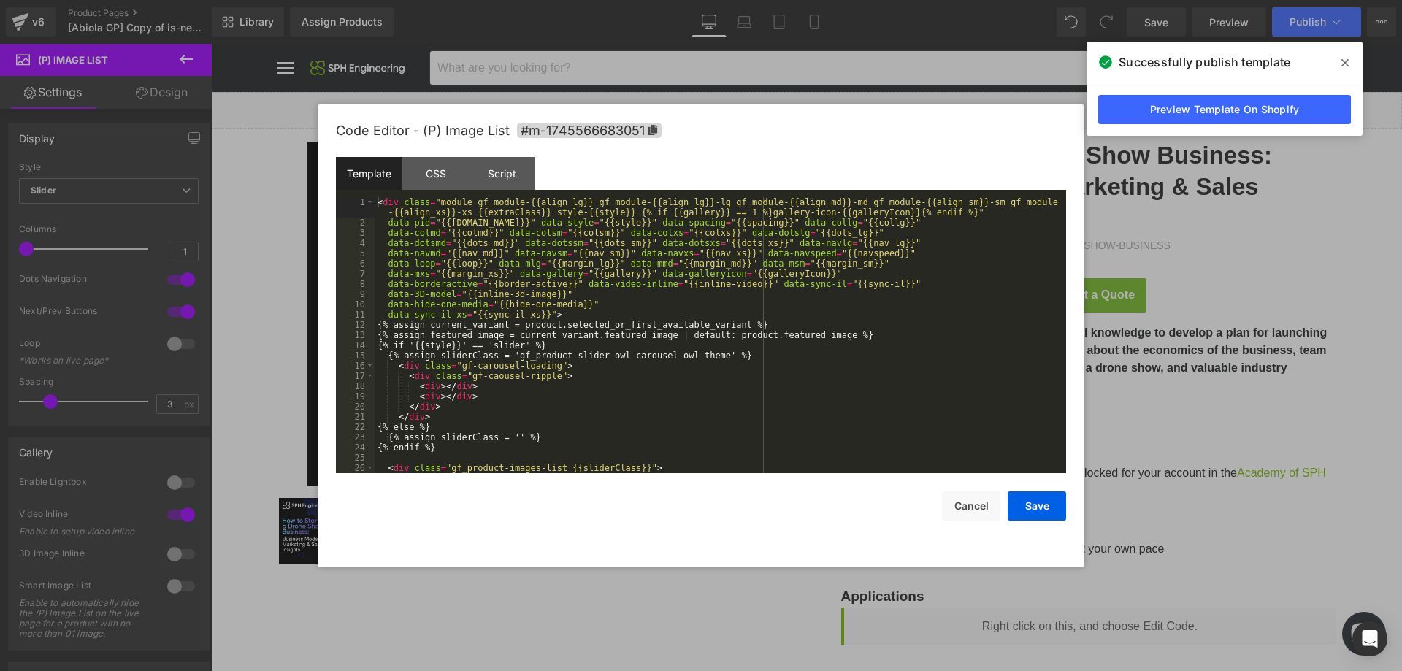
click at [539, 0] on div "(P) Image List You are previewing how the will restyle your page. You can not e…" at bounding box center [701, 0] width 1402 height 0
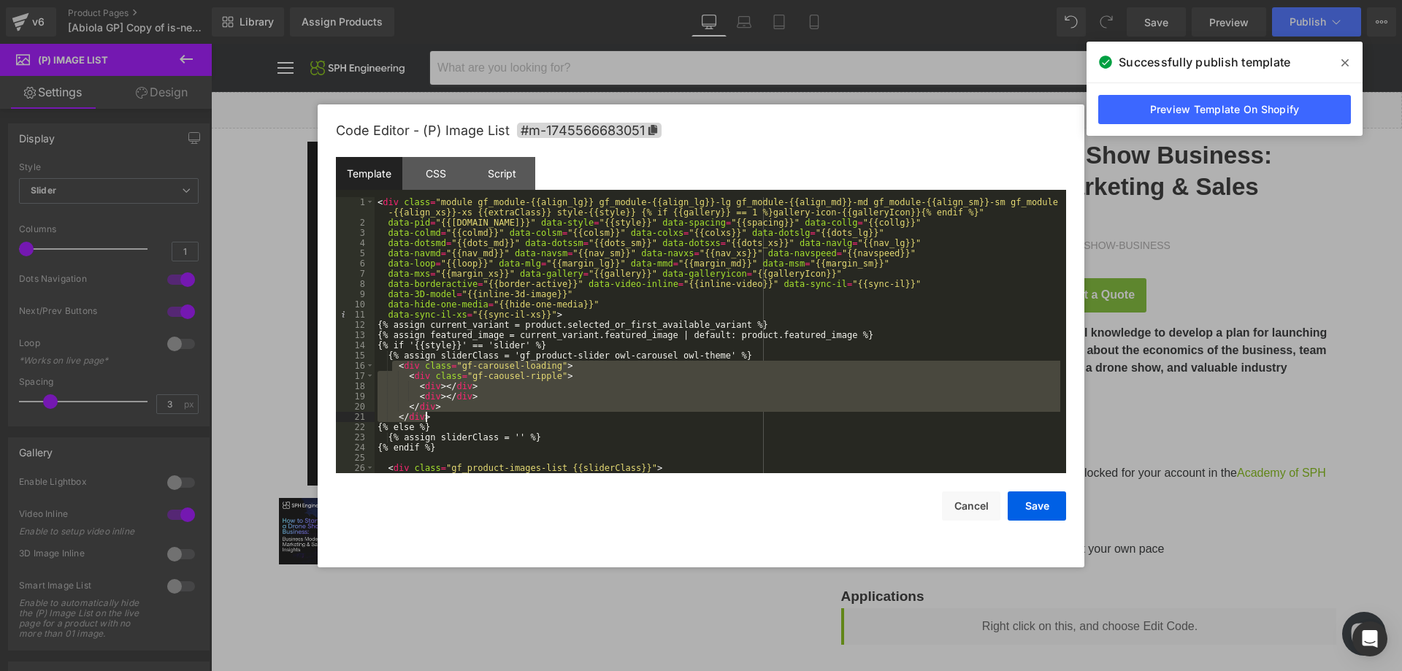
drag, startPoint x: 393, startPoint y: 367, endPoint x: 452, endPoint y: 415, distance: 75.8
click at [452, 415] on div "< div class = "module gf_module-{{align_lg}} gf_module-{{align_lg}}-lg gf_modul…" at bounding box center [716, 350] width 685 height 307
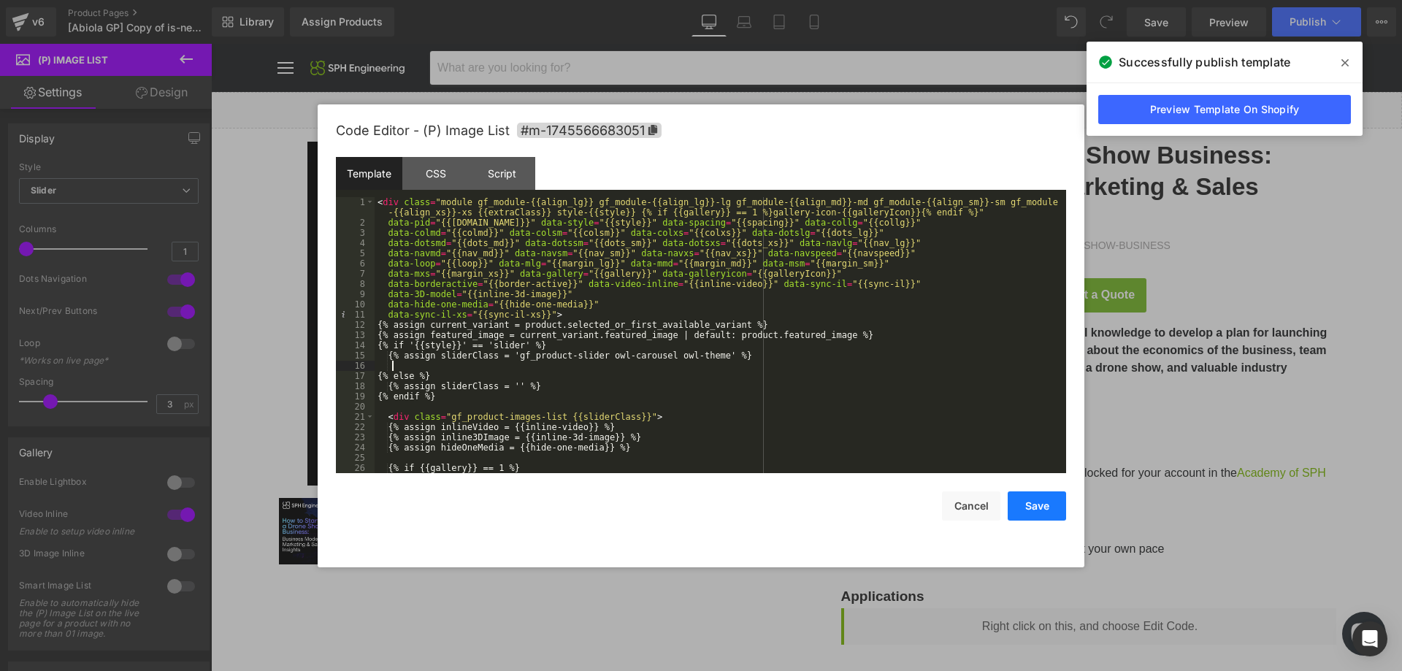
click at [1045, 511] on button "Save" at bounding box center [1036, 505] width 58 height 29
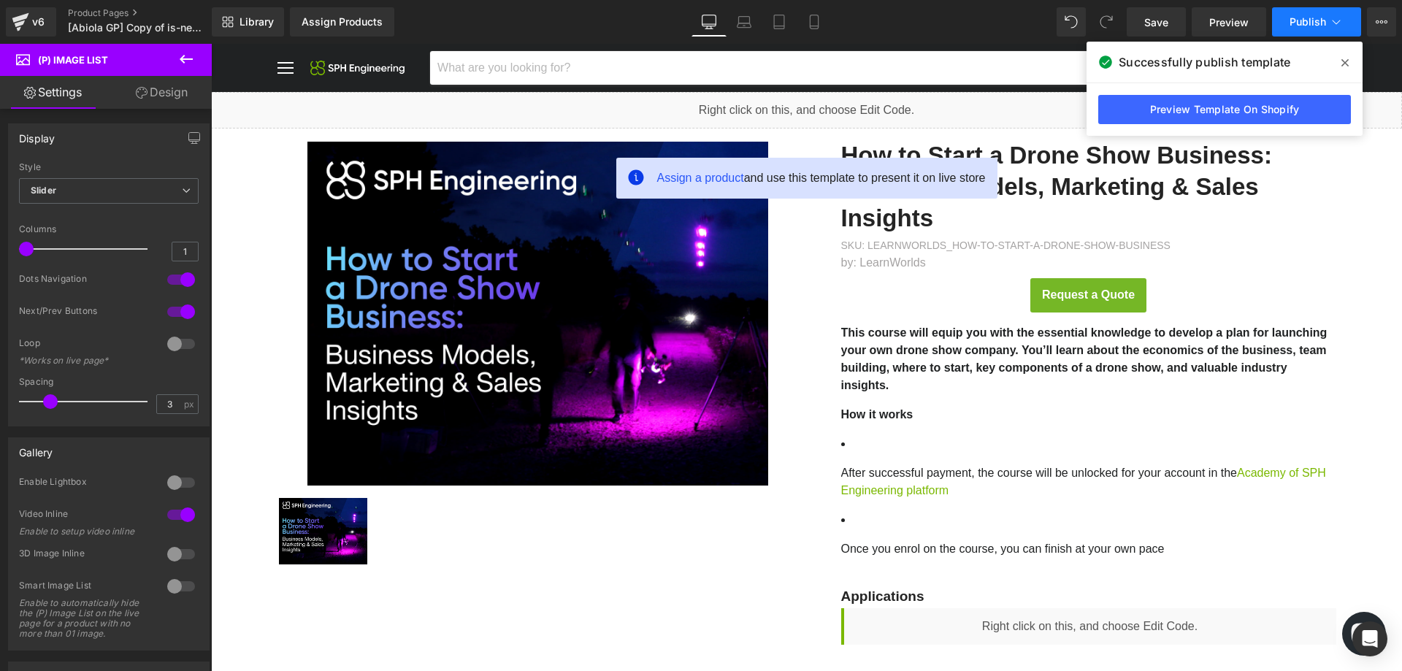
click at [1285, 13] on button "Publish" at bounding box center [1316, 21] width 89 height 29
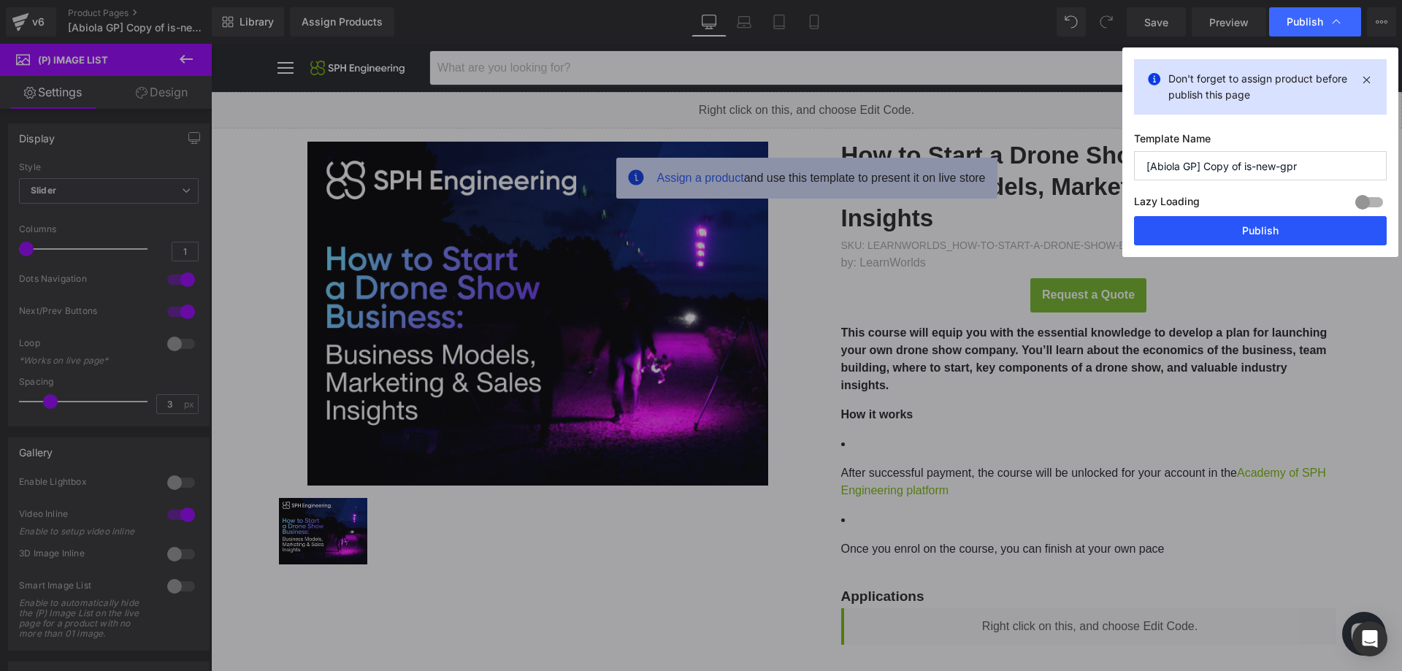
click at [1223, 228] on button "Publish" at bounding box center [1260, 230] width 253 height 29
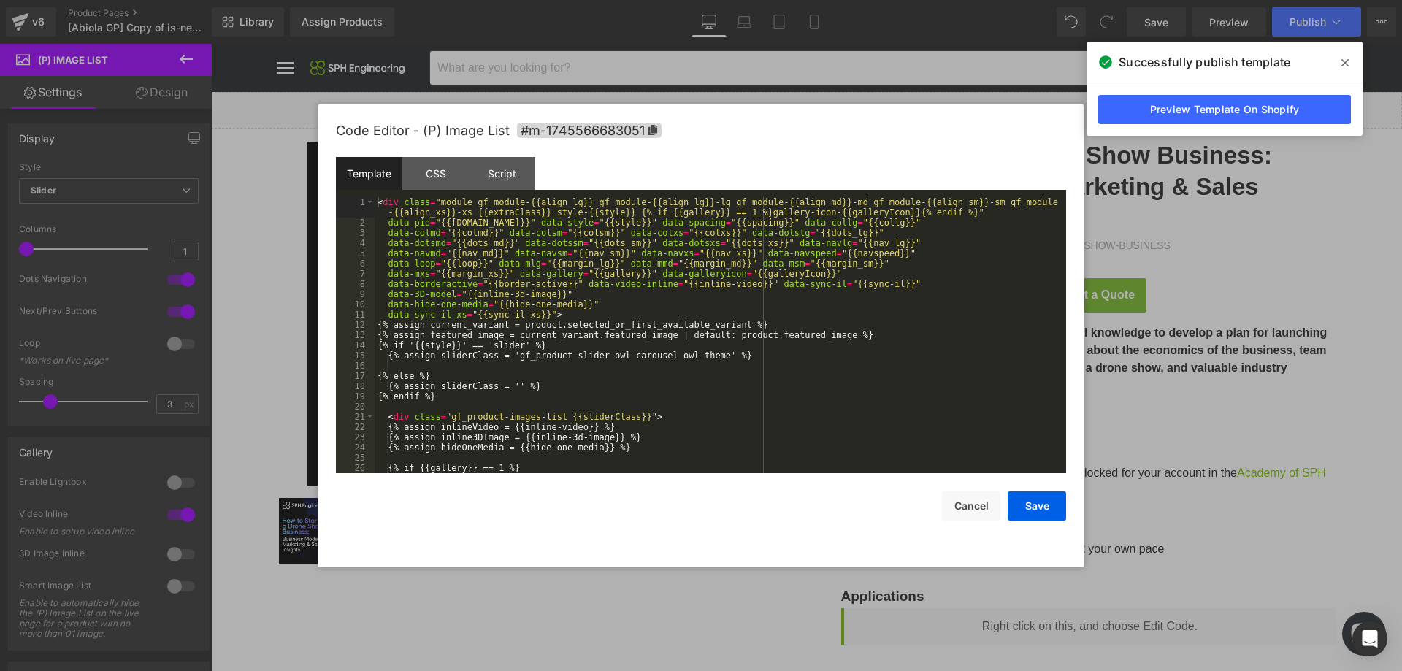
click at [527, 0] on div "(P) Image List You are previewing how the will restyle your page. You can not e…" at bounding box center [701, 0] width 1402 height 0
click at [440, 364] on div "< div class = "module gf_module-{{align_lg}} gf_module-{{align_lg}}-lg gf_modul…" at bounding box center [716, 350] width 685 height 307
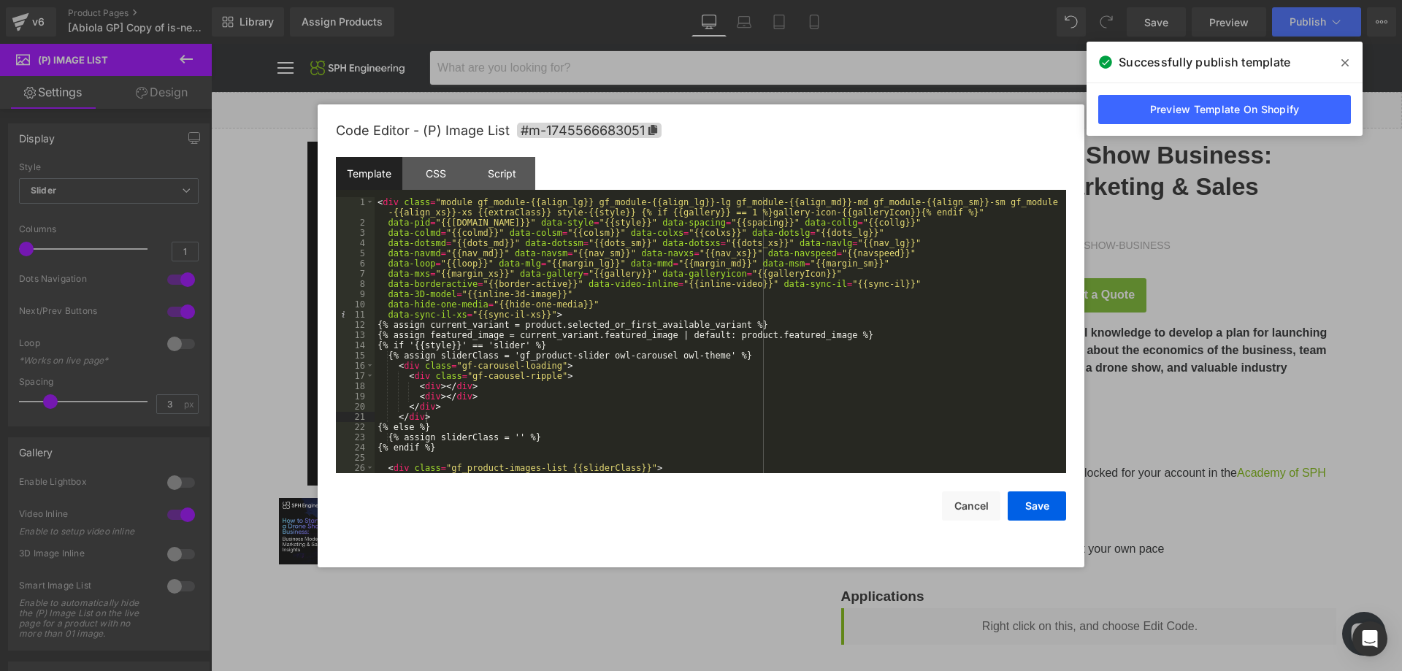
click at [1345, 58] on icon at bounding box center [1344, 63] width 7 height 12
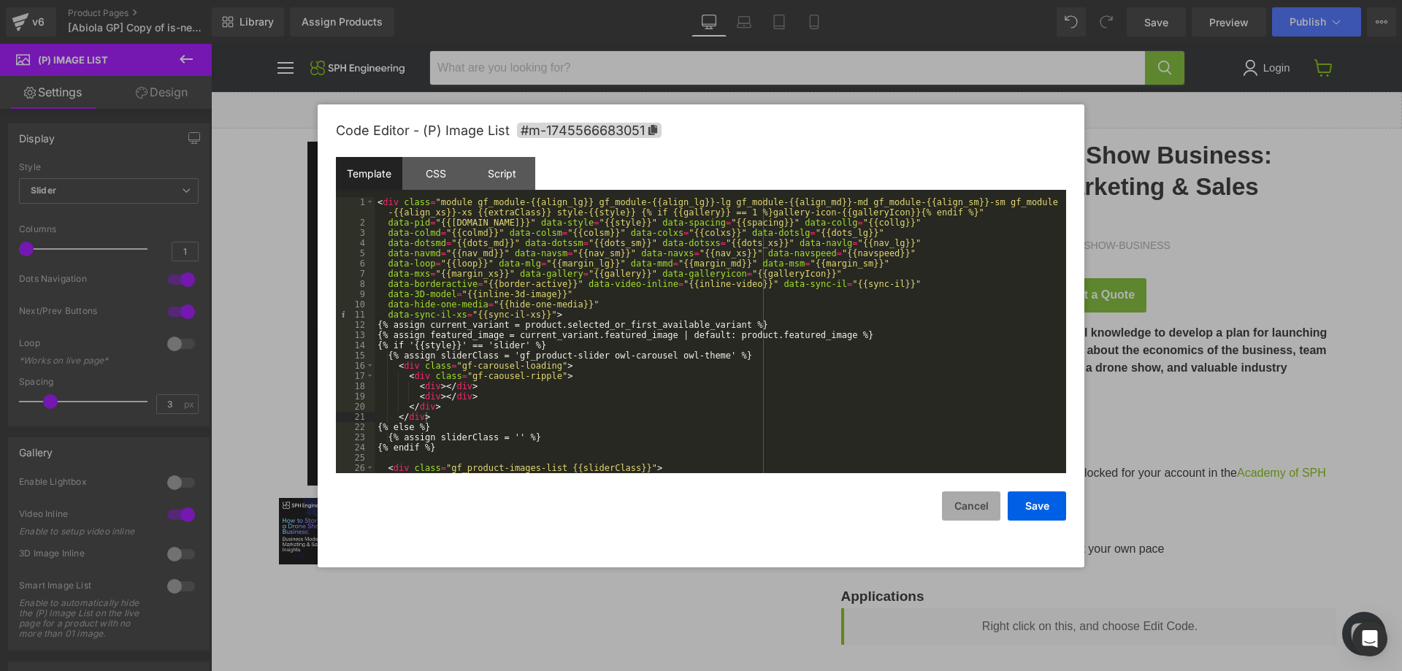
click at [976, 501] on button "Cancel" at bounding box center [971, 505] width 58 height 29
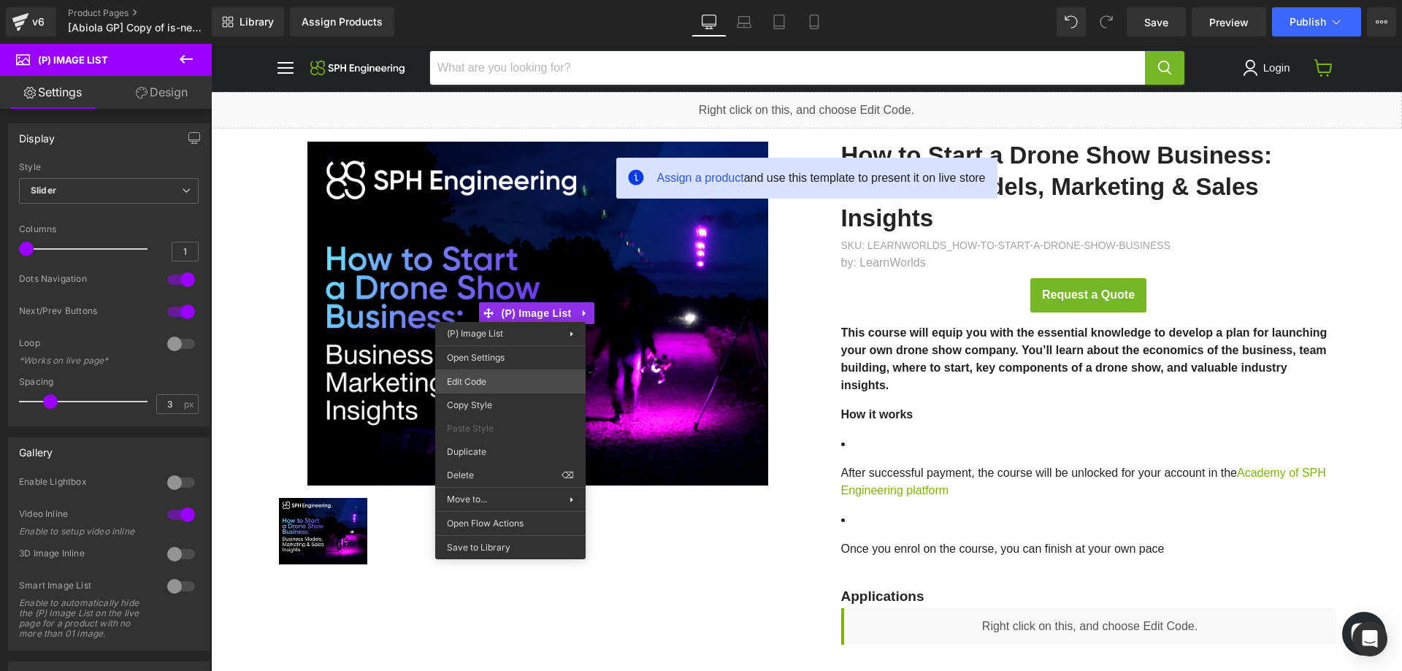
click at [499, 0] on div "(P) Image List You are previewing how the will restyle your page. You can not e…" at bounding box center [701, 0] width 1402 height 0
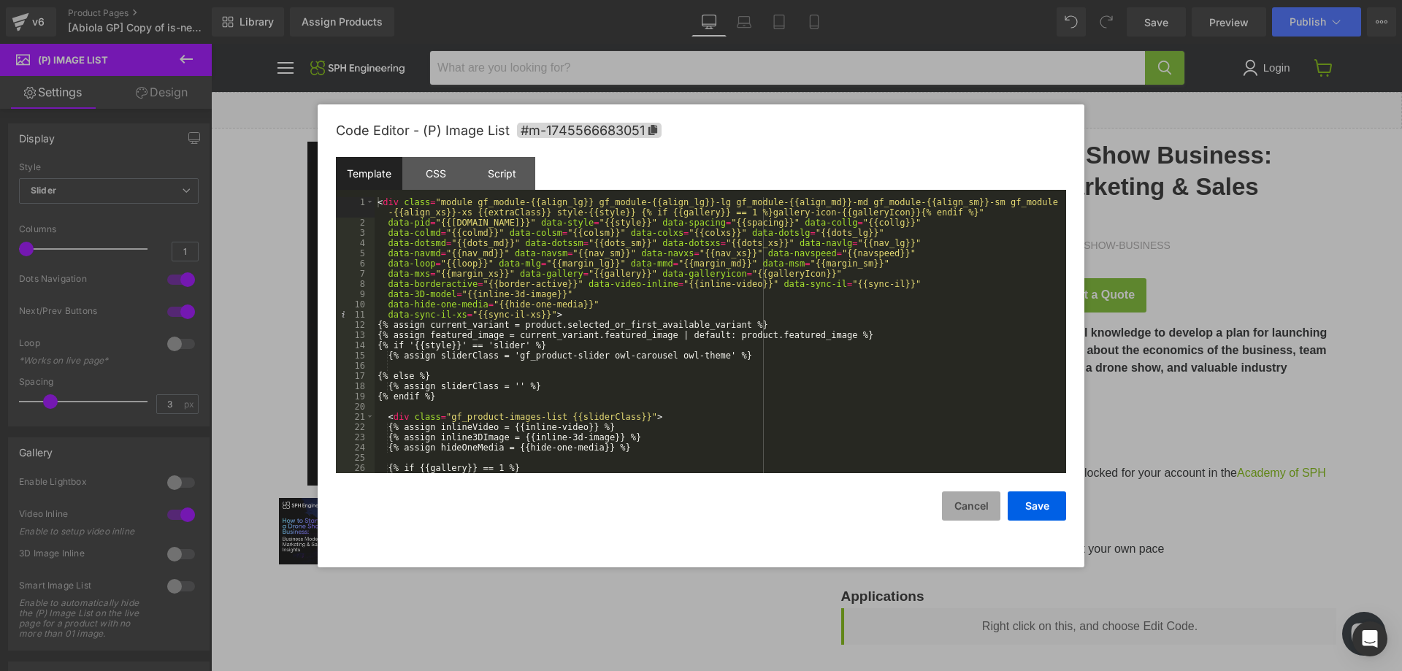
click at [963, 503] on button "Cancel" at bounding box center [971, 505] width 58 height 29
